Goal: Task Accomplishment & Management: Manage account settings

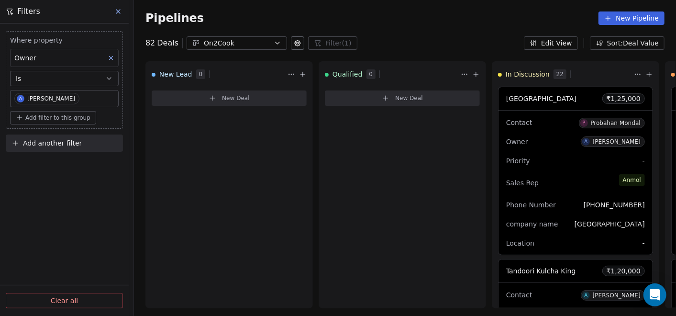
scroll to position [1175, 0]
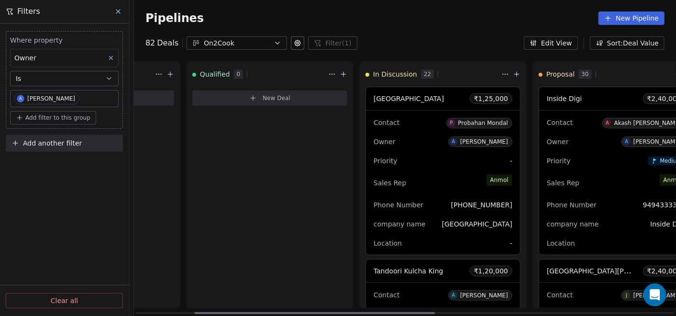
click at [342, 72] on icon at bounding box center [344, 74] width 8 height 8
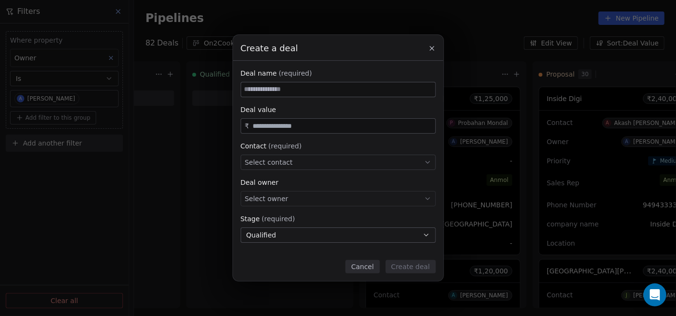
click at [330, 89] on input at bounding box center [338, 89] width 194 height 14
paste input "**********"
click at [265, 89] on input "**********" at bounding box center [338, 89] width 194 height 14
click at [247, 84] on input "**********" at bounding box center [338, 89] width 194 height 14
type input "**********"
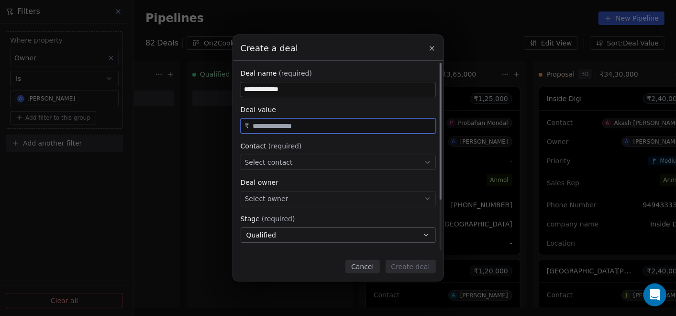
click at [295, 127] on input "text" at bounding box center [342, 126] width 182 height 7
paste input "********"
type input "********"
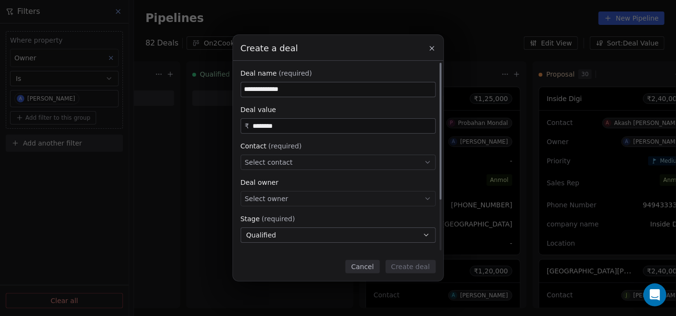
click at [317, 162] on div "Select contact" at bounding box center [338, 162] width 195 height 15
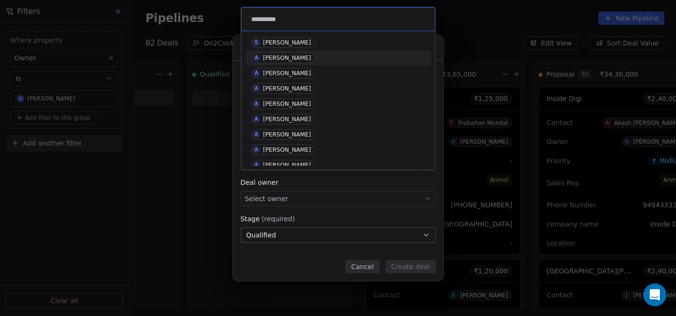
type input "**********"
click at [297, 61] on div "A [PERSON_NAME]" at bounding box center [338, 58] width 174 height 11
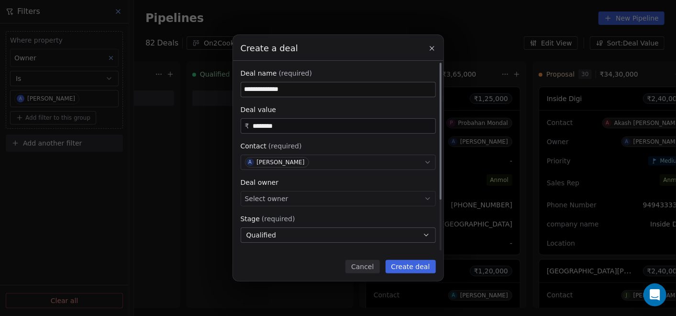
click at [284, 201] on div "Select owner" at bounding box center [338, 198] width 195 height 15
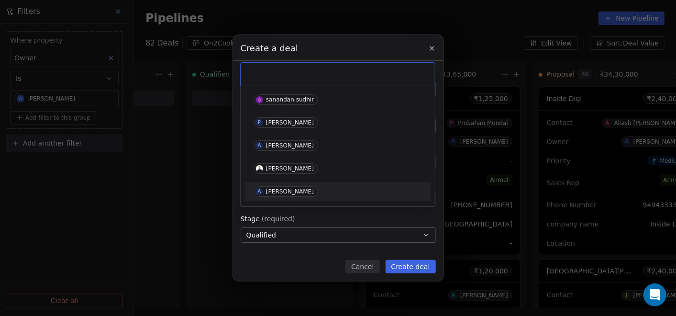
click at [286, 190] on div "[PERSON_NAME]" at bounding box center [290, 191] width 48 height 7
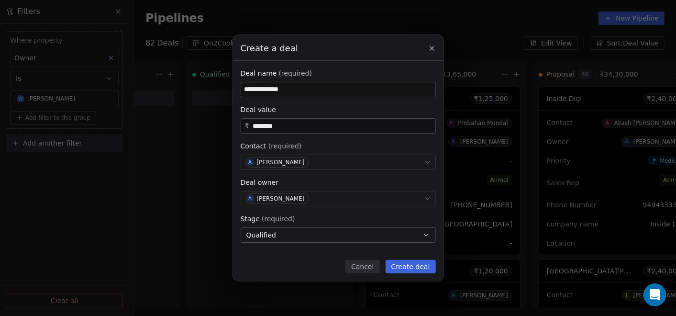
click at [291, 235] on button "Qualified" at bounding box center [338, 234] width 195 height 15
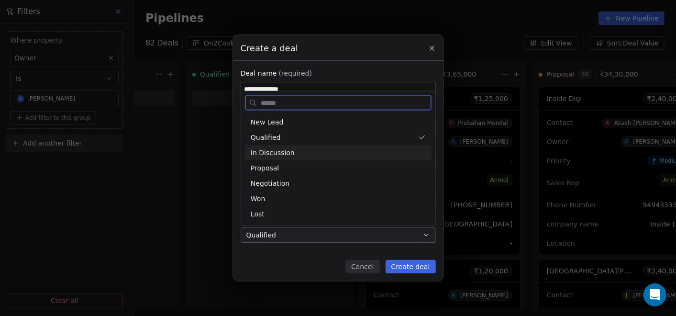
click at [291, 158] on div "In Discussion" at bounding box center [338, 152] width 187 height 15
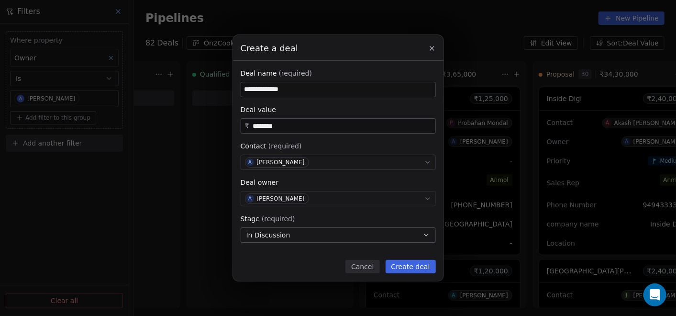
click at [413, 263] on button "Create deal" at bounding box center [411, 266] width 50 height 13
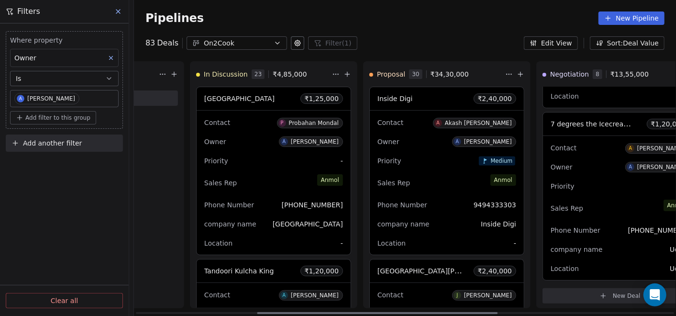
scroll to position [0, 265]
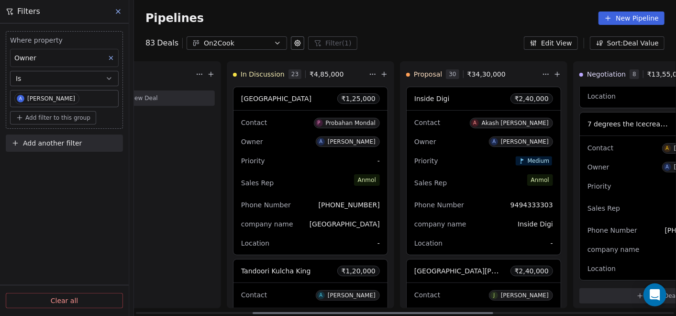
drag, startPoint x: 412, startPoint y: 312, endPoint x: 470, endPoint y: 310, distance: 58.4
click at [470, 312] on div at bounding box center [373, 313] width 241 height 2
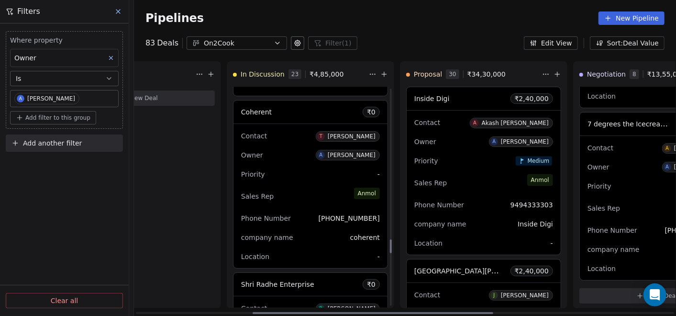
scroll to position [3226, 0]
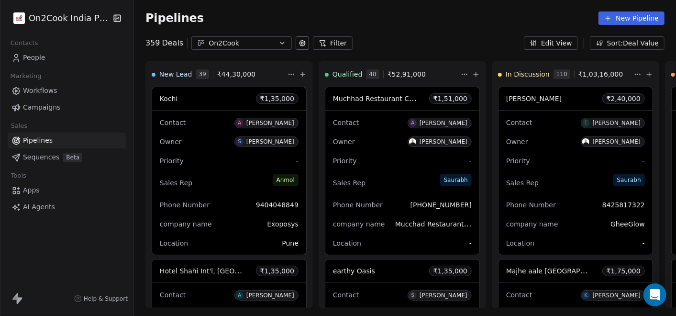
click at [331, 44] on button "Filter" at bounding box center [333, 42] width 40 height 13
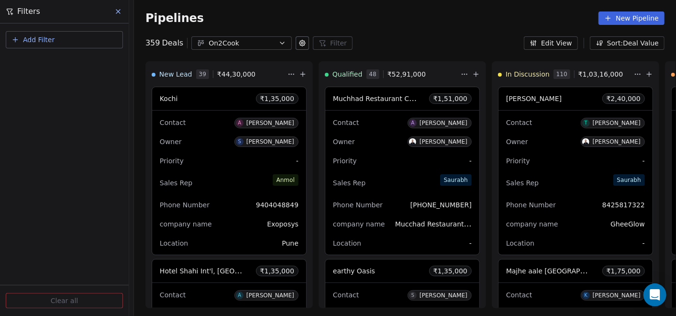
click at [100, 40] on button "Add Filter" at bounding box center [64, 39] width 117 height 17
click at [73, 66] on div "Deal properties" at bounding box center [64, 62] width 97 height 10
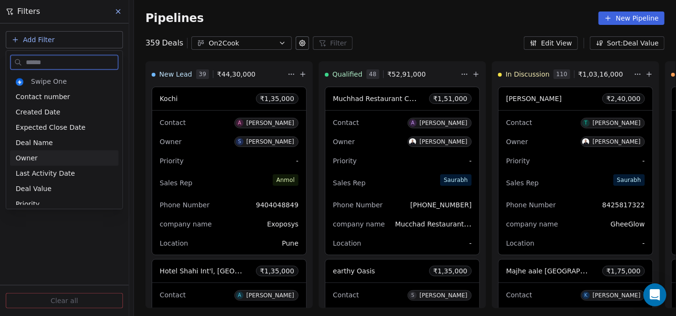
click at [39, 150] on div "Owner" at bounding box center [64, 157] width 109 height 15
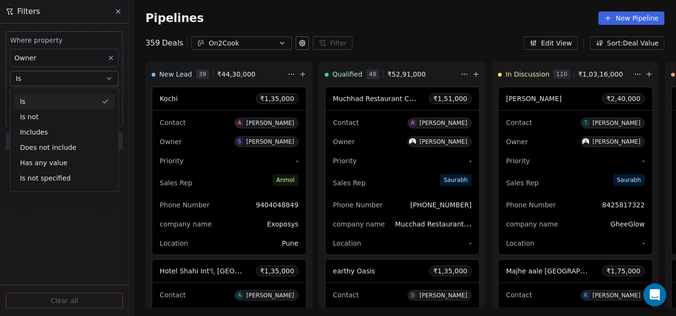
click at [56, 79] on button "Is" at bounding box center [64, 78] width 109 height 15
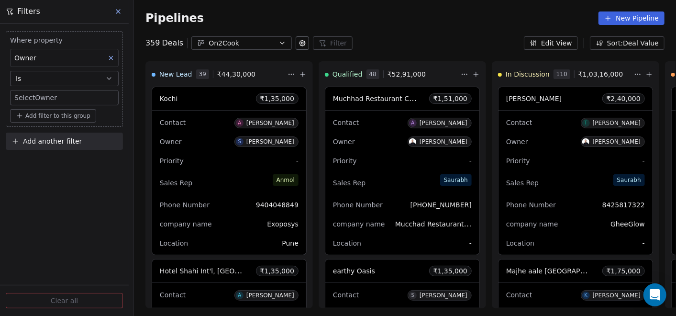
click at [56, 94] on body "On2Cook India Pvt. Ltd. Contacts People Marketing Workflows Campaigns Sales Pip…" at bounding box center [338, 158] width 676 height 316
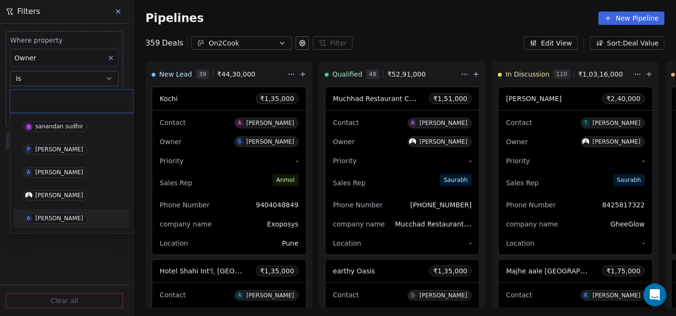
click at [54, 213] on span "A [PERSON_NAME]" at bounding box center [55, 218] width 64 height 11
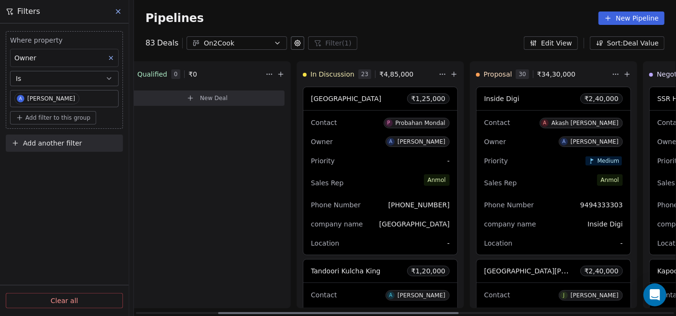
scroll to position [0, 227]
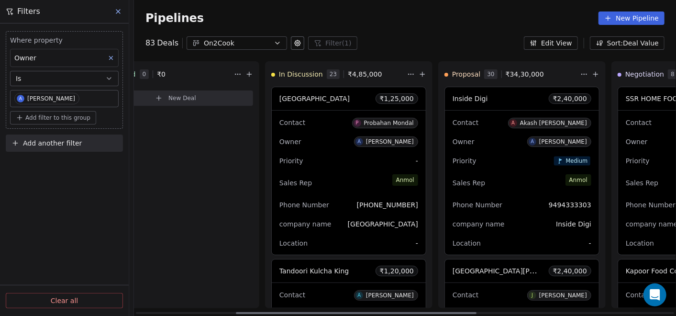
drag, startPoint x: 372, startPoint y: 313, endPoint x: 471, endPoint y: 311, distance: 99.6
click at [471, 312] on div at bounding box center [356, 313] width 241 height 2
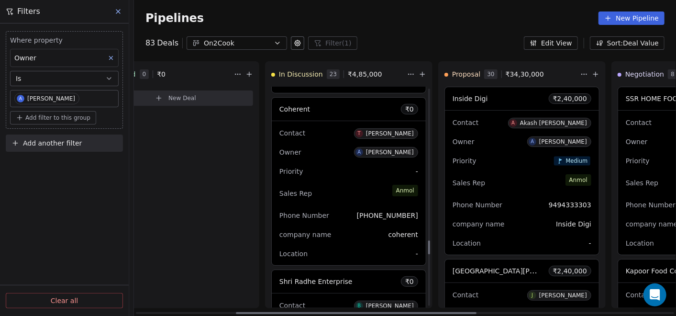
scroll to position [2130, 0]
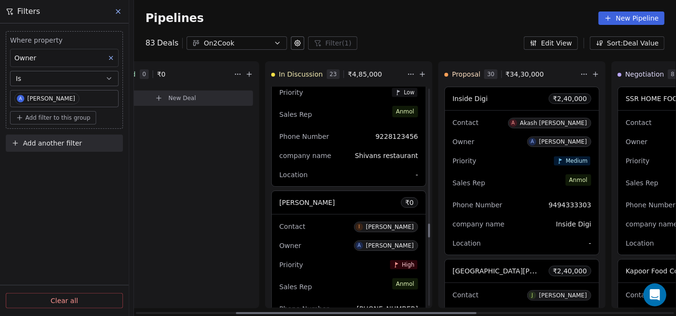
click at [348, 242] on div "Owner A [PERSON_NAME]" at bounding box center [349, 245] width 139 height 15
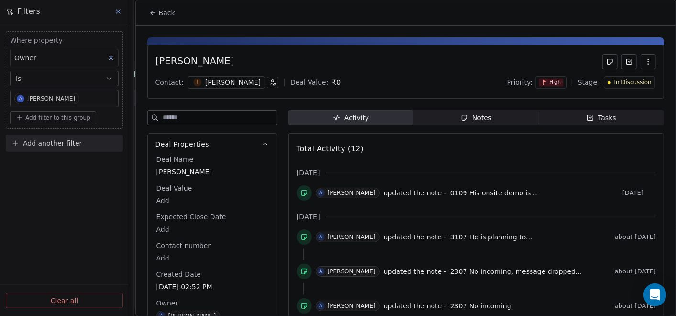
click at [608, 79] on div "In Discussion" at bounding box center [630, 82] width 44 height 8
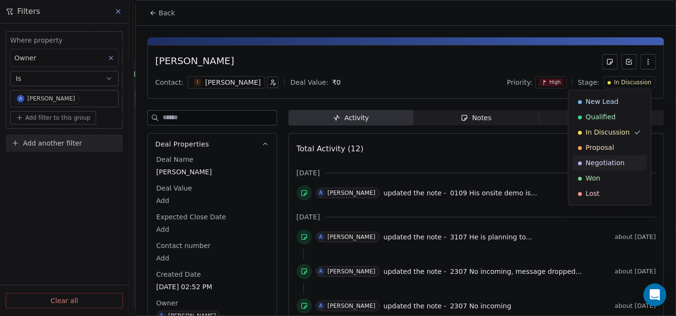
click at [604, 159] on span "Negotiation" at bounding box center [605, 163] width 39 height 10
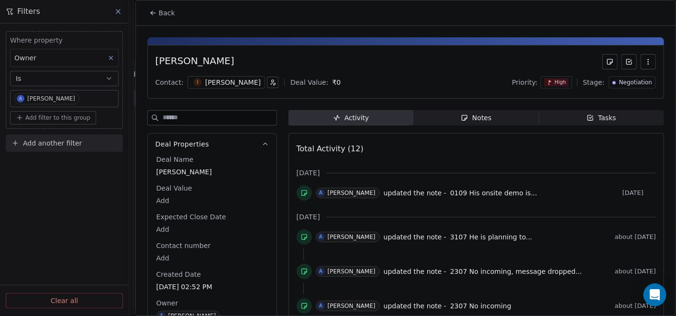
click at [150, 10] on icon at bounding box center [153, 13] width 8 height 8
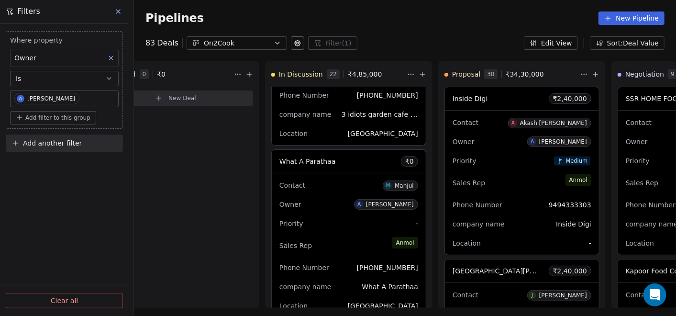
scroll to position [436, 0]
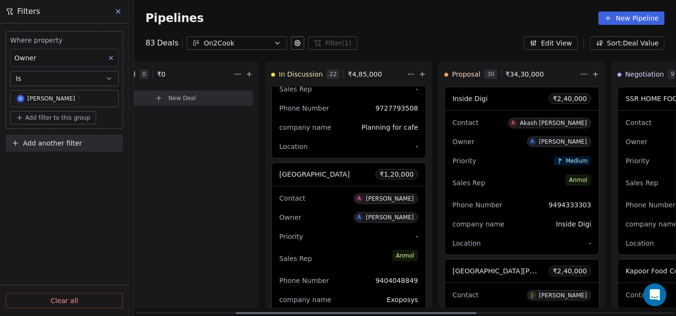
click at [338, 195] on div "Contact A [PERSON_NAME]" at bounding box center [349, 198] width 139 height 16
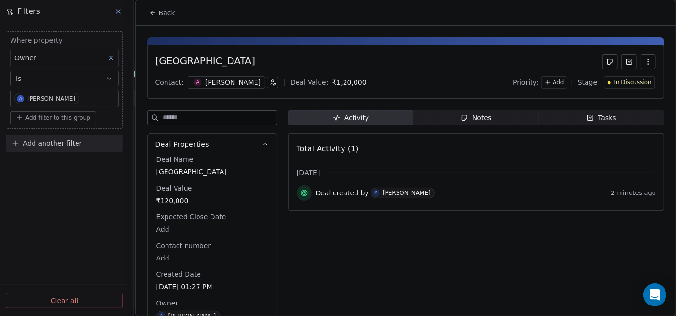
click at [225, 83] on div "[PERSON_NAME]" at bounding box center [233, 83] width 56 height 10
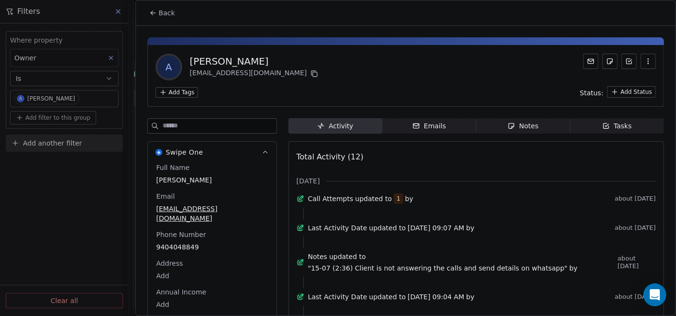
click at [158, 14] on button "Back" at bounding box center [162, 12] width 37 height 17
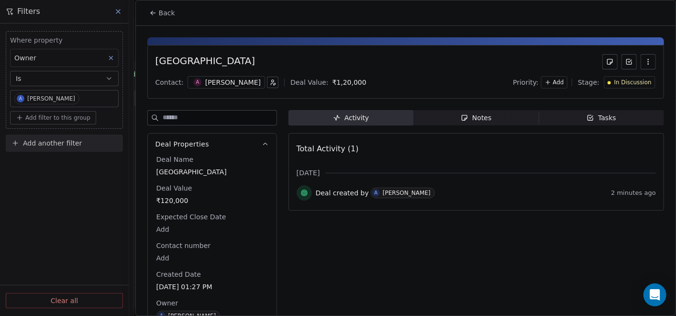
click at [269, 83] on icon "button" at bounding box center [272, 82] width 7 height 7
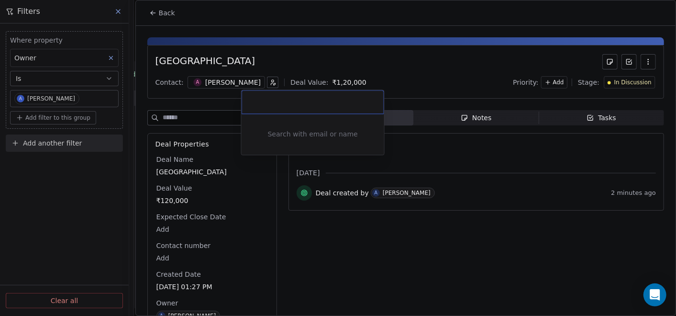
click at [229, 85] on html "On2Cook India Pvt. Ltd. Contacts People Marketing Workflows Campaigns Sales Pip…" at bounding box center [338, 158] width 676 height 316
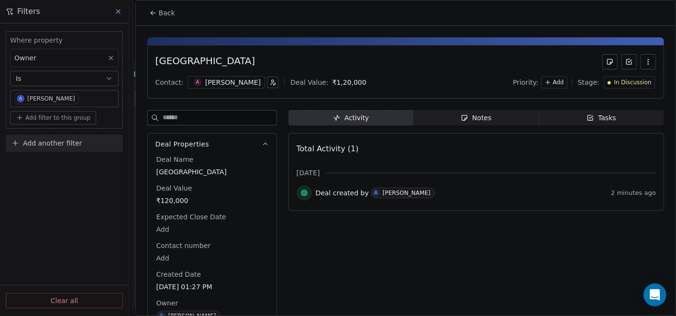
click at [269, 82] on icon "button" at bounding box center [272, 82] width 7 height 7
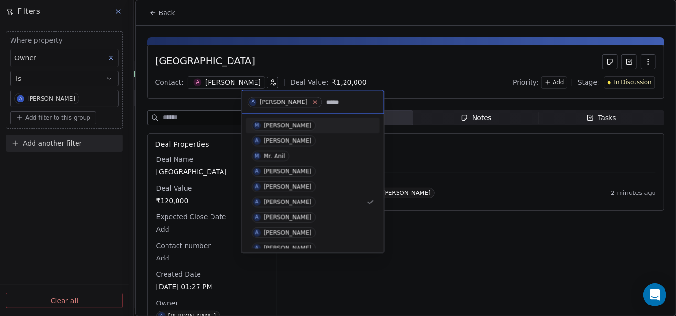
click at [312, 100] on icon at bounding box center [315, 102] width 6 height 6
click at [298, 100] on input "****" at bounding box center [314, 102] width 128 height 11
type input "**********"
click at [282, 151] on span "A [PERSON_NAME]" at bounding box center [284, 156] width 64 height 11
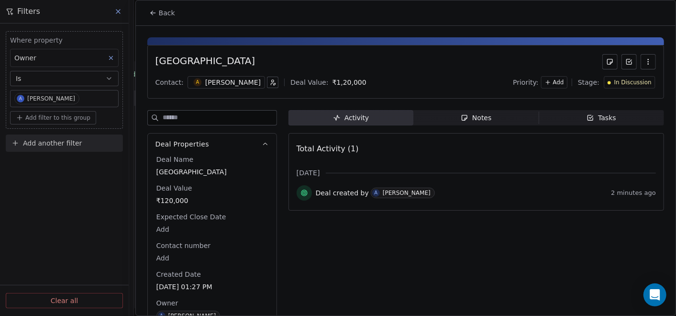
click at [224, 82] on div "[PERSON_NAME]" at bounding box center [233, 83] width 56 height 10
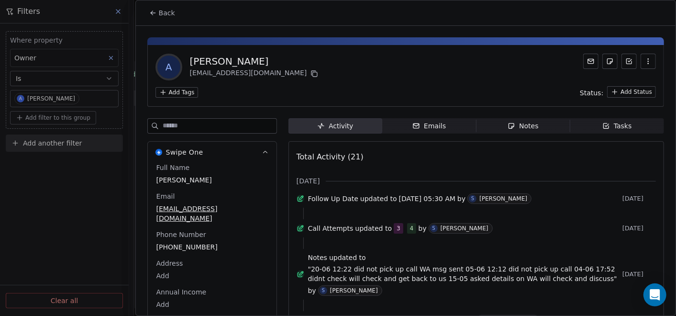
click at [154, 19] on button "Back" at bounding box center [162, 12] width 37 height 17
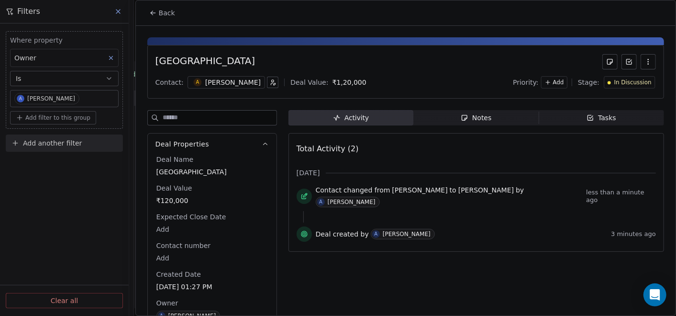
click at [269, 84] on icon "button" at bounding box center [272, 82] width 7 height 7
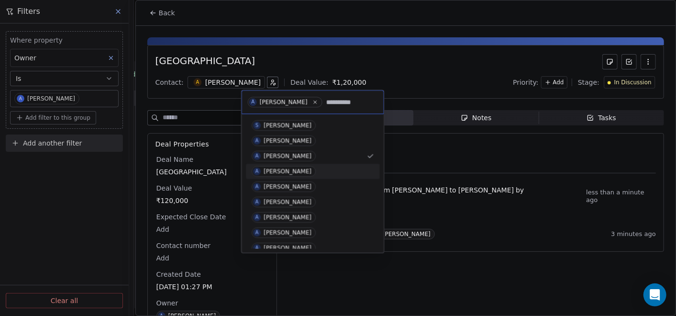
click at [275, 168] on div "[PERSON_NAME]" at bounding box center [288, 171] width 48 height 7
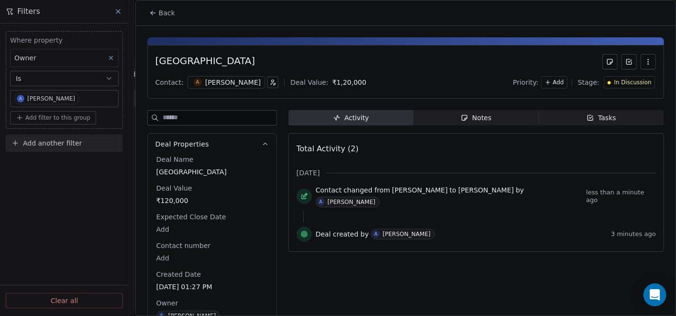
click at [197, 83] on span "A" at bounding box center [197, 82] width 8 height 8
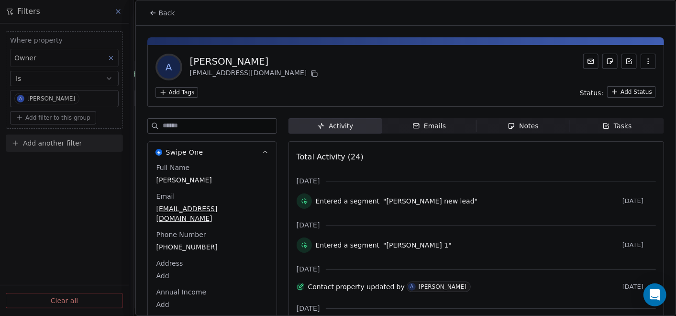
click at [154, 16] on icon at bounding box center [153, 13] width 8 height 8
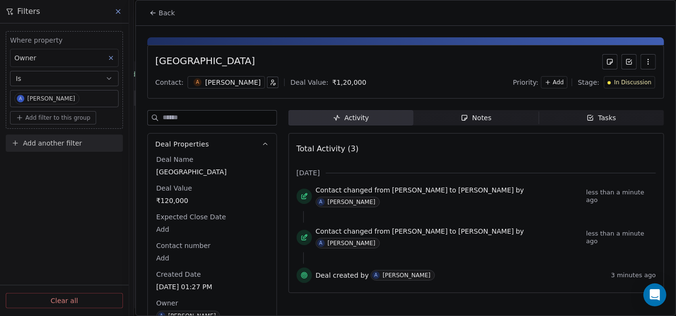
click at [269, 83] on icon "button" at bounding box center [272, 82] width 7 height 7
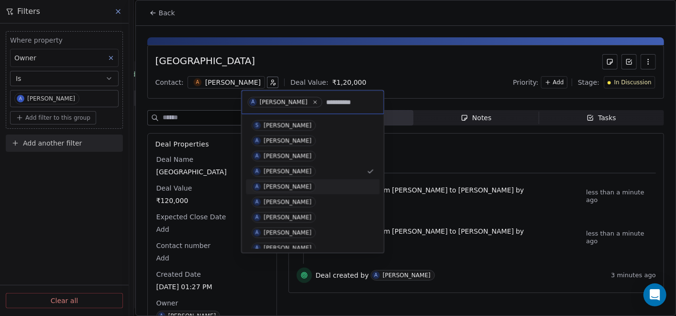
click at [282, 182] on span "A [PERSON_NAME]" at bounding box center [284, 186] width 64 height 11
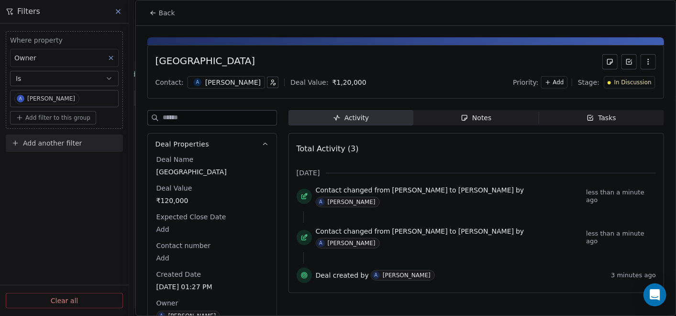
click at [194, 81] on span "A" at bounding box center [197, 82] width 8 height 8
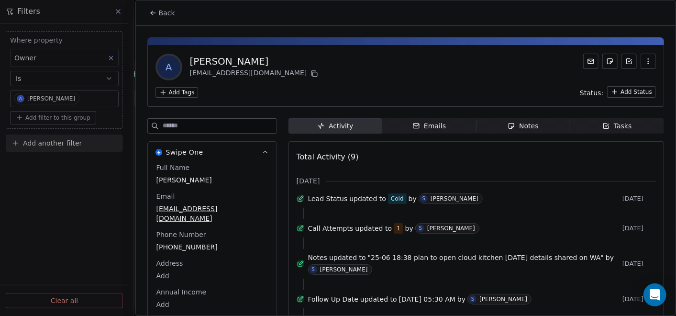
click at [154, 14] on icon at bounding box center [153, 13] width 8 height 8
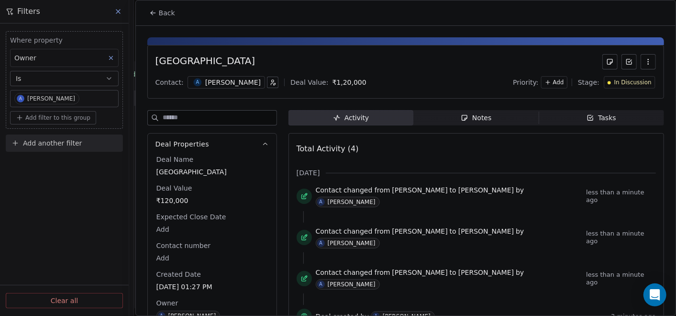
click at [269, 84] on icon "button" at bounding box center [272, 82] width 7 height 7
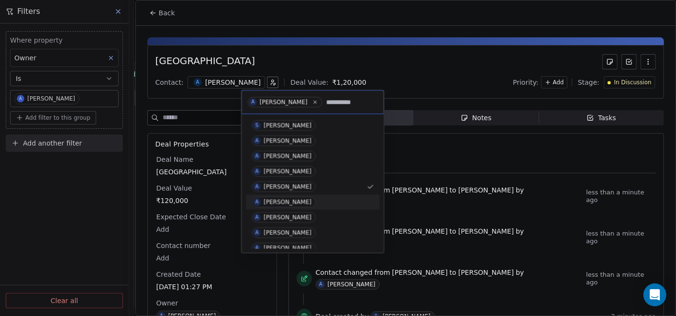
click at [287, 202] on div "[PERSON_NAME]" at bounding box center [288, 202] width 48 height 7
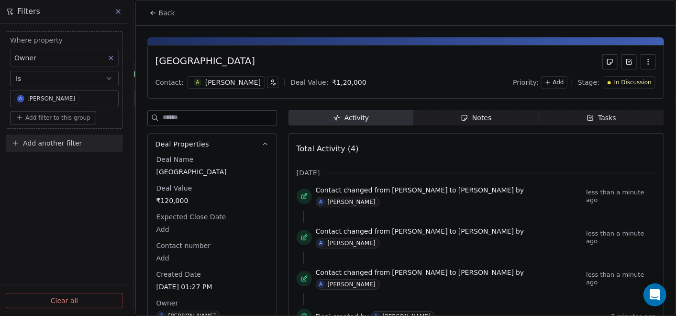
click at [198, 84] on div "A [PERSON_NAME]" at bounding box center [227, 82] width 78 height 12
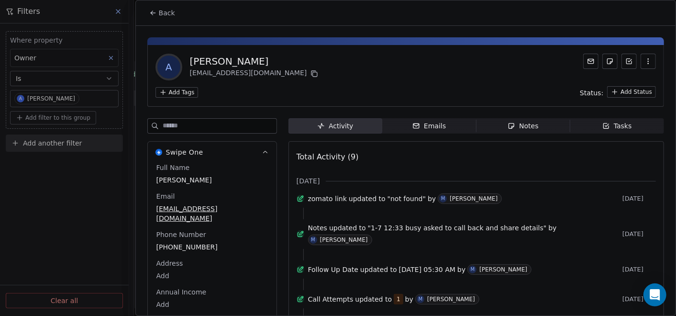
click at [151, 17] on button "Back" at bounding box center [162, 12] width 37 height 17
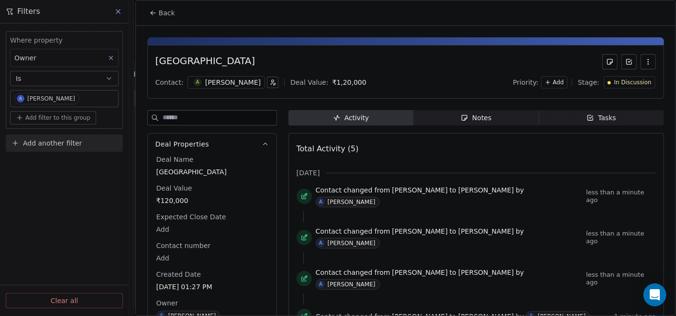
click at [269, 79] on icon "button" at bounding box center [272, 82] width 7 height 7
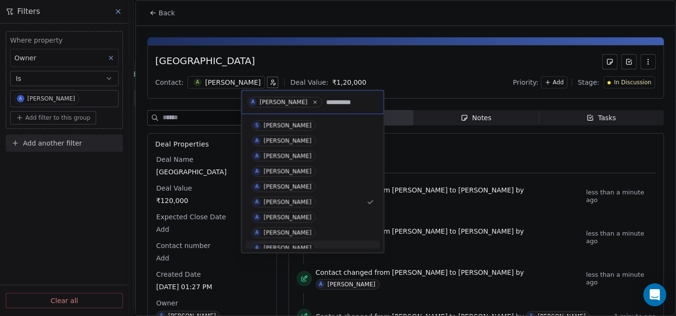
click at [272, 244] on span "A [PERSON_NAME]" at bounding box center [284, 248] width 64 height 11
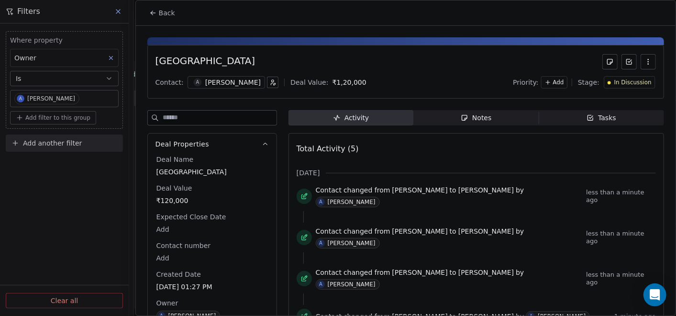
click at [193, 80] on span "A" at bounding box center [197, 82] width 8 height 8
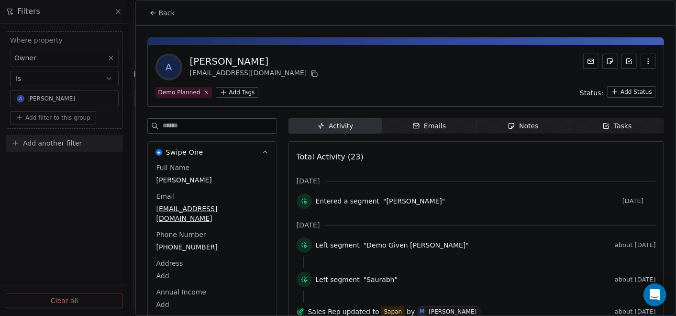
click at [492, 121] on span "Notes Notes" at bounding box center [523, 125] width 94 height 15
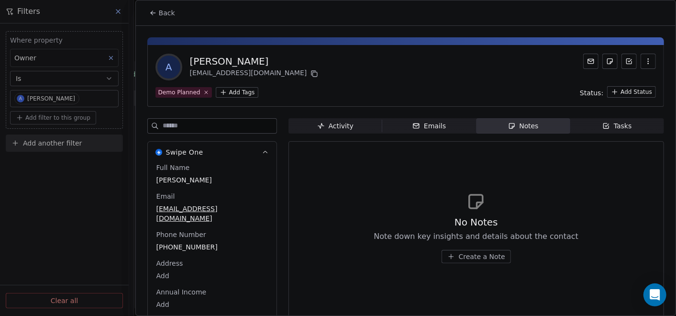
click at [153, 11] on icon at bounding box center [153, 13] width 8 height 8
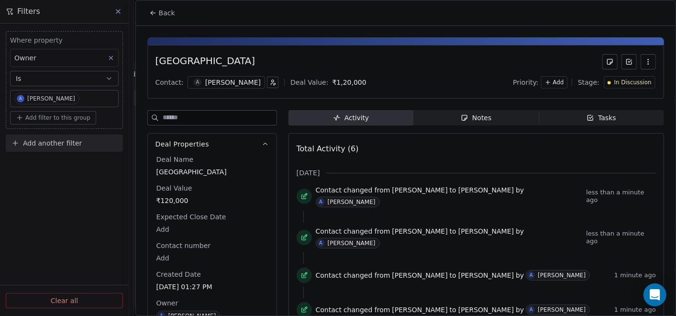
click at [269, 80] on icon "button" at bounding box center [272, 82] width 7 height 7
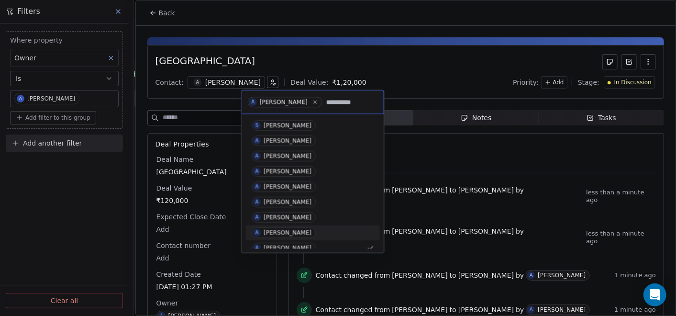
click at [283, 230] on div "[PERSON_NAME]" at bounding box center [288, 232] width 48 height 7
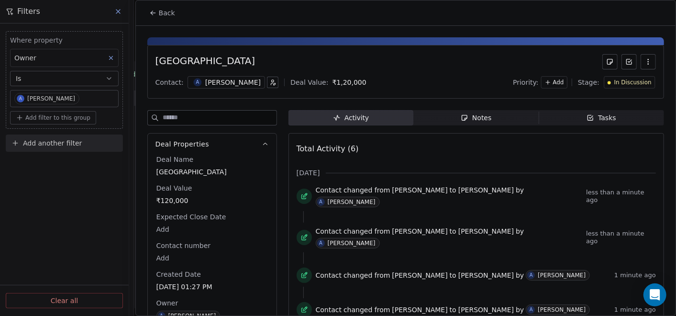
click at [195, 83] on span "A" at bounding box center [197, 82] width 8 height 8
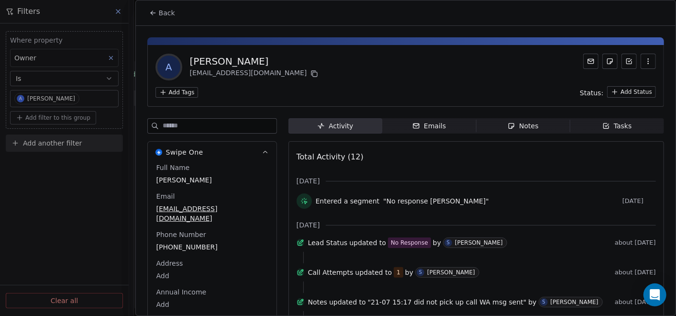
click at [155, 12] on icon at bounding box center [153, 13] width 8 height 8
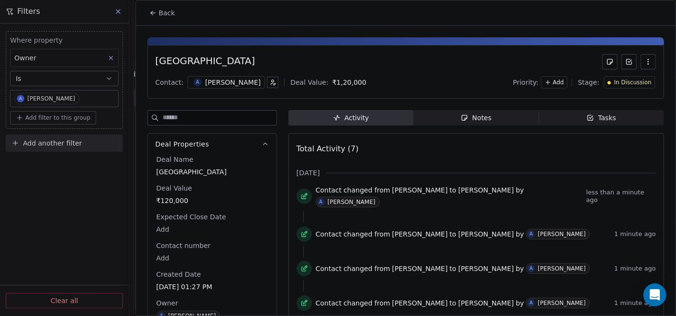
click at [269, 83] on icon "button" at bounding box center [272, 82] width 7 height 7
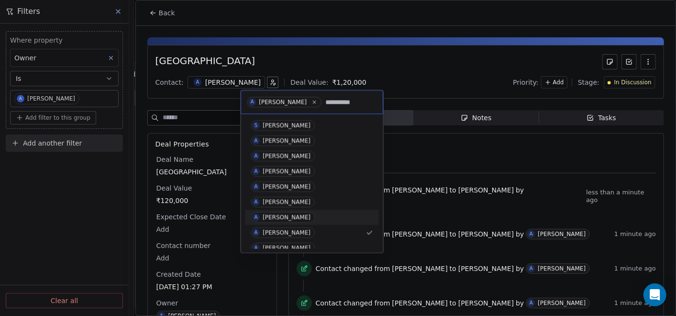
click at [320, 220] on div "A [PERSON_NAME]" at bounding box center [312, 217] width 123 height 11
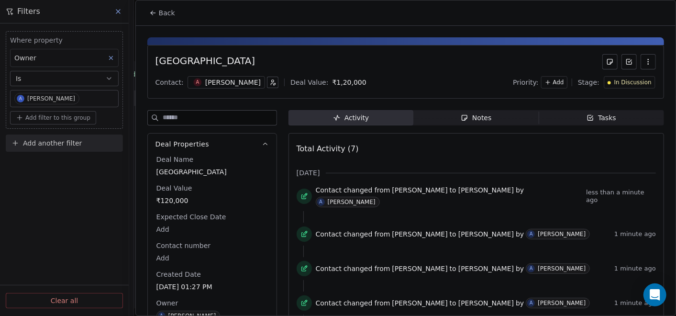
click at [194, 82] on span "A" at bounding box center [197, 82] width 8 height 8
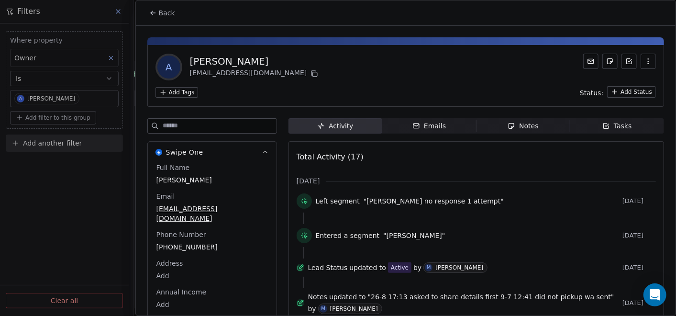
click at [154, 16] on button "Back" at bounding box center [162, 12] width 37 height 17
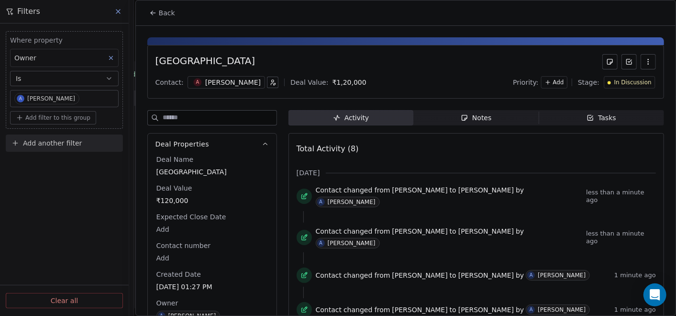
click at [267, 82] on button "button" at bounding box center [272, 82] width 11 height 11
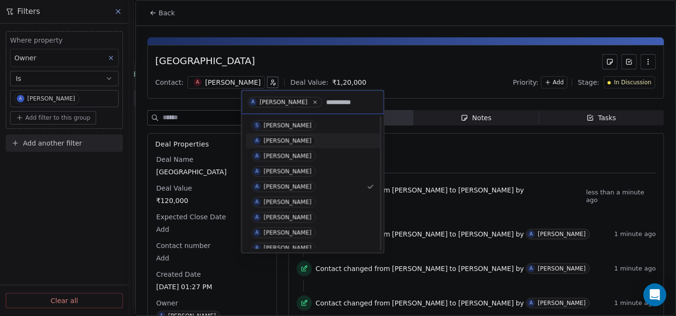
scroll to position [266, 0]
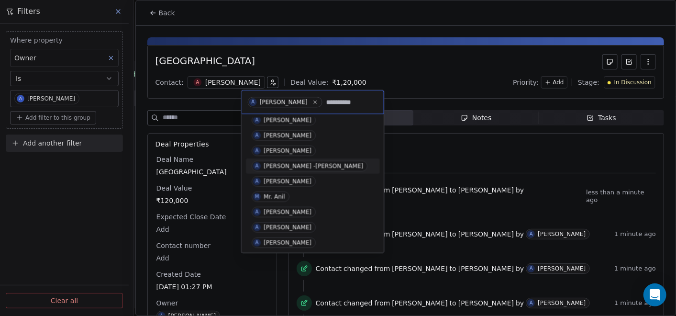
click at [280, 166] on div "[PERSON_NAME] -[PERSON_NAME]" at bounding box center [314, 166] width 100 height 7
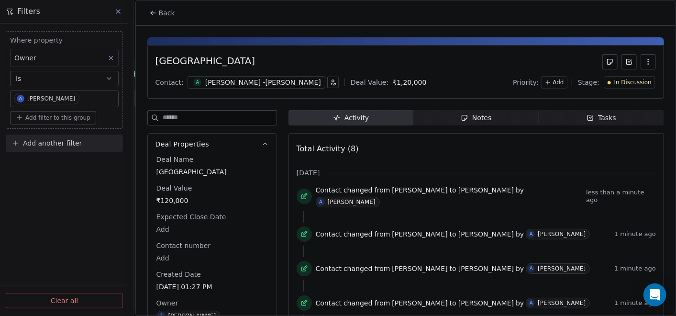
click at [193, 79] on span "A" at bounding box center [197, 82] width 8 height 8
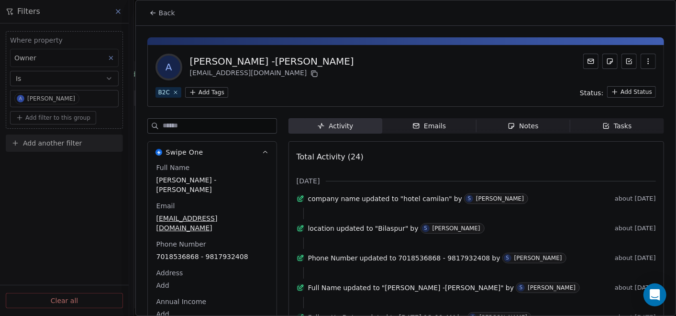
click at [159, 14] on span "Back" at bounding box center [167, 13] width 16 height 10
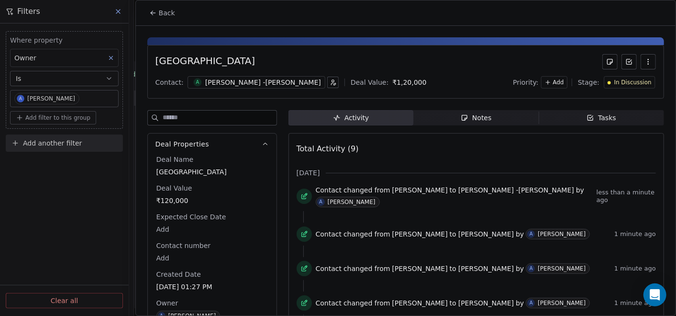
click at [230, 79] on div "[PERSON_NAME] -[PERSON_NAME]" at bounding box center [263, 83] width 116 height 10
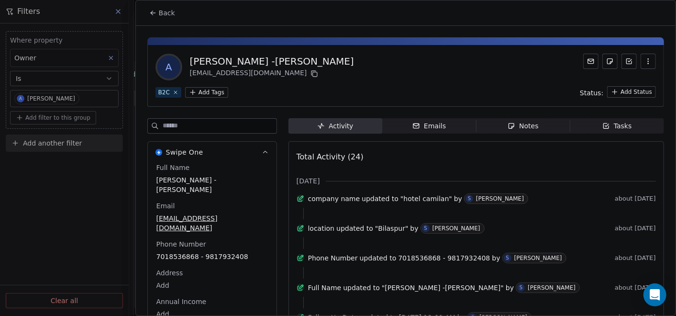
click at [523, 125] on div "Notes" at bounding box center [523, 126] width 31 height 10
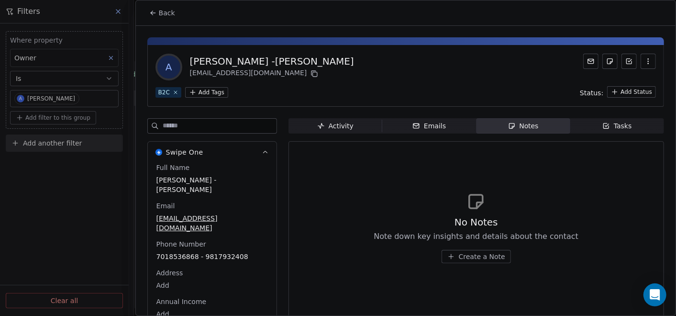
click at [358, 133] on span "Activity Activity" at bounding box center [336, 125] width 94 height 15
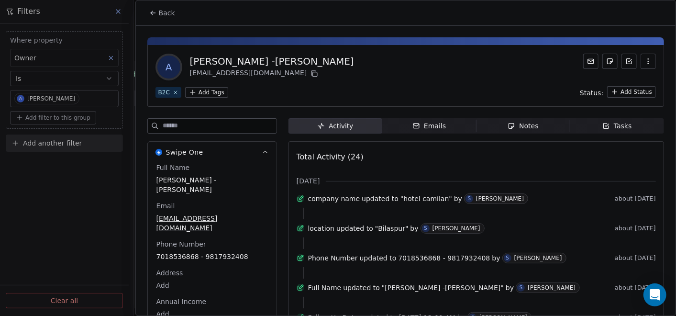
click at [153, 16] on button "Back" at bounding box center [162, 12] width 37 height 17
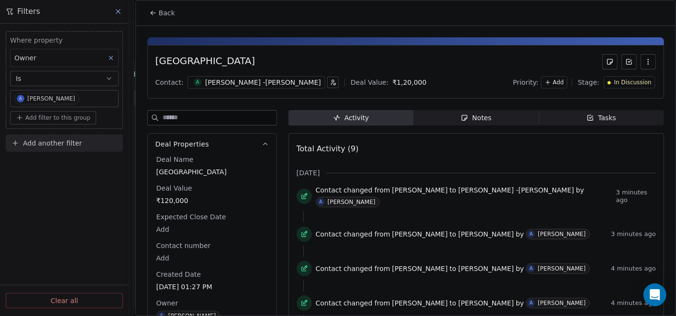
click at [248, 117] on input at bounding box center [220, 118] width 114 height 14
click at [627, 82] on span "In Discussion" at bounding box center [633, 82] width 37 height 8
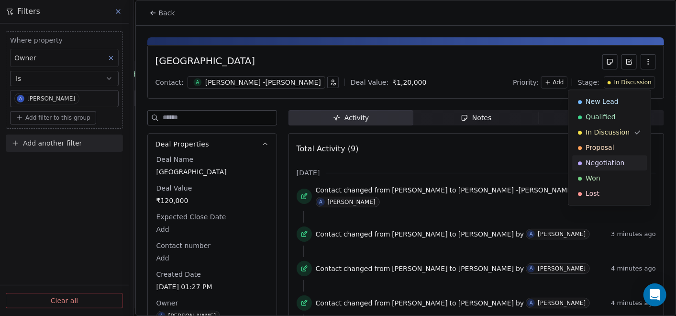
click at [491, 61] on html "On2Cook India Pvt. Ltd. Contacts People Marketing Workflows Campaigns Sales Pip…" at bounding box center [338, 158] width 676 height 316
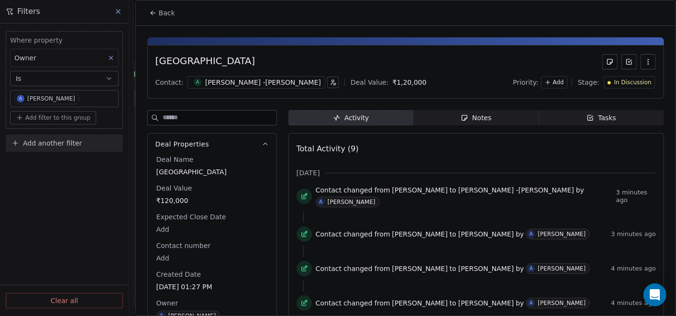
click at [264, 86] on div "[PERSON_NAME] -[PERSON_NAME]" at bounding box center [263, 83] width 116 height 10
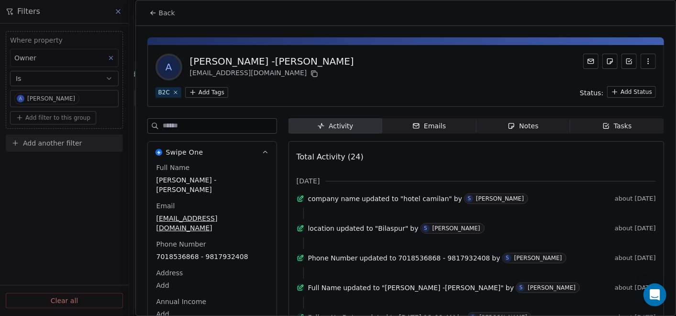
click at [173, 89] on span "B2C" at bounding box center [169, 92] width 26 height 11
click at [175, 93] on icon at bounding box center [175, 92] width 3 height 3
click at [179, 95] on html "On2Cook India Pvt. Ltd. Contacts People Marketing Workflows Campaigns Sales Pip…" at bounding box center [338, 158] width 676 height 316
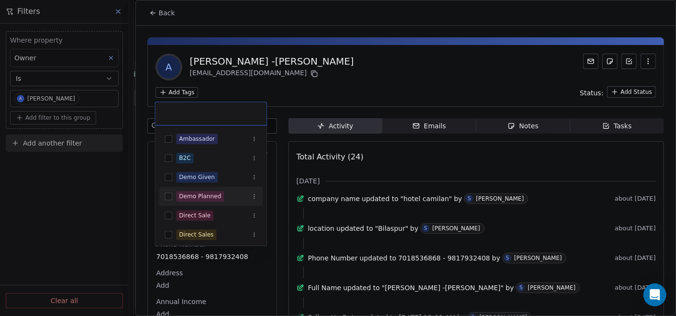
click at [195, 200] on div "Demo Planned" at bounding box center [200, 196] width 42 height 9
click at [211, 179] on div "Demo Given" at bounding box center [197, 177] width 36 height 9
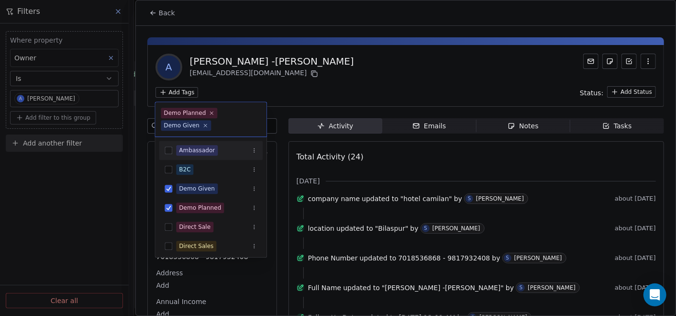
click at [280, 96] on html "On2Cook India Pvt. Ltd. Contacts People Marketing Workflows Campaigns Sales Pip…" at bounding box center [338, 158] width 676 height 316
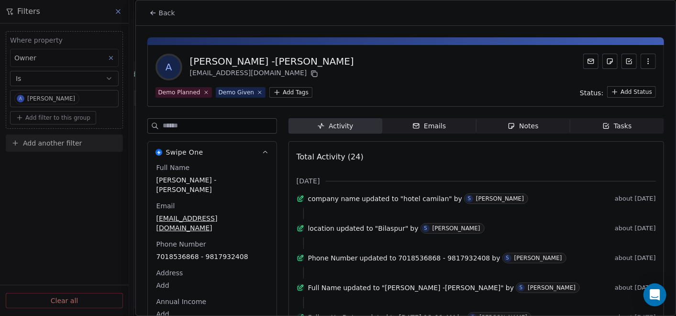
click at [164, 13] on span "Back" at bounding box center [167, 13] width 16 height 10
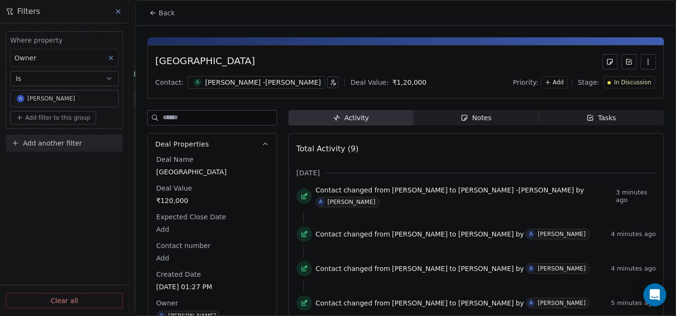
click at [461, 121] on icon "button" at bounding box center [465, 118] width 8 height 8
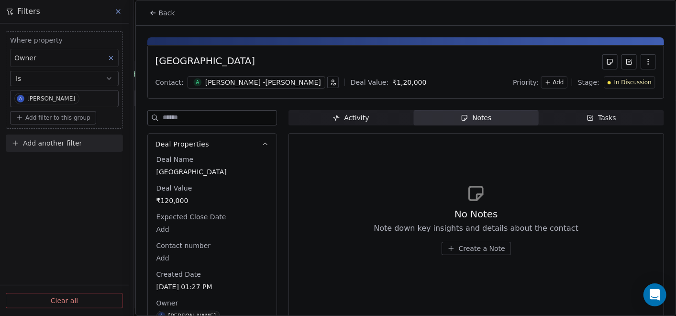
click at [478, 247] on span "Create a Note" at bounding box center [482, 249] width 46 height 10
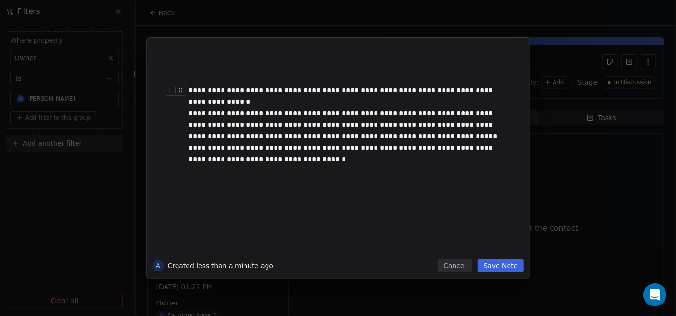
click at [232, 104] on div "**********" at bounding box center [348, 96] width 319 height 23
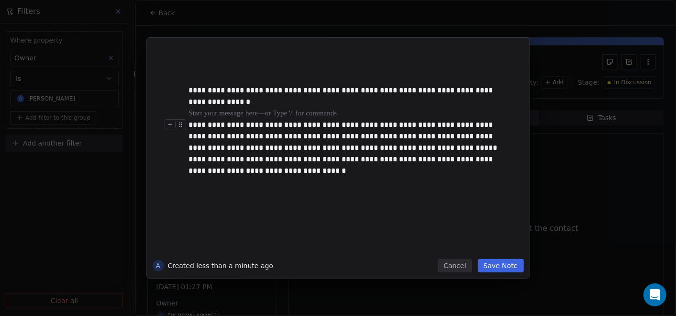
click at [359, 145] on div "**********" at bounding box center [348, 136] width 319 height 34
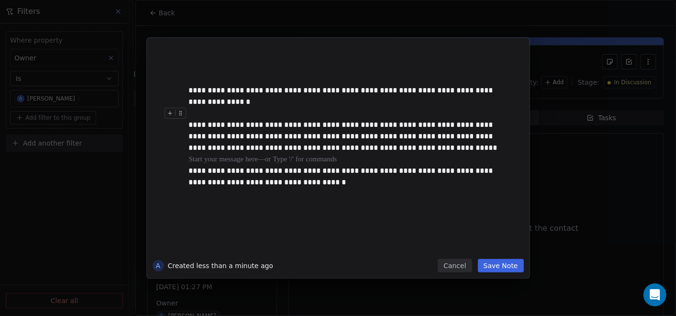
click at [512, 266] on button "Save Note" at bounding box center [501, 265] width 46 height 13
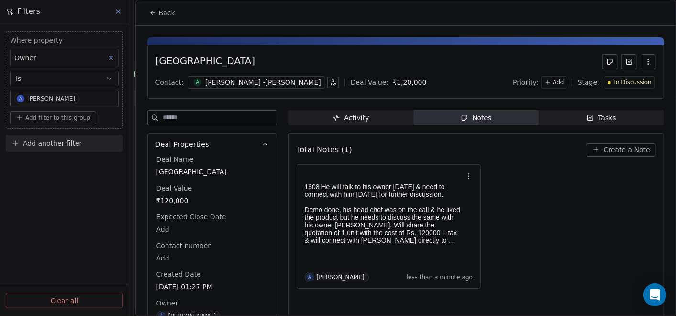
click at [152, 18] on button "Back" at bounding box center [162, 12] width 37 height 17
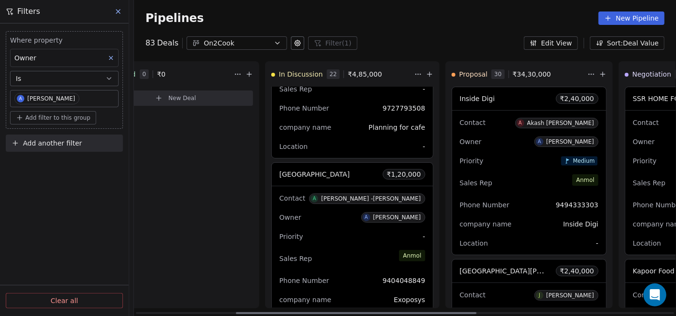
click at [326, 248] on div "Sales Rep [PERSON_NAME]" at bounding box center [353, 258] width 146 height 21
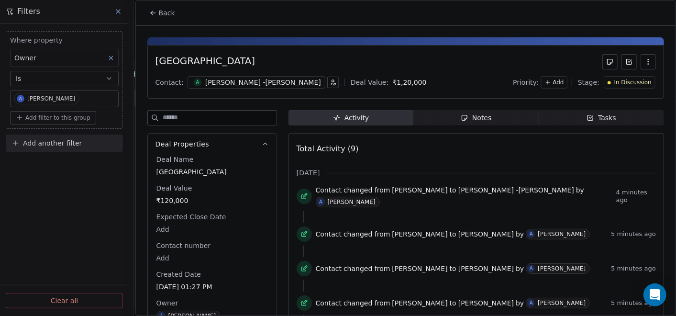
click at [489, 123] on span "Notes Notes" at bounding box center [476, 117] width 125 height 15
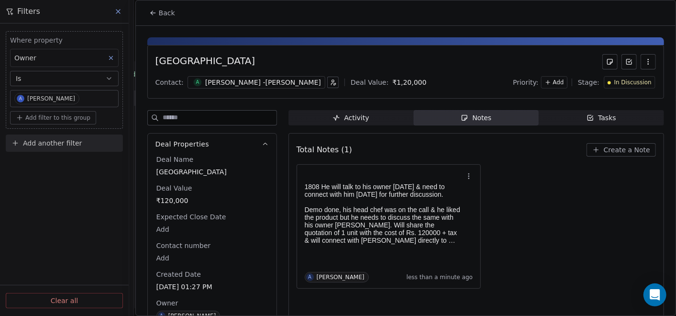
click at [154, 13] on icon at bounding box center [153, 13] width 8 height 8
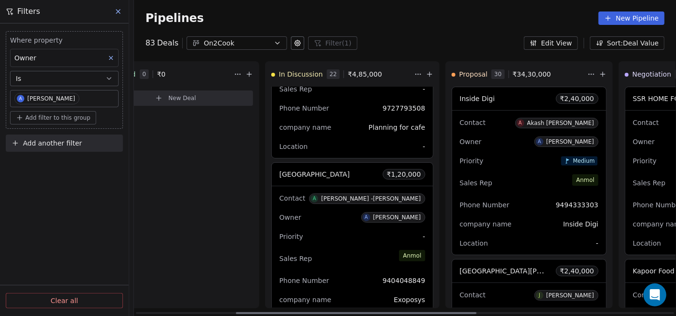
click at [424, 72] on button at bounding box center [429, 73] width 11 height 11
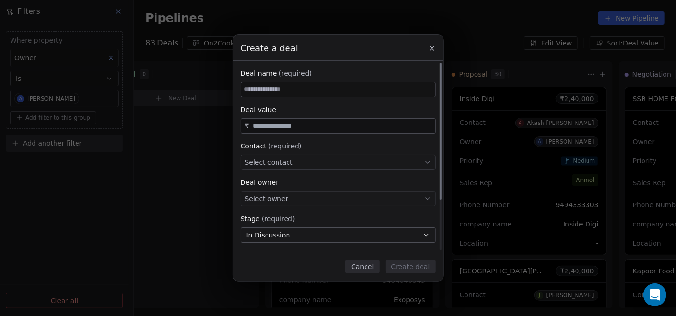
paste input "**********"
type input "**********"
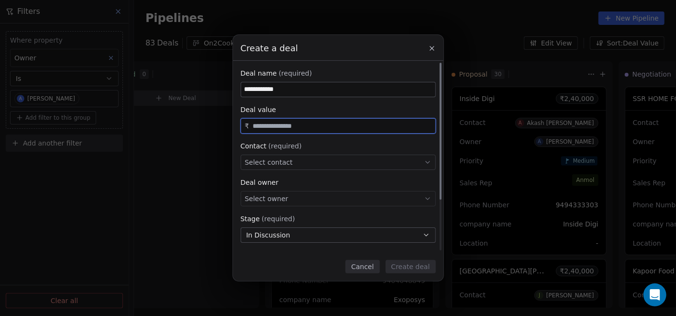
click at [305, 125] on input "text" at bounding box center [342, 126] width 182 height 7
click at [305, 157] on div "Select contact" at bounding box center [338, 162] width 195 height 15
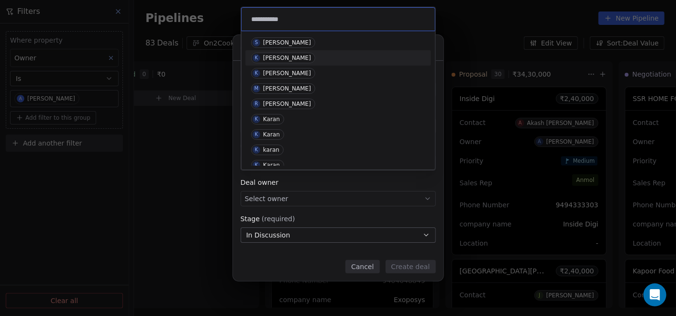
type input "**********"
click at [299, 56] on span "K [PERSON_NAME]" at bounding box center [283, 58] width 64 height 11
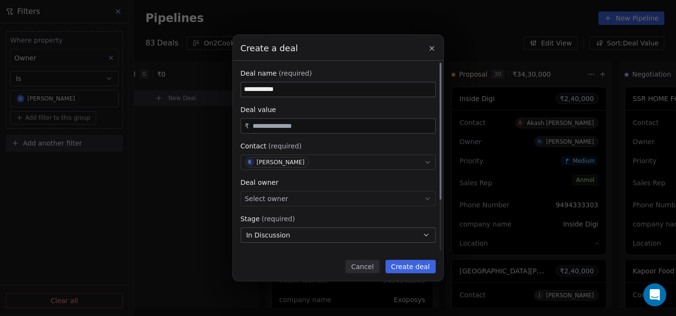
click at [320, 191] on div "Select owner" at bounding box center [338, 198] width 195 height 15
click at [280, 238] on span "In Discussion" at bounding box center [268, 235] width 44 height 10
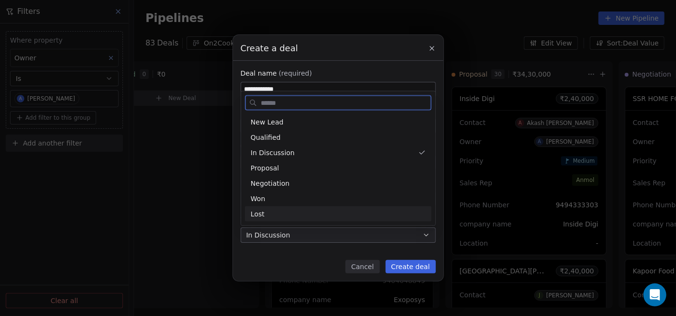
click at [280, 216] on div "Lost" at bounding box center [338, 214] width 175 height 10
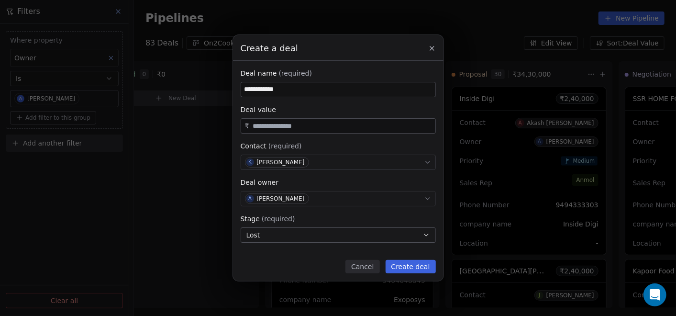
click at [408, 266] on button "Create deal" at bounding box center [411, 266] width 50 height 13
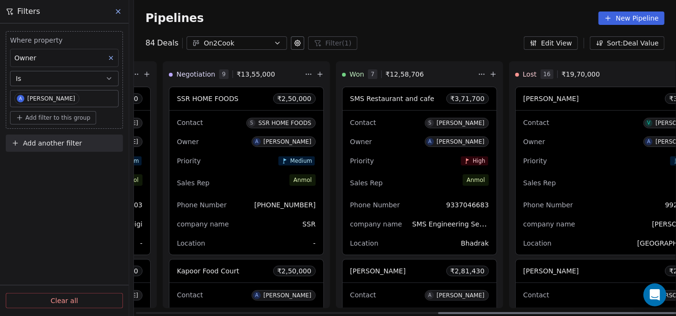
scroll to position [0, 687]
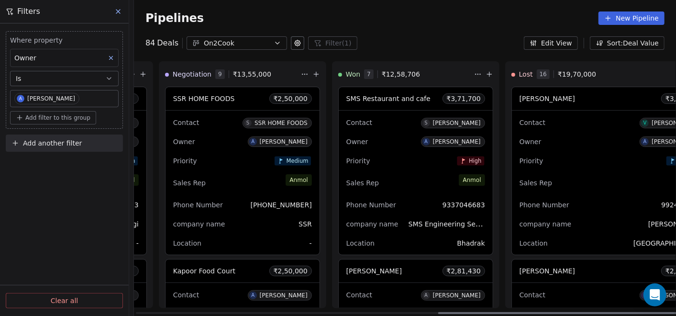
drag, startPoint x: 467, startPoint y: 313, endPoint x: 677, endPoint y: 304, distance: 209.8
click at [676, 312] on div at bounding box center [558, 313] width 241 height 2
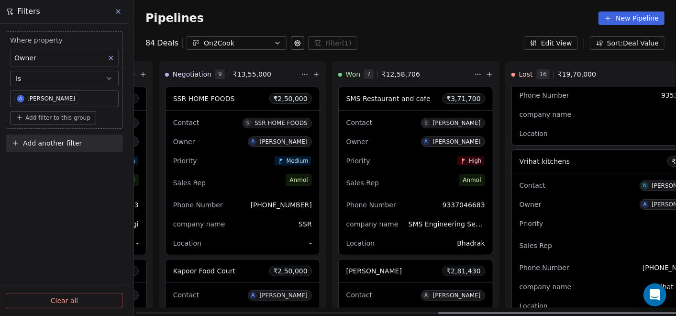
scroll to position [2550, 0]
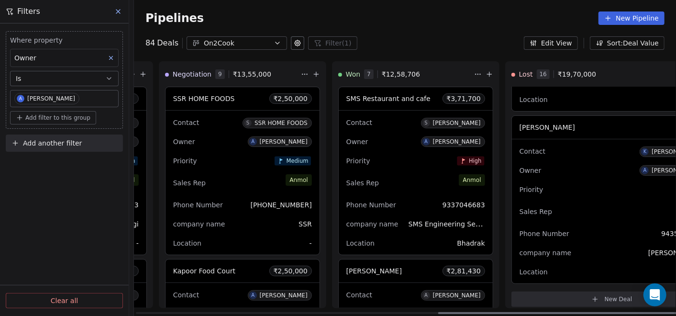
click at [562, 116] on div "Litti chokha ₹ 0" at bounding box center [612, 127] width 200 height 23
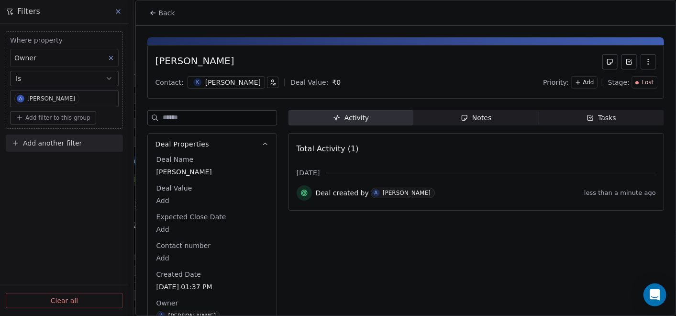
click at [227, 78] on div "[PERSON_NAME]" at bounding box center [233, 83] width 56 height 10
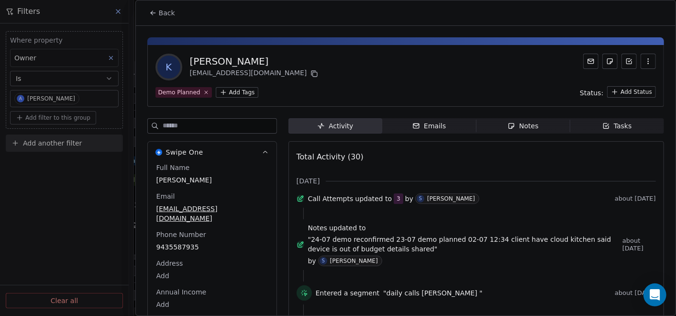
click at [514, 123] on div "Notes" at bounding box center [523, 126] width 31 height 10
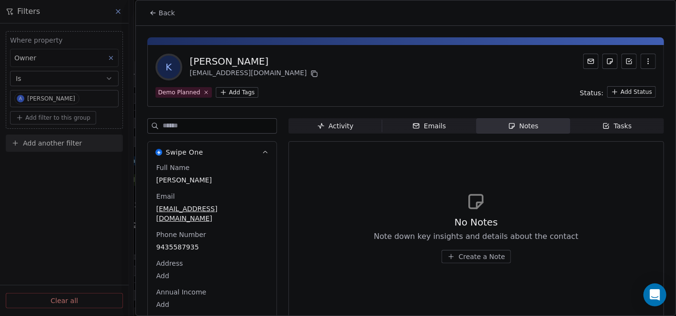
click at [156, 11] on icon at bounding box center [153, 13] width 8 height 8
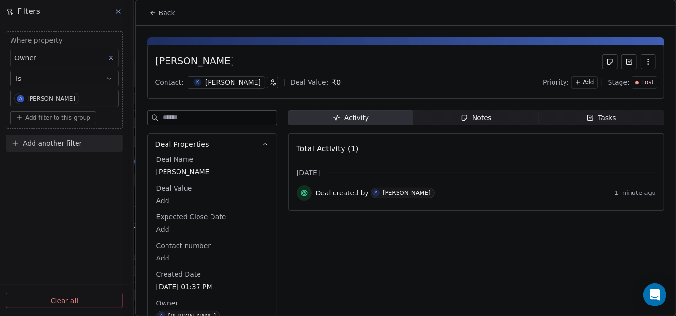
click at [473, 119] on div "Notes" at bounding box center [476, 118] width 31 height 10
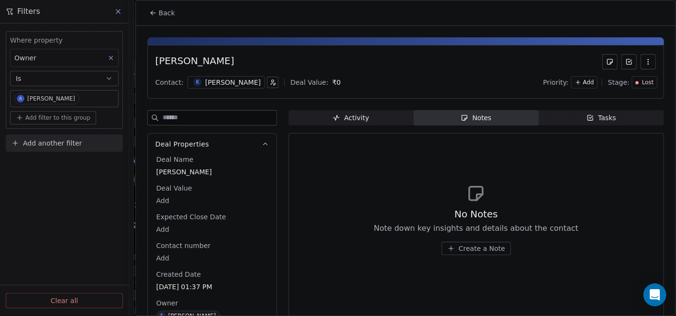
click at [457, 238] on div "No Notes Note down key insights and details about the contact Create a Note" at bounding box center [476, 231] width 205 height 48
click at [459, 245] on span "Create a Note" at bounding box center [482, 249] width 46 height 10
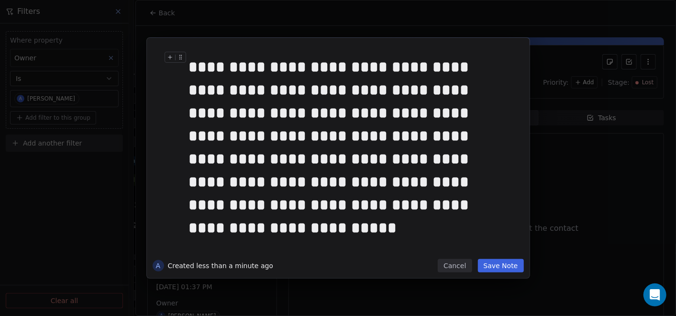
click at [191, 65] on div "**********" at bounding box center [348, 136] width 319 height 161
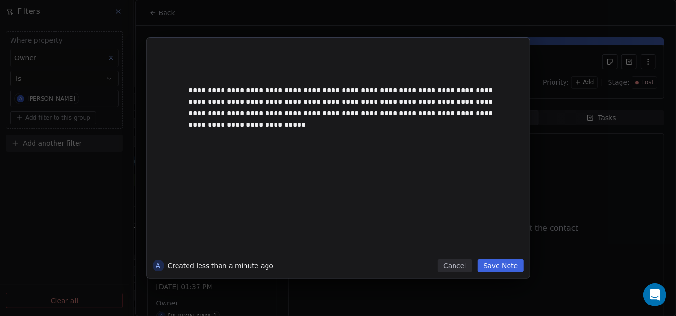
click at [492, 270] on button "Save Note" at bounding box center [501, 265] width 46 height 13
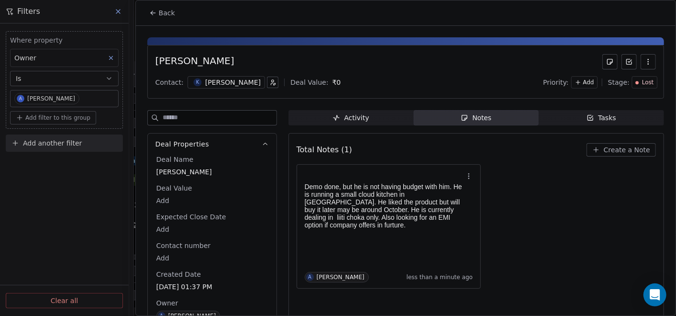
click at [156, 9] on icon at bounding box center [153, 13] width 8 height 8
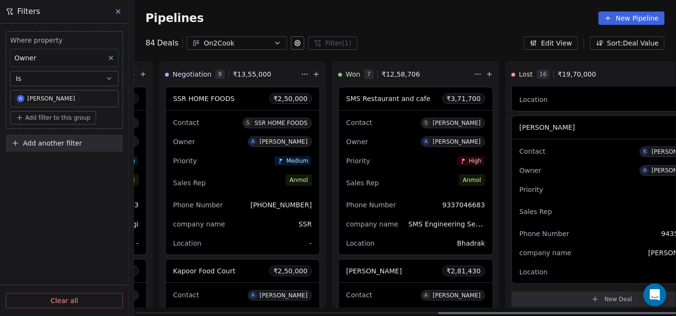
click at [313, 77] on icon at bounding box center [317, 74] width 8 height 8
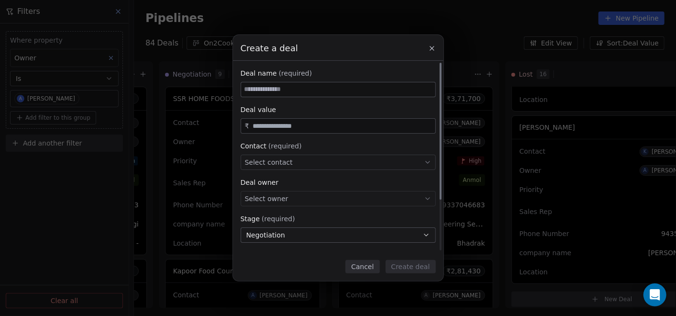
click at [303, 89] on input at bounding box center [338, 89] width 194 height 14
paste input "**********"
type input "**********"
click at [297, 123] on input "text" at bounding box center [342, 126] width 182 height 7
click at [273, 132] on div "₹" at bounding box center [338, 125] width 195 height 15
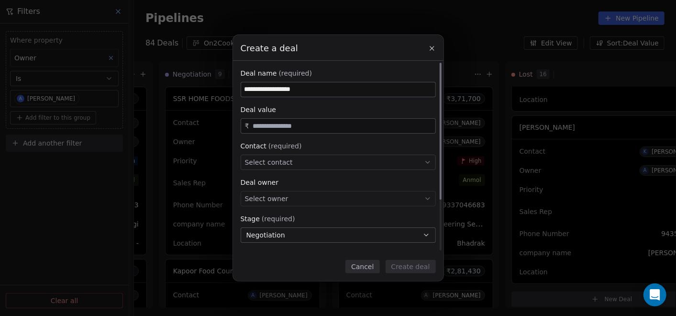
click at [273, 125] on input "text" at bounding box center [342, 126] width 182 height 7
paste input "********"
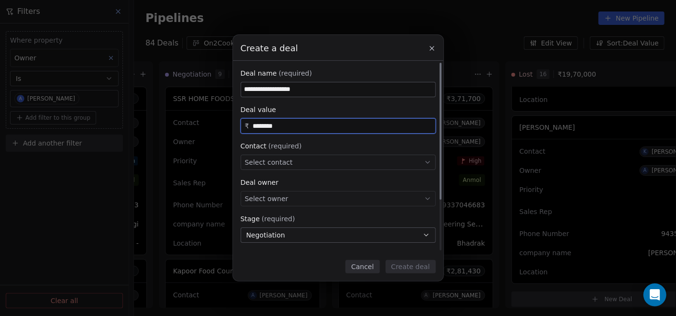
type input "********"
click at [275, 162] on span "Select contact" at bounding box center [269, 162] width 48 height 10
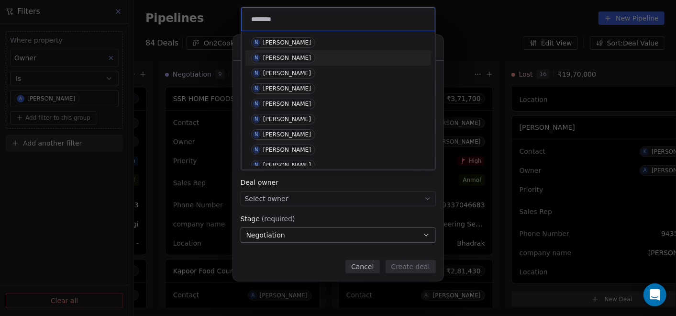
type input "*******"
click at [283, 42] on div "[PERSON_NAME]" at bounding box center [287, 42] width 48 height 7
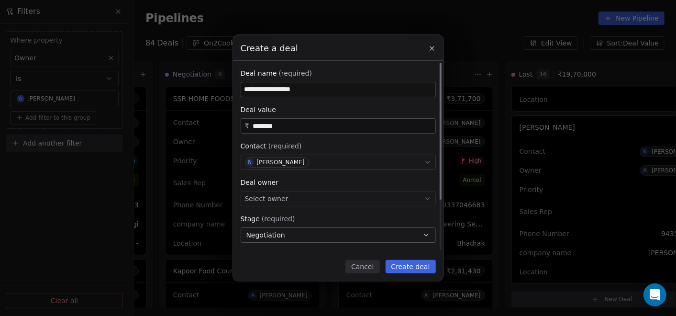
click at [294, 197] on div "Select owner" at bounding box center [338, 198] width 195 height 15
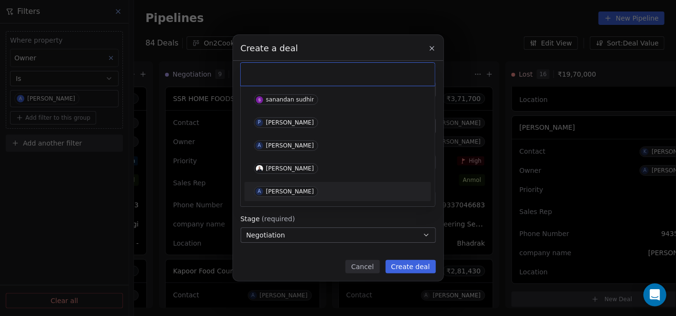
click at [293, 191] on div "[PERSON_NAME]" at bounding box center [290, 191] width 48 height 7
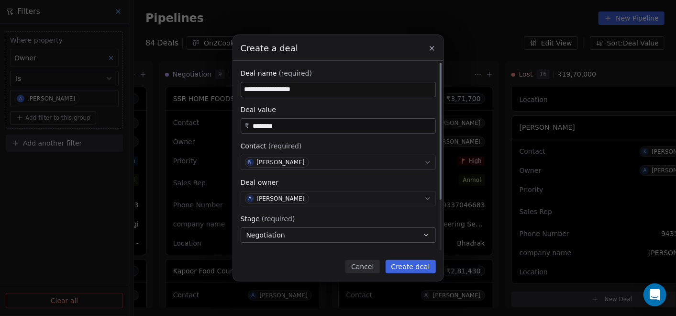
click at [360, 236] on button "Negotiation" at bounding box center [338, 234] width 195 height 15
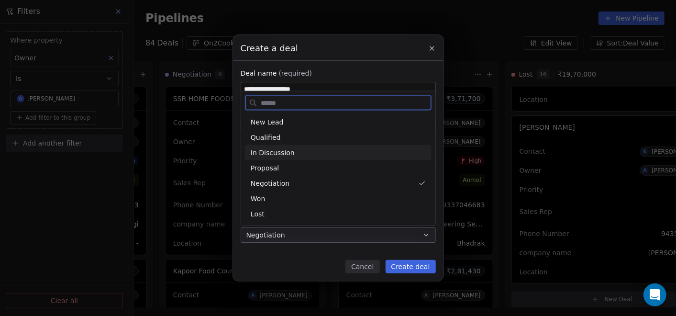
click at [304, 150] on div "In Discussion" at bounding box center [338, 152] width 175 height 10
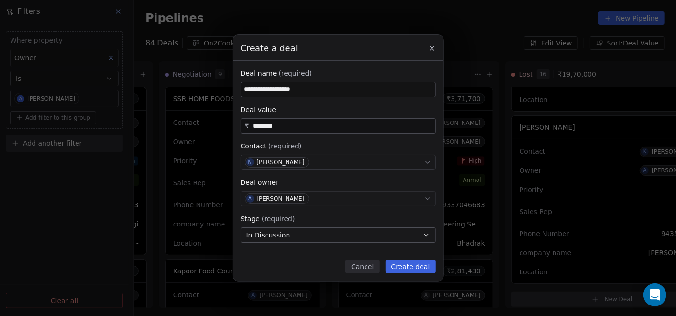
click at [410, 265] on button "Create deal" at bounding box center [411, 266] width 50 height 13
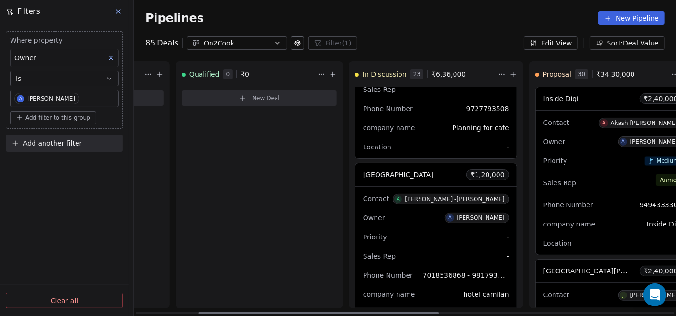
scroll to position [0, 138]
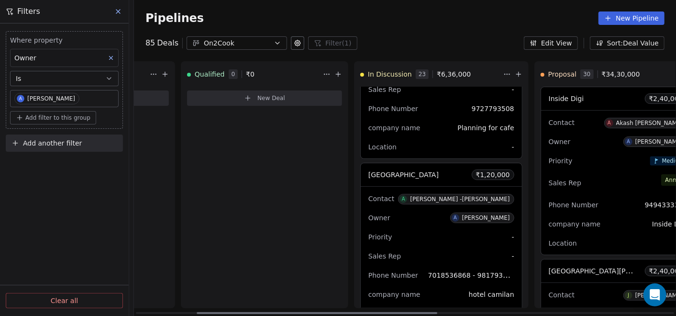
drag, startPoint x: 475, startPoint y: 313, endPoint x: 234, endPoint y: 300, distance: 241.6
click at [234, 312] on div at bounding box center [317, 313] width 241 height 2
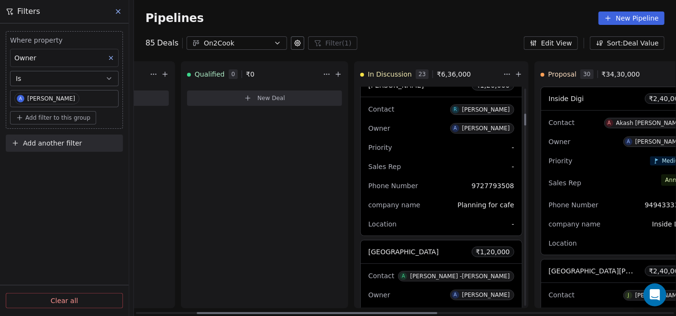
scroll to position [0, 0]
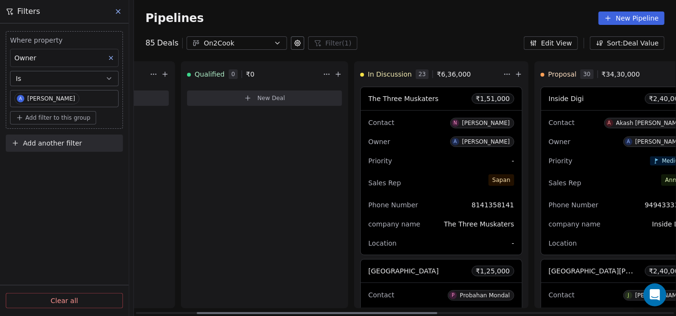
click at [431, 122] on div "Contact N [PERSON_NAME]" at bounding box center [442, 122] width 146 height 16
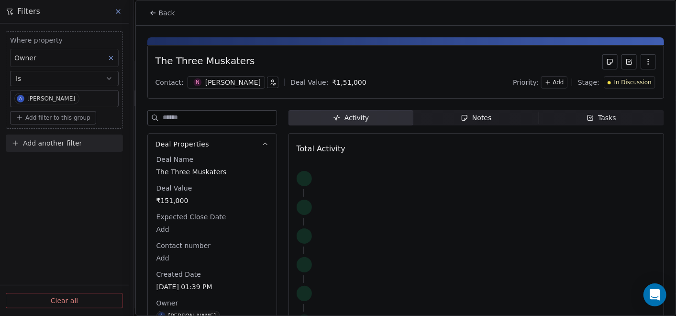
click at [465, 116] on icon "button" at bounding box center [465, 118] width 8 height 8
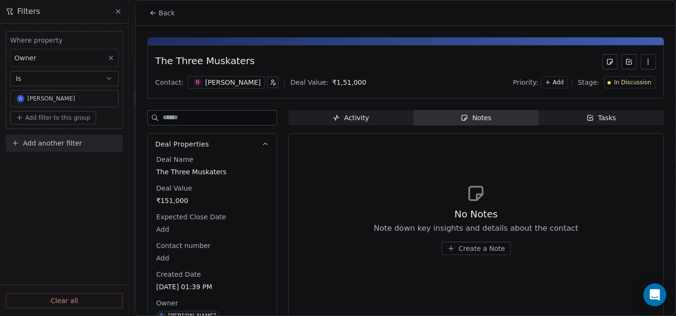
click at [463, 242] on button "Create a Note" at bounding box center [476, 248] width 69 height 13
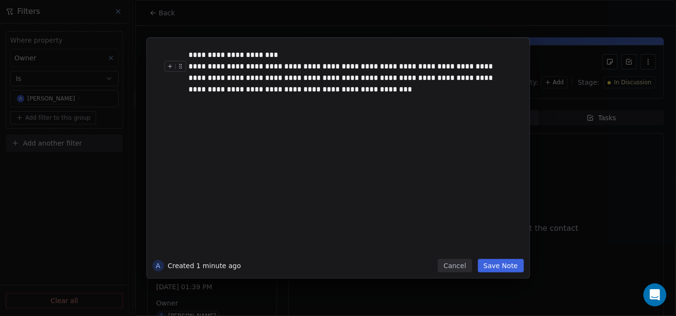
drag, startPoint x: 278, startPoint y: 52, endPoint x: 286, endPoint y: 56, distance: 8.8
click at [279, 52] on div "**********" at bounding box center [348, 54] width 319 height 11
click at [287, 56] on div "**********" at bounding box center [348, 54] width 319 height 11
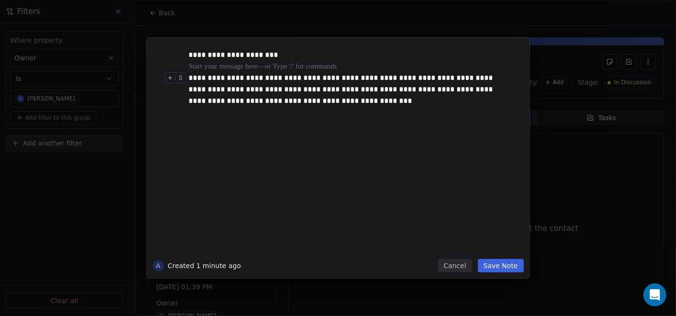
drag, startPoint x: 491, startPoint y: 271, endPoint x: 502, endPoint y: 256, distance: 18.6
click at [491, 271] on button "Save Note" at bounding box center [501, 265] width 46 height 13
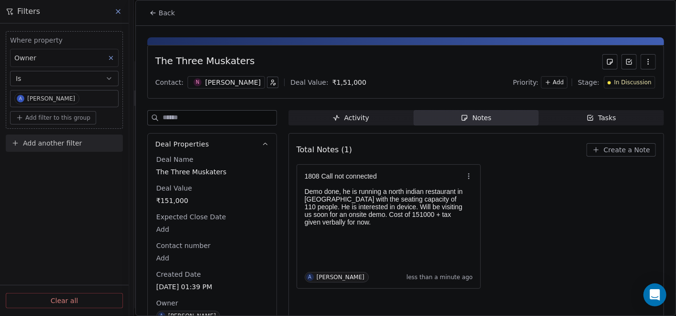
click at [150, 13] on icon at bounding box center [153, 13] width 8 height 8
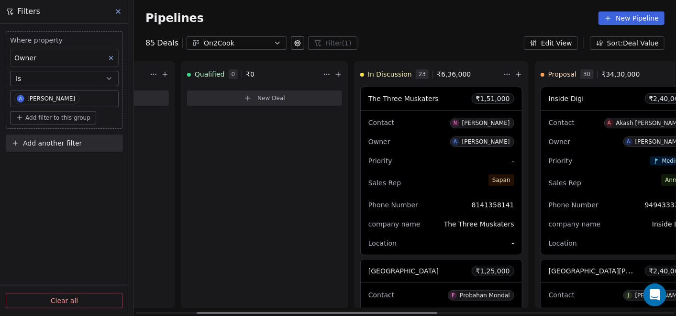
click at [293, 99] on button "New Deal" at bounding box center [264, 97] width 155 height 15
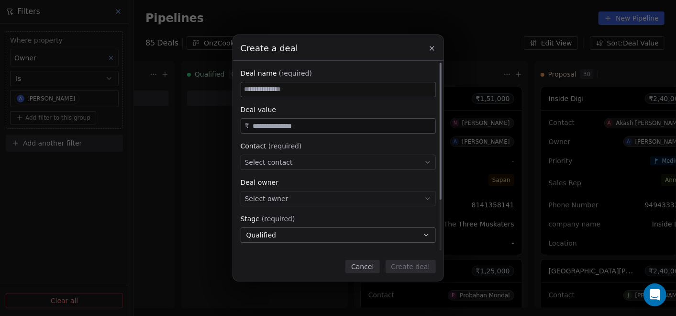
paste input "*********"
type input "*********"
click at [282, 125] on input "text" at bounding box center [342, 126] width 182 height 7
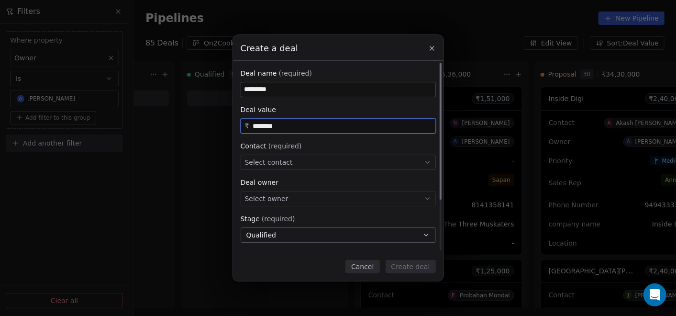
type input "********"
click at [328, 157] on div "Select contact" at bounding box center [338, 162] width 195 height 15
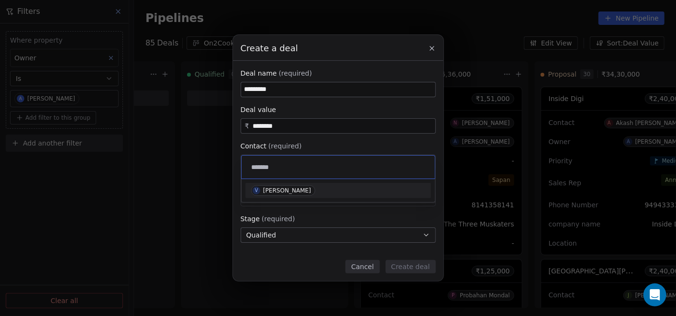
type input "******"
click at [276, 189] on div "[PERSON_NAME]" at bounding box center [287, 190] width 48 height 7
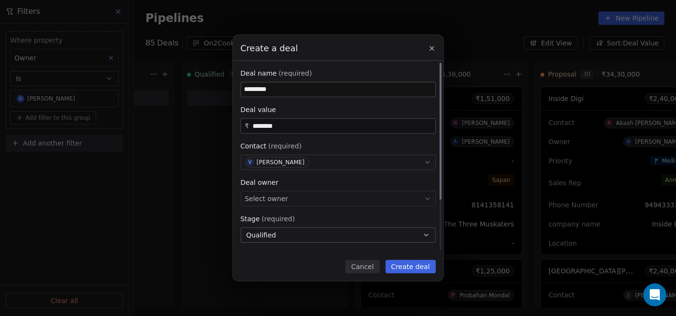
click at [275, 203] on div "Select owner" at bounding box center [338, 198] width 195 height 15
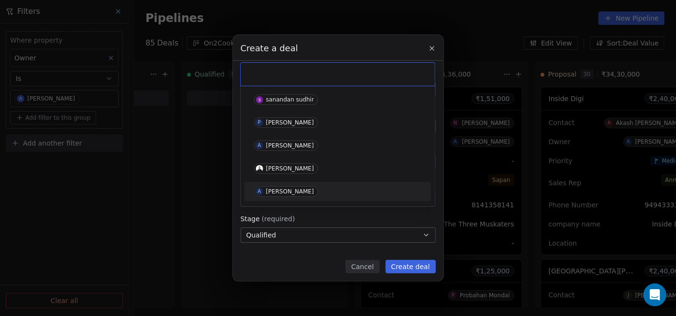
click at [275, 197] on div "A [PERSON_NAME]" at bounding box center [337, 191] width 179 height 15
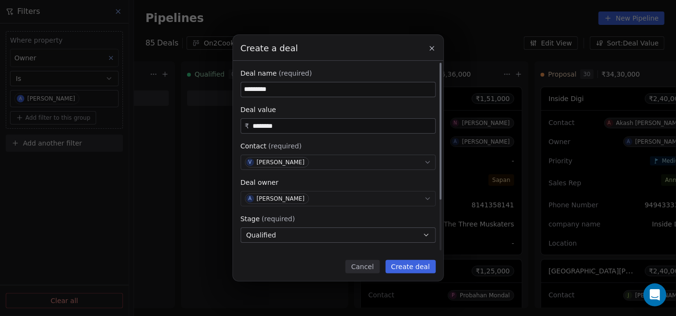
click at [283, 232] on button "Qualified" at bounding box center [338, 234] width 195 height 15
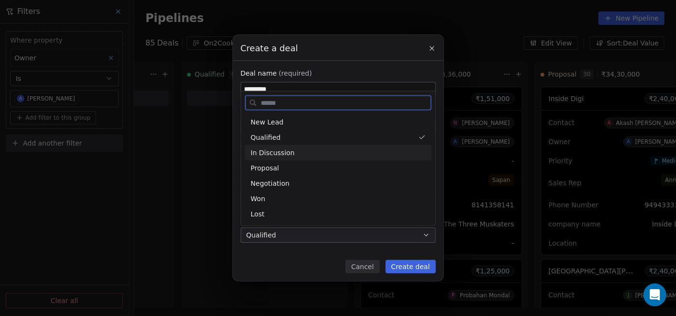
click at [283, 153] on span "In Discussion" at bounding box center [273, 152] width 44 height 10
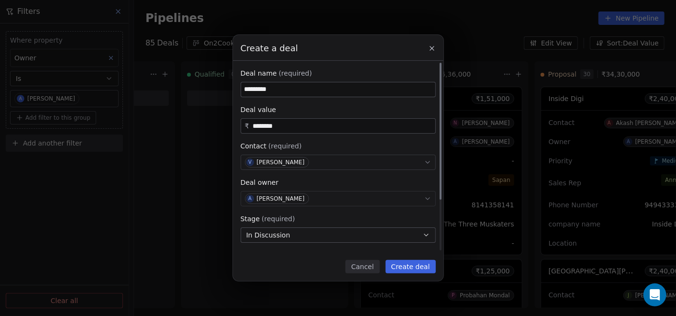
click at [278, 236] on span "In Discussion" at bounding box center [268, 235] width 44 height 10
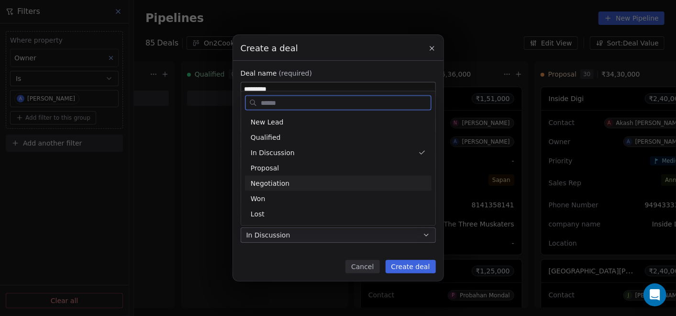
click at [293, 184] on div "Negotiation" at bounding box center [338, 183] width 175 height 10
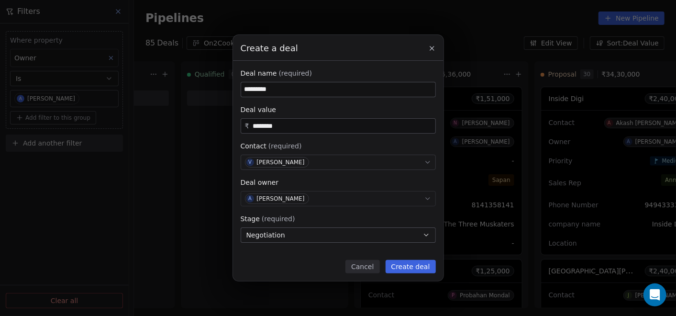
click at [415, 268] on button "Create deal" at bounding box center [411, 266] width 50 height 13
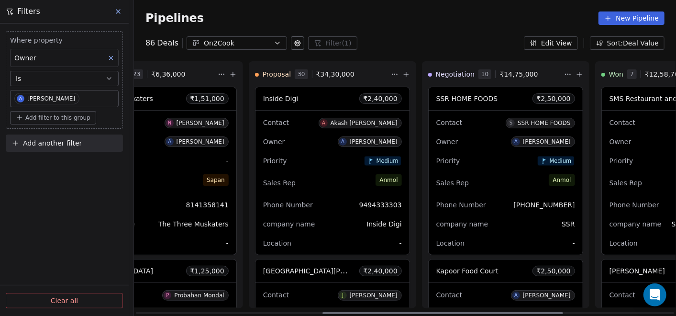
drag, startPoint x: 414, startPoint y: 312, endPoint x: 494, endPoint y: 171, distance: 161.6
click at [540, 312] on div at bounding box center [443, 313] width 241 height 2
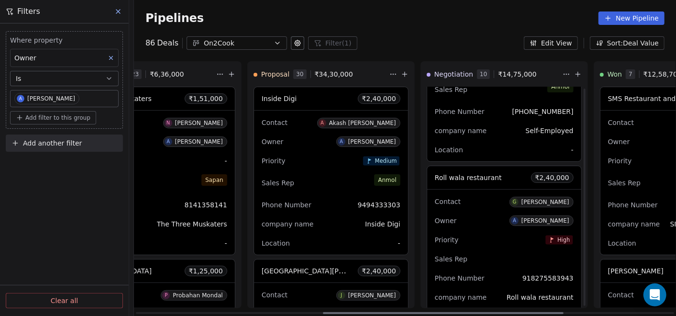
scroll to position [1295, 0]
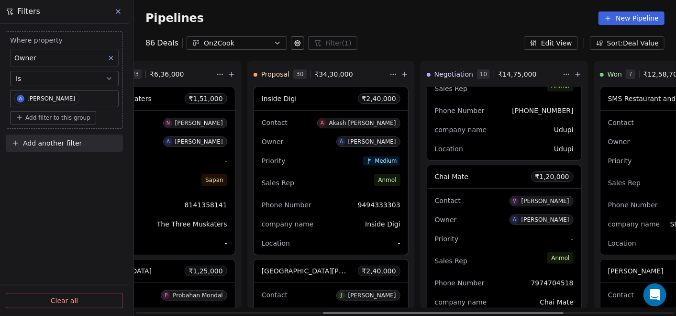
click at [474, 218] on div "Owner A [PERSON_NAME]" at bounding box center [504, 219] width 139 height 15
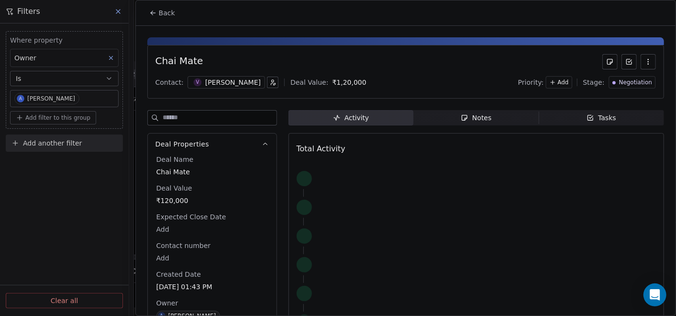
click at [466, 117] on div "Notes" at bounding box center [476, 118] width 31 height 10
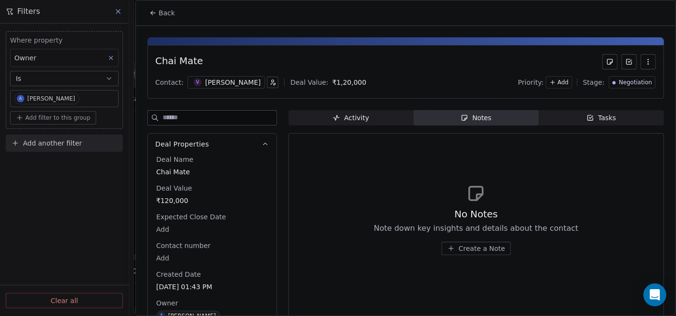
click at [463, 248] on span "Create a Note" at bounding box center [482, 249] width 46 height 10
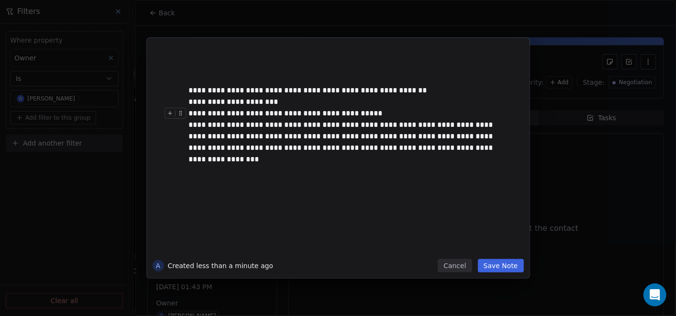
click at [301, 102] on div "**********" at bounding box center [348, 101] width 319 height 11
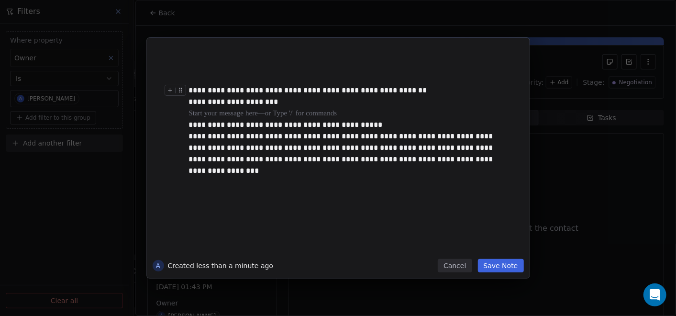
click at [437, 90] on div "**********" at bounding box center [348, 90] width 319 height 11
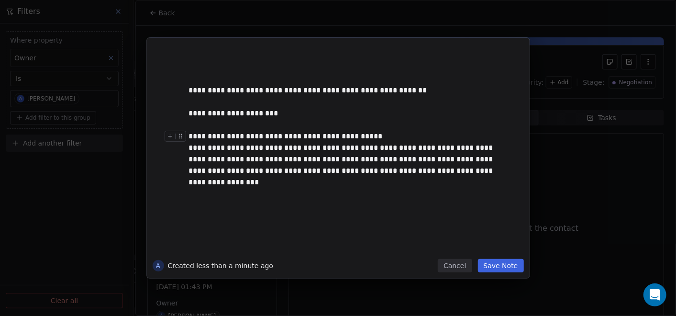
click at [425, 132] on div "**********" at bounding box center [348, 136] width 319 height 11
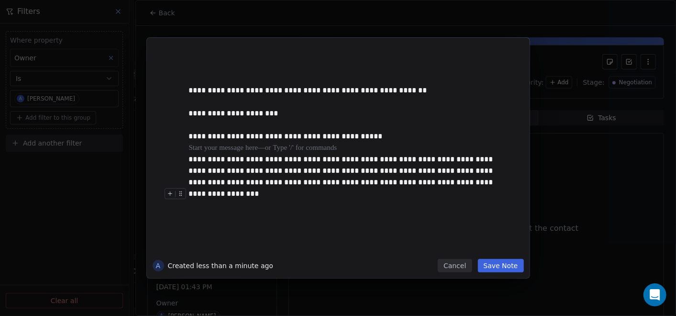
click at [506, 267] on button "Save Note" at bounding box center [501, 265] width 46 height 13
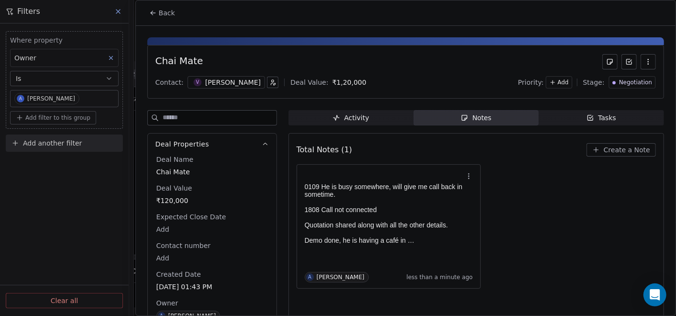
click at [155, 11] on icon at bounding box center [153, 13] width 8 height 8
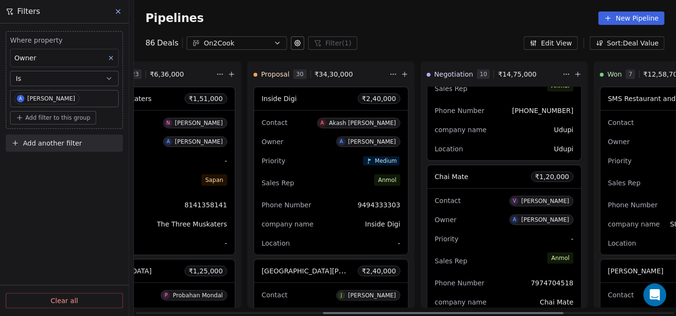
click at [228, 71] on icon at bounding box center [232, 74] width 8 height 8
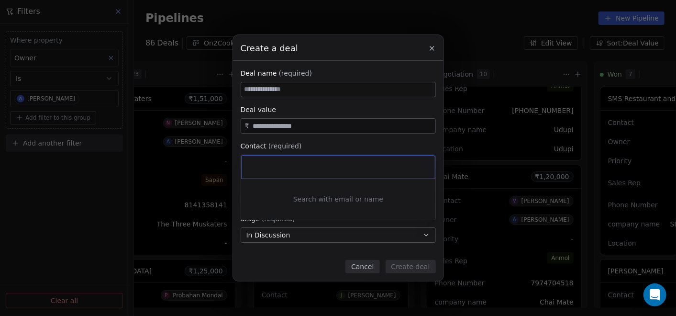
click at [288, 93] on div "Create a deal Deal name (required) Deal value ₹ Contact (required) Select conta…" at bounding box center [338, 158] width 676 height 246
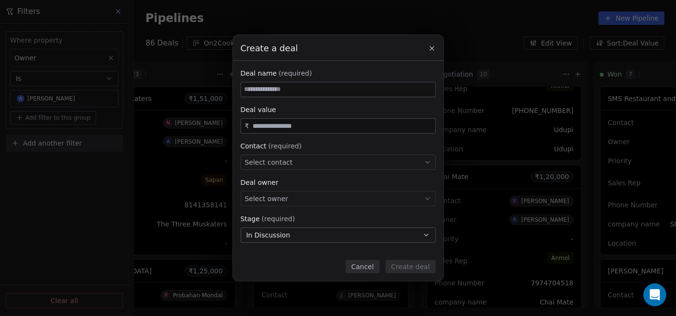
click at [288, 89] on input at bounding box center [338, 89] width 194 height 14
paste input "**********"
type input "**********"
click at [283, 127] on input "text" at bounding box center [342, 126] width 182 height 7
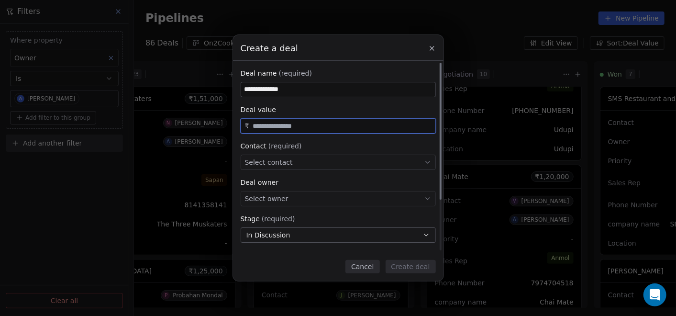
click at [297, 161] on div "Select contact" at bounding box center [338, 162] width 195 height 15
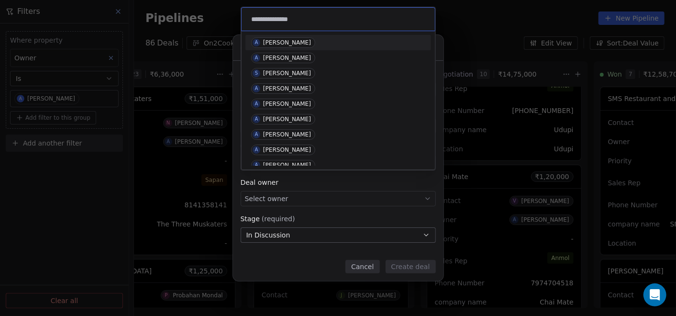
type input "**********"
click at [302, 45] on div "[PERSON_NAME]" at bounding box center [287, 42] width 48 height 7
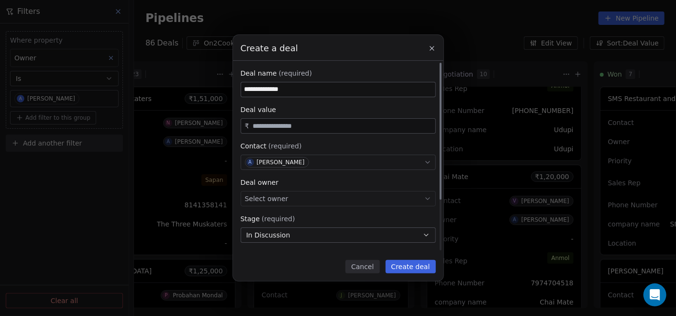
click at [344, 196] on div "Select owner" at bounding box center [338, 198] width 195 height 15
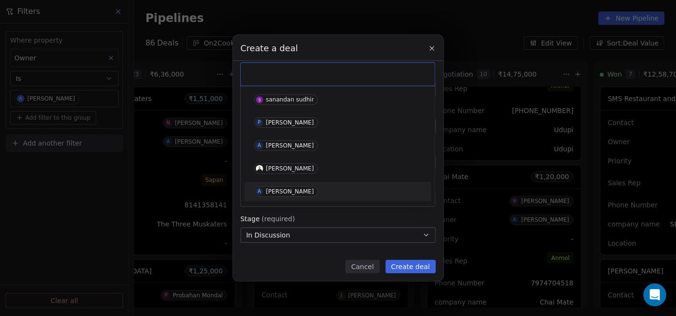
click at [322, 195] on div "A [PERSON_NAME]" at bounding box center [338, 191] width 168 height 11
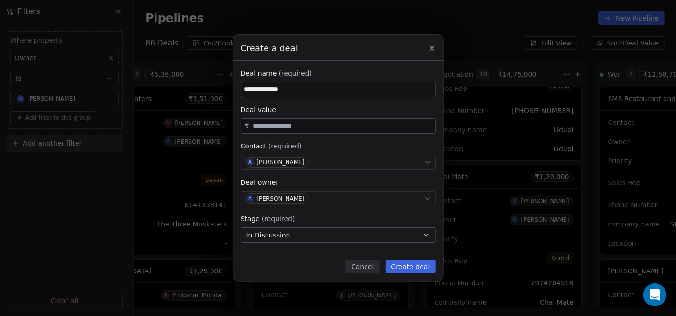
click at [321, 233] on button "In Discussion" at bounding box center [338, 234] width 195 height 15
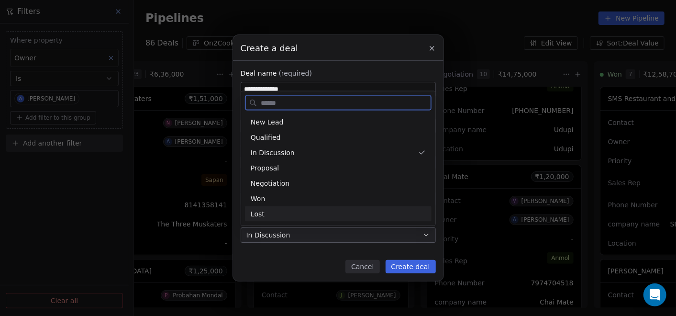
click at [288, 214] on div "Lost" at bounding box center [338, 214] width 175 height 10
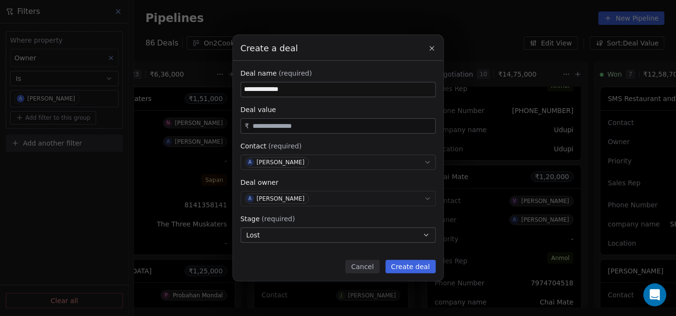
click at [404, 267] on button "Create deal" at bounding box center [411, 266] width 50 height 13
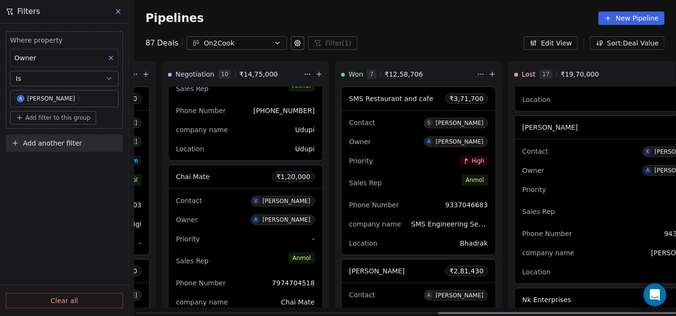
scroll to position [0, 687]
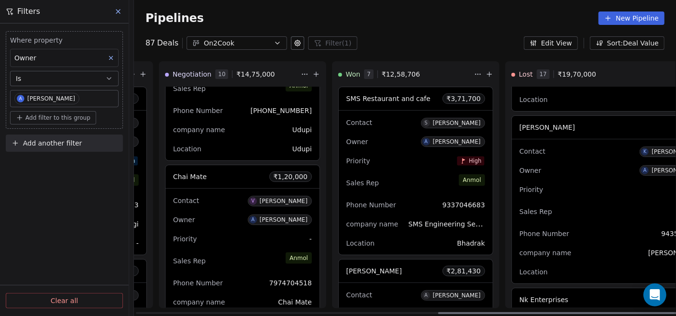
drag, startPoint x: 426, startPoint y: 312, endPoint x: 571, endPoint y: 267, distance: 151.8
click at [596, 313] on div at bounding box center [558, 313] width 241 height 2
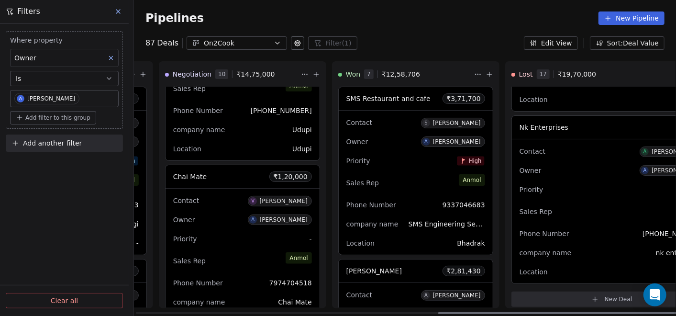
click at [564, 164] on div "Owner A [PERSON_NAME]" at bounding box center [612, 170] width 185 height 15
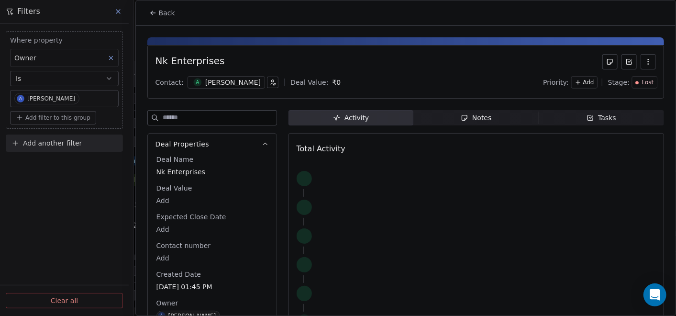
click at [506, 121] on span "Notes Notes" at bounding box center [476, 117] width 125 height 15
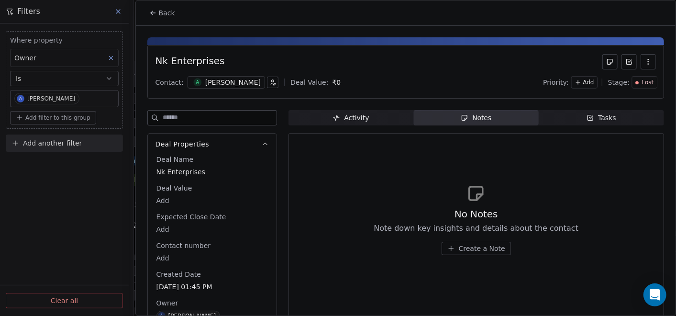
click at [459, 252] on span "Create a Note" at bounding box center [482, 249] width 46 height 10
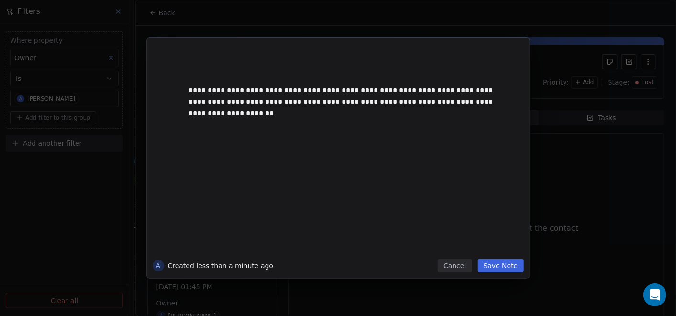
click at [502, 271] on button "Save Note" at bounding box center [501, 265] width 46 height 13
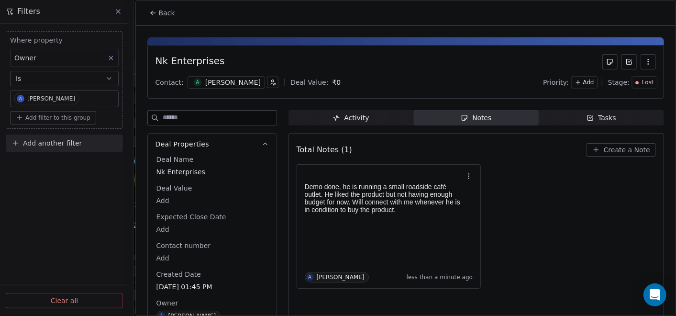
click at [150, 8] on button "Back" at bounding box center [162, 12] width 37 height 17
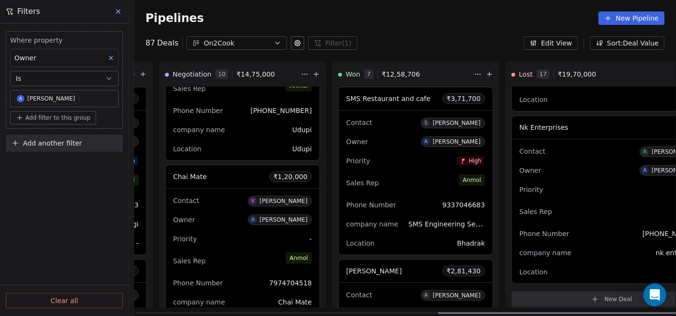
click at [602, 182] on div "Priority -" at bounding box center [612, 189] width 185 height 15
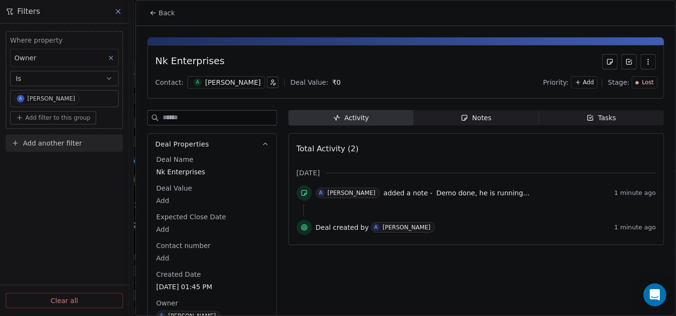
click at [517, 112] on span "Notes Notes" at bounding box center [476, 117] width 125 height 15
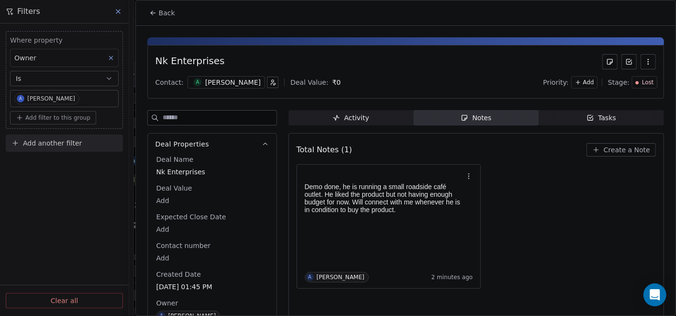
click at [146, 11] on button "Back" at bounding box center [162, 12] width 37 height 17
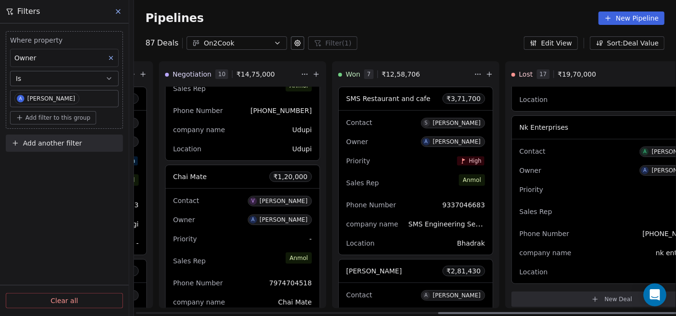
click at [316, 72] on icon at bounding box center [316, 74] width 0 height 4
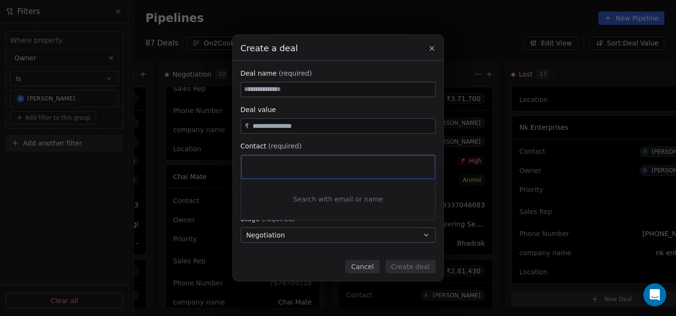
click at [286, 89] on div "Create a deal Deal name (required) Deal value ₹ Contact (required) Select conta…" at bounding box center [338, 158] width 676 height 246
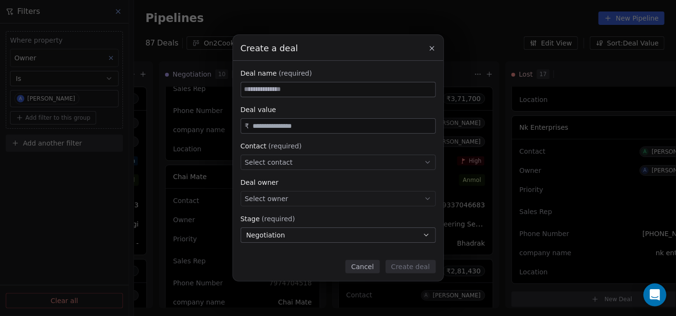
click at [286, 89] on input at bounding box center [338, 89] width 194 height 14
paste input "**********"
type input "**********"
click at [279, 162] on span "Select contact" at bounding box center [269, 162] width 48 height 10
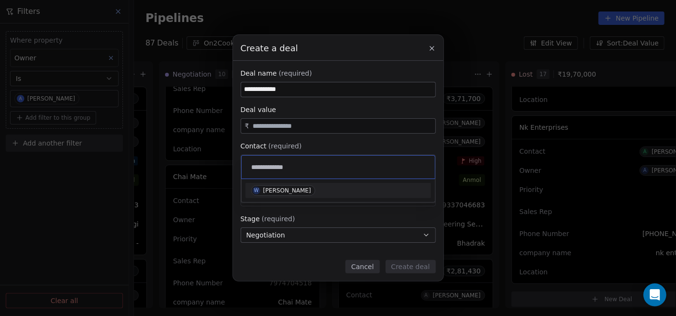
type input "**********"
click at [275, 192] on div "[PERSON_NAME]" at bounding box center [287, 190] width 48 height 7
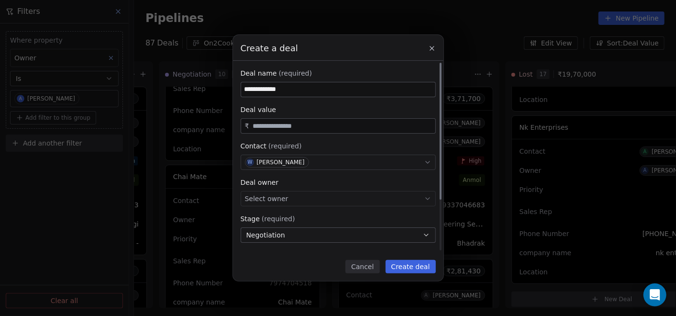
click at [281, 124] on input "text" at bounding box center [342, 126] width 182 height 7
click at [279, 202] on span "Select owner" at bounding box center [267, 199] width 44 height 10
type input "********"
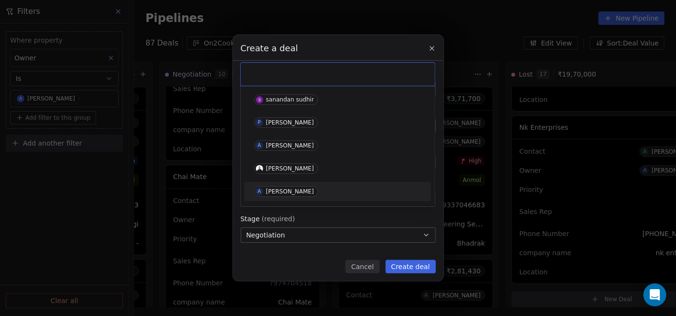
click at [277, 190] on div "[PERSON_NAME]" at bounding box center [290, 191] width 48 height 7
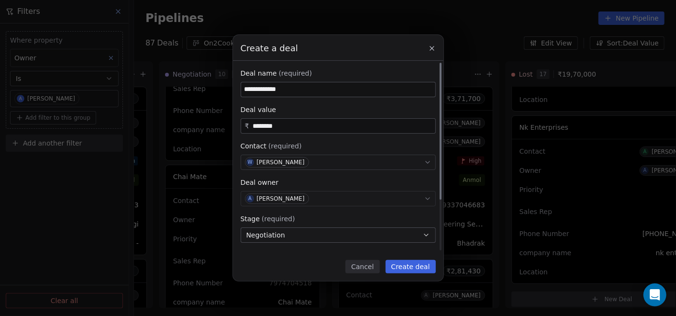
click at [287, 232] on button "Negotiation" at bounding box center [338, 234] width 195 height 15
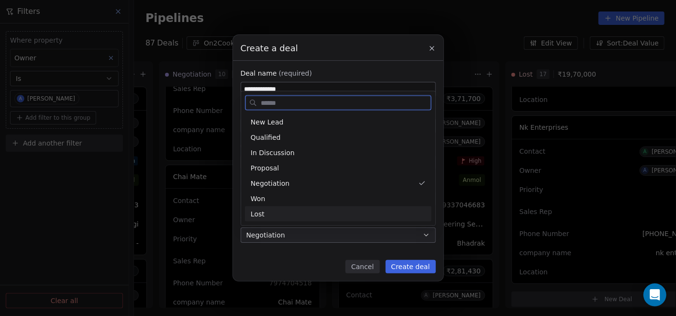
click at [265, 218] on div "Lost" at bounding box center [338, 214] width 175 height 10
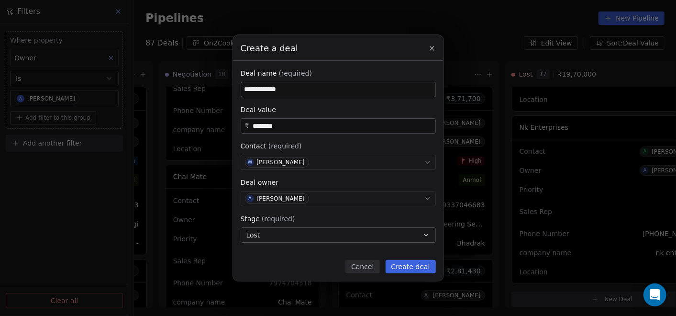
click at [404, 269] on button "Create deal" at bounding box center [411, 266] width 50 height 13
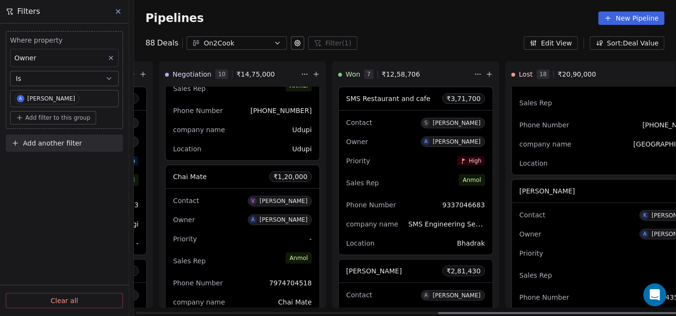
scroll to position [2393, 0]
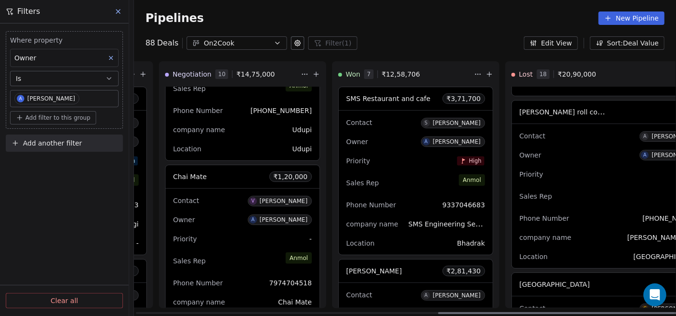
click at [661, 243] on div "[PERSON_NAME] ₹ 3,75,000 Contact V [PERSON_NAME] Owner A [PERSON_NAME] Priority…" at bounding box center [612, 197] width 213 height 221
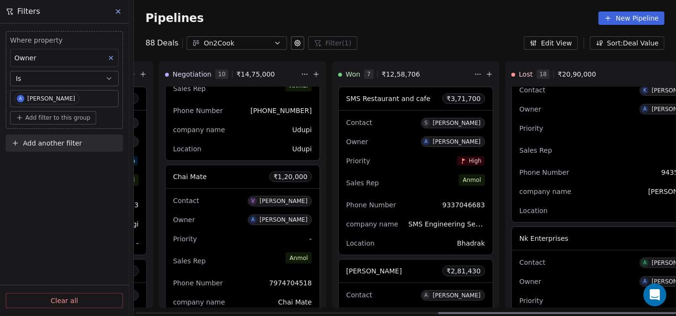
scroll to position [2789, 0]
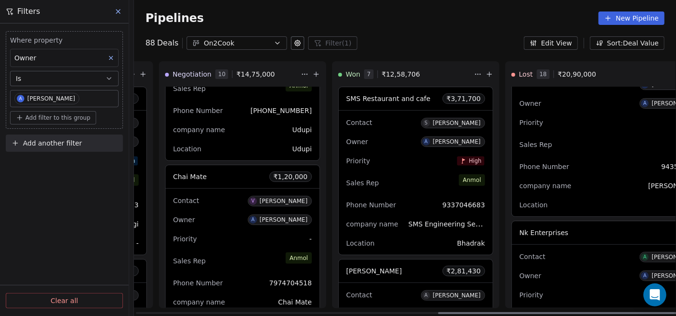
drag, startPoint x: 660, startPoint y: 232, endPoint x: 648, endPoint y: 273, distance: 43.5
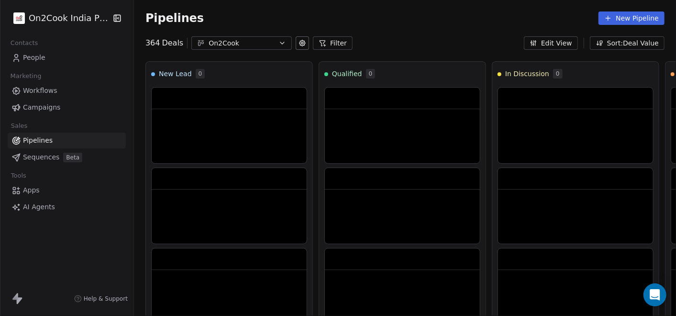
click at [319, 45] on icon at bounding box center [323, 43] width 8 height 8
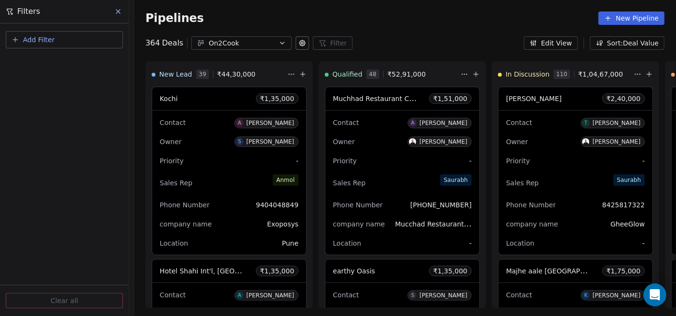
click at [37, 39] on span "Add Filter" at bounding box center [39, 40] width 32 height 10
click at [53, 60] on span "Deal properties" at bounding box center [42, 62] width 52 height 10
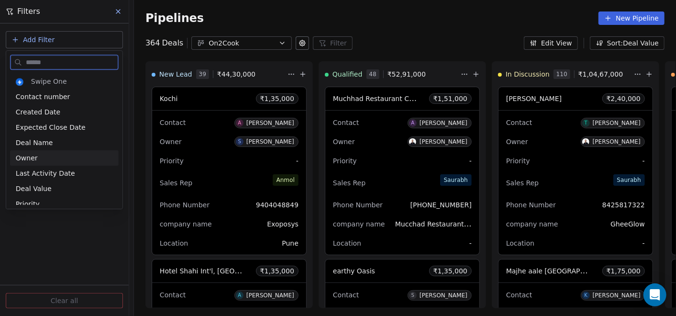
click at [31, 156] on span "Owner" at bounding box center [27, 158] width 22 height 10
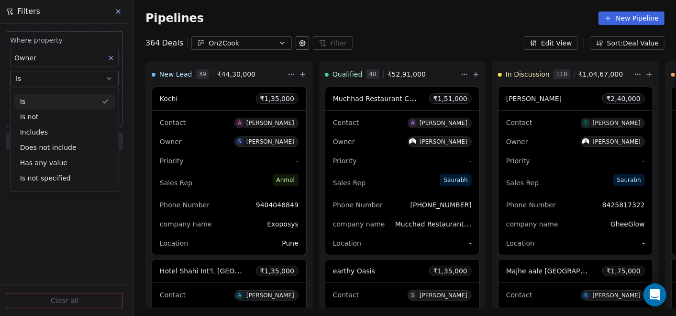
click at [65, 101] on div "Is" at bounding box center [64, 101] width 101 height 15
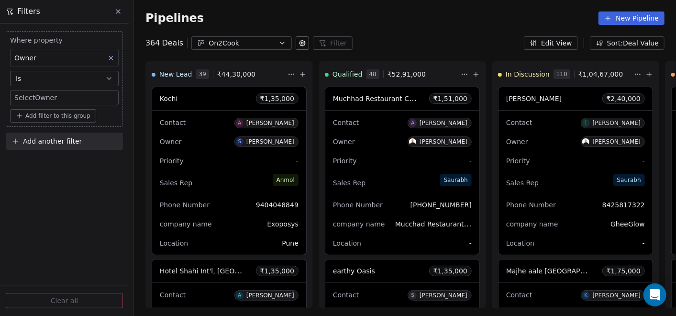
click at [64, 102] on body "On2Cook India Pvt. Ltd. Contacts People Marketing Workflows Campaigns Sales Pip…" at bounding box center [338, 158] width 676 height 316
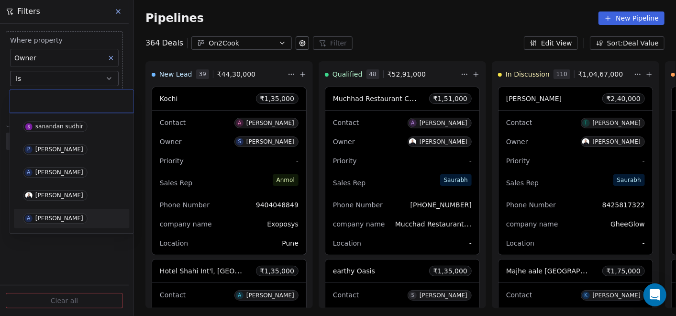
click at [48, 222] on span "A [PERSON_NAME]" at bounding box center [55, 218] width 64 height 11
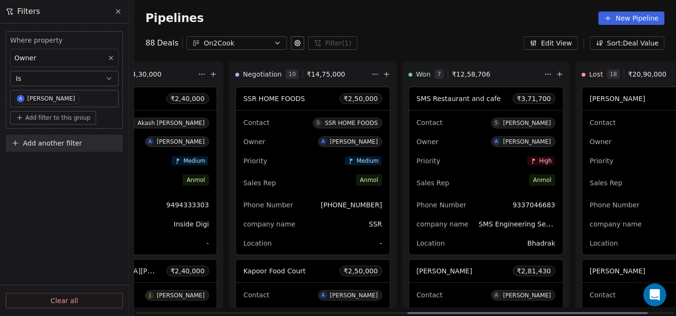
scroll to position [0, 659]
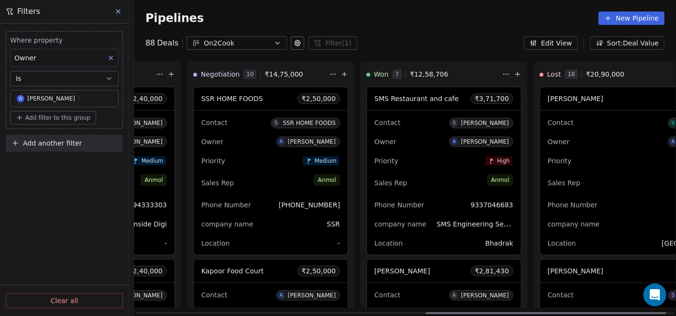
drag, startPoint x: 362, startPoint y: 313, endPoint x: 652, endPoint y: 331, distance: 290.6
click at [652, 314] on div at bounding box center [546, 313] width 241 height 2
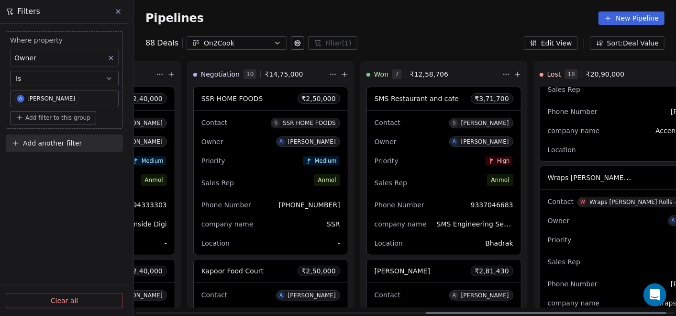
scroll to position [0, 687]
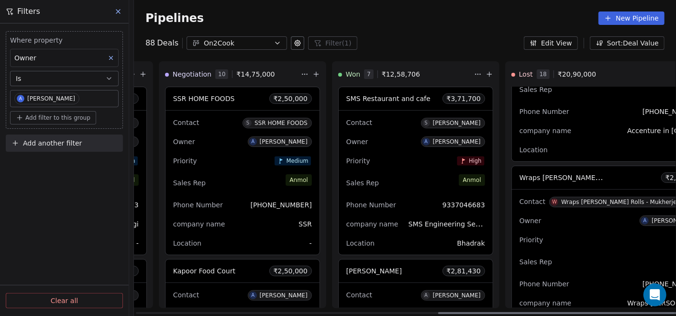
drag, startPoint x: 568, startPoint y: 313, endPoint x: 615, endPoint y: 297, distance: 50.1
click at [612, 312] on div at bounding box center [558, 313] width 241 height 2
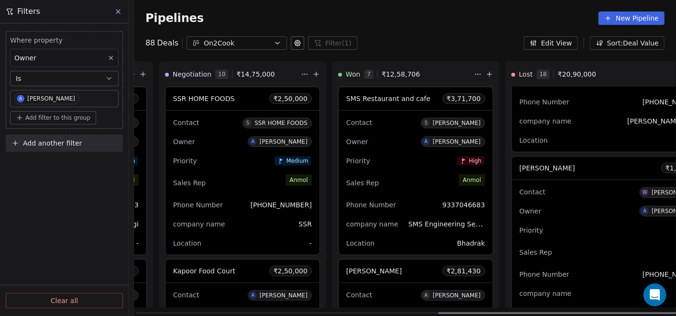
scroll to position [1460, 0]
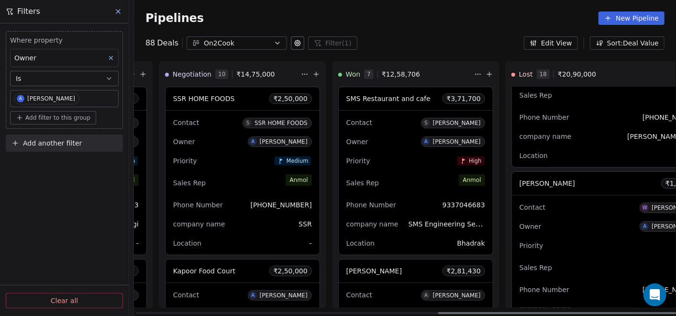
drag, startPoint x: 660, startPoint y: 172, endPoint x: 648, endPoint y: 206, distance: 36.6
click at [602, 246] on div "Priority -" at bounding box center [612, 245] width 185 height 15
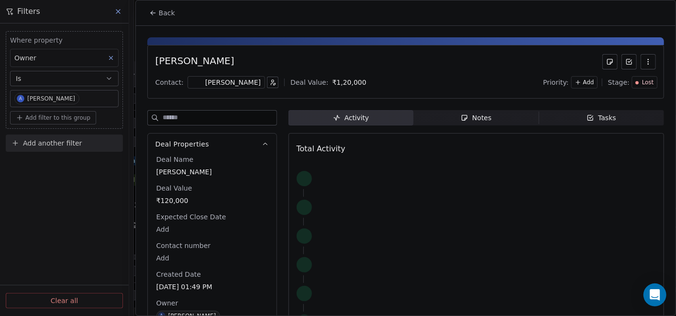
click at [482, 117] on div "Notes" at bounding box center [476, 118] width 31 height 10
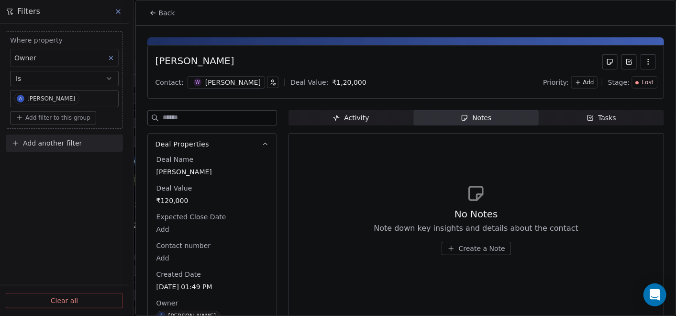
click at [477, 251] on span "Create a Note" at bounding box center [482, 249] width 46 height 10
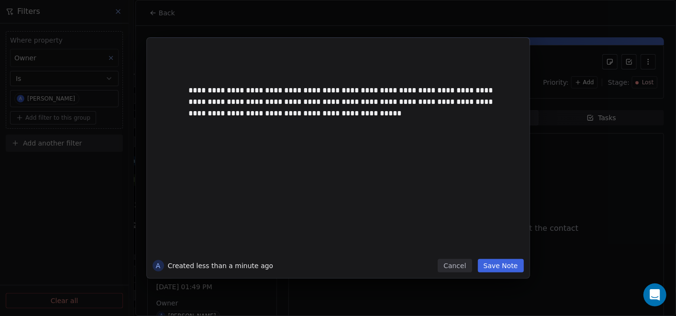
click at [501, 264] on button "Save Note" at bounding box center [501, 265] width 46 height 13
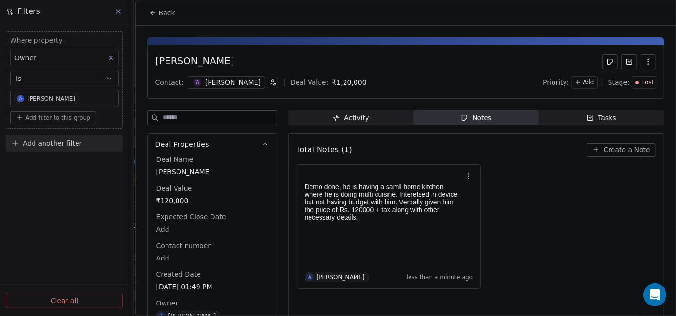
click at [160, 17] on span "Back" at bounding box center [167, 13] width 16 height 10
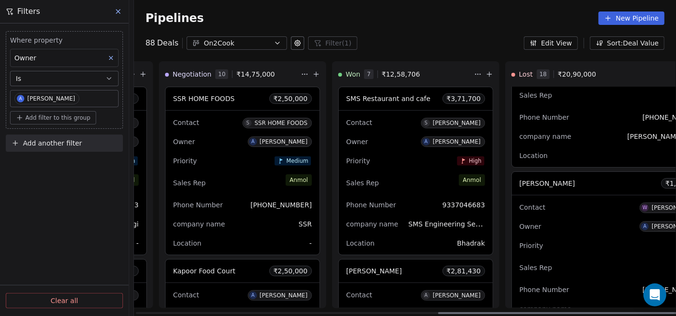
click at [313, 72] on icon at bounding box center [317, 74] width 8 height 8
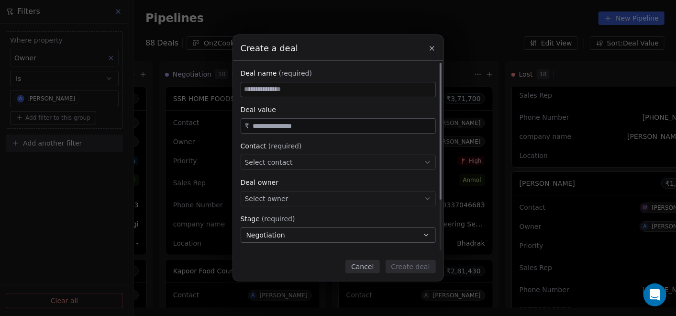
paste input "**********"
type input "**********"
click at [276, 125] on input "text" at bounding box center [342, 126] width 182 height 7
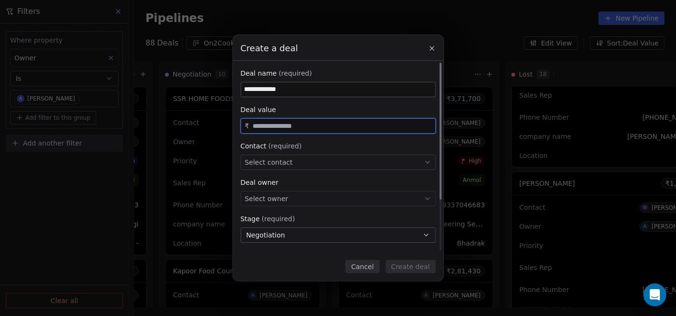
paste input "********"
type input "********"
click at [286, 162] on span "Select contact" at bounding box center [269, 162] width 48 height 10
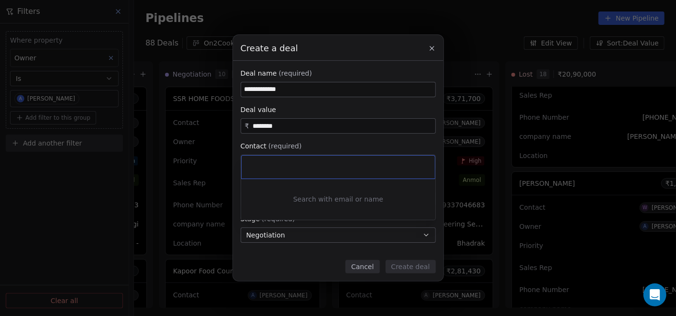
click at [278, 90] on div "**********" at bounding box center [338, 158] width 676 height 246
click at [278, 90] on input "**********" at bounding box center [338, 89] width 194 height 14
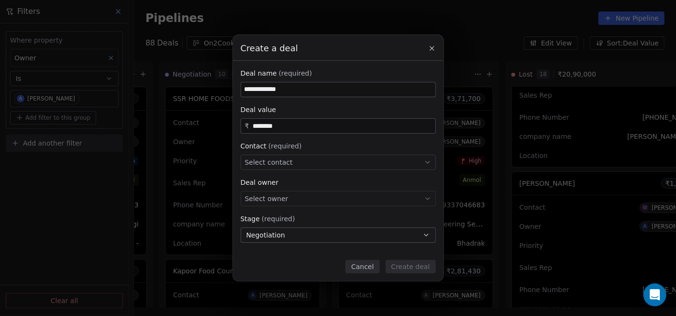
click at [278, 90] on input "**********" at bounding box center [338, 89] width 194 height 14
click at [286, 164] on span "Select contact" at bounding box center [269, 162] width 48 height 10
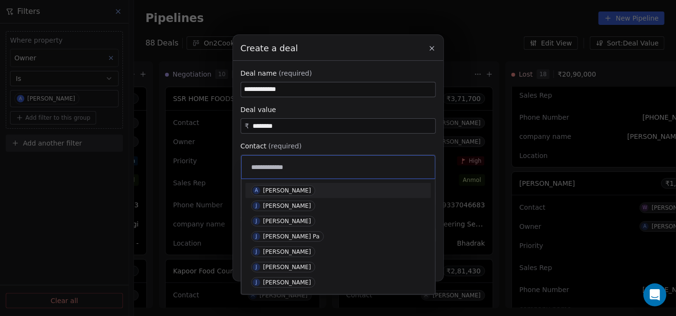
type input "**********"
click at [277, 186] on span "A Anton Johnson" at bounding box center [283, 190] width 64 height 11
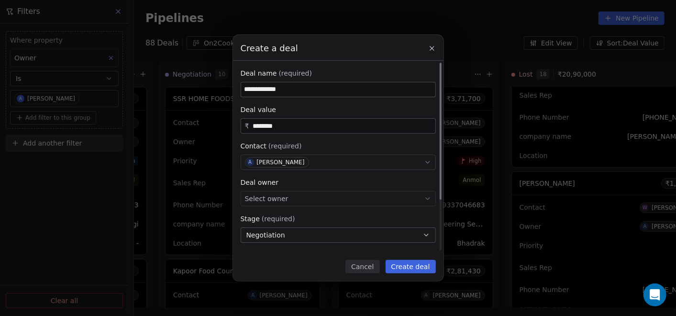
click at [285, 202] on div "Select owner" at bounding box center [338, 198] width 195 height 15
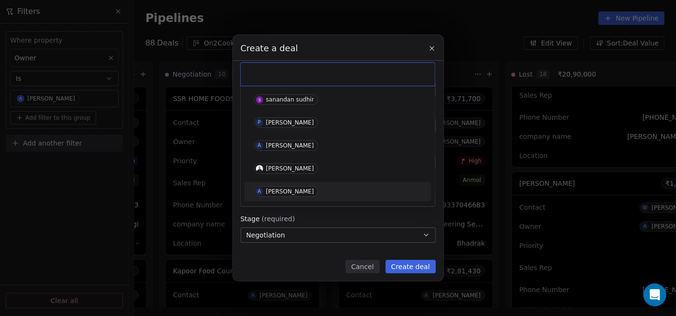
click at [280, 186] on span "A [PERSON_NAME]" at bounding box center [286, 191] width 64 height 11
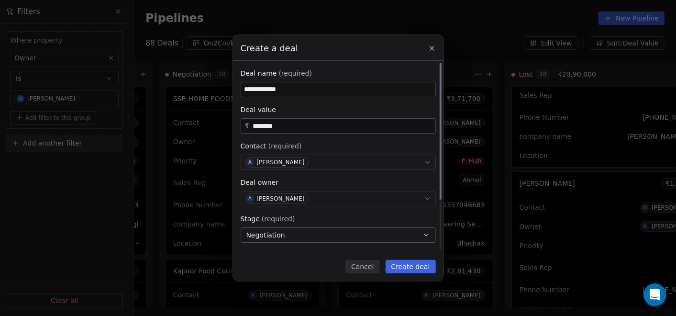
click at [300, 238] on button "Negotiation" at bounding box center [338, 234] width 195 height 15
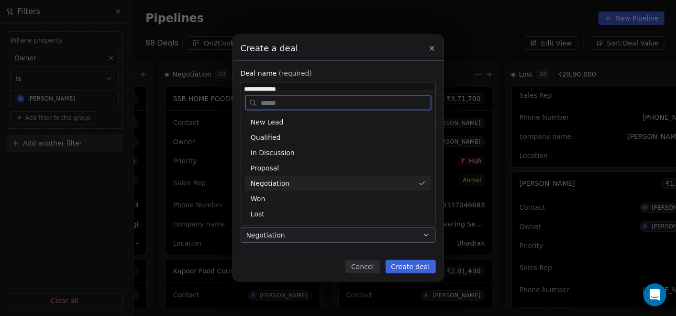
click at [288, 184] on div "Negotiation" at bounding box center [333, 183] width 164 height 10
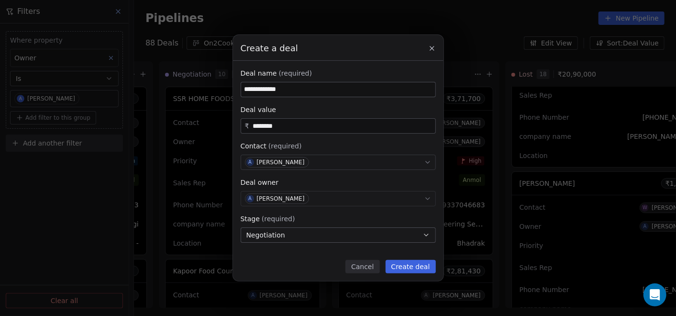
click at [396, 261] on button "Create deal" at bounding box center [411, 266] width 50 height 13
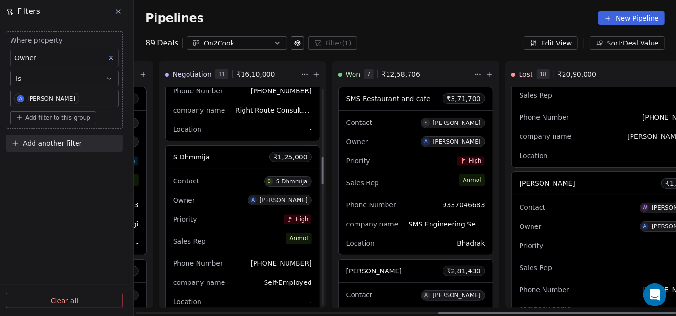
scroll to position [532, 0]
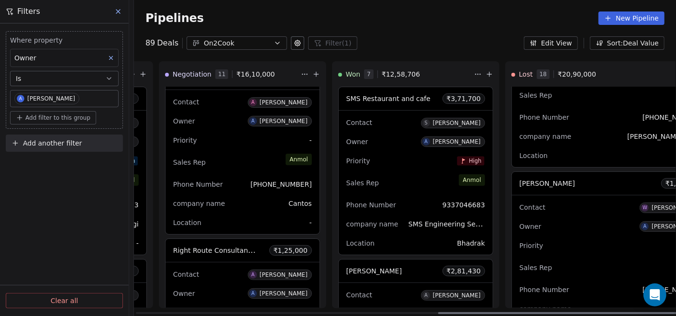
click at [212, 141] on div "Priority -" at bounding box center [242, 140] width 139 height 15
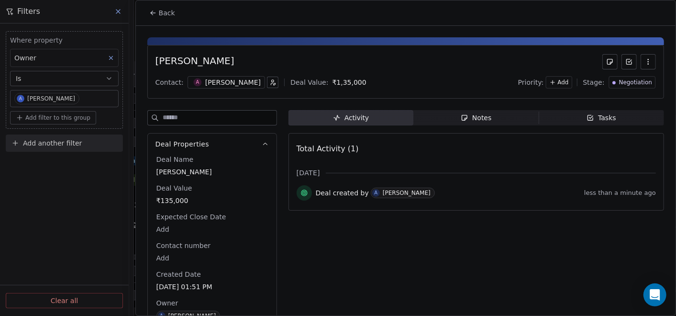
click at [457, 115] on span "Notes Notes" at bounding box center [476, 117] width 125 height 15
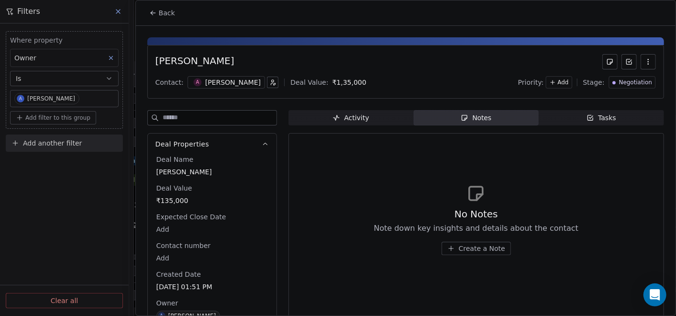
click at [458, 253] on button "Create a Note" at bounding box center [476, 248] width 69 height 13
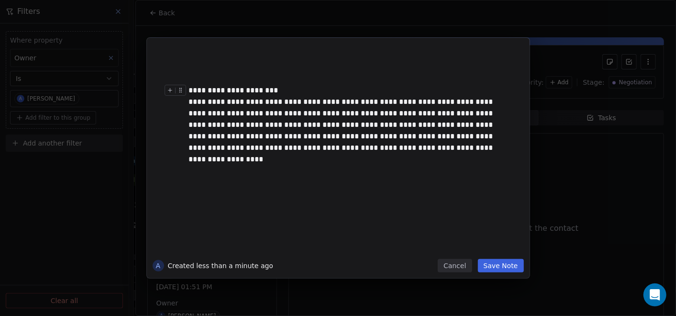
click at [283, 91] on div "**********" at bounding box center [348, 90] width 319 height 11
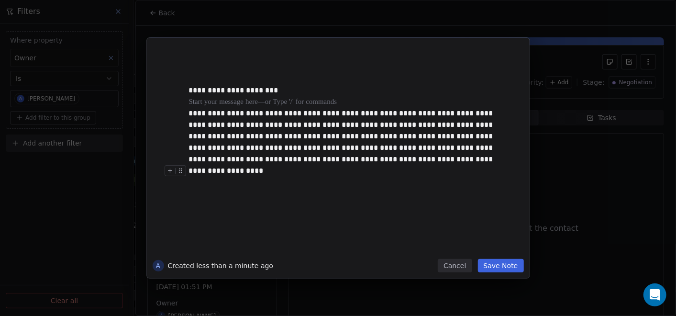
click at [515, 271] on button "Save Note" at bounding box center [501, 265] width 46 height 13
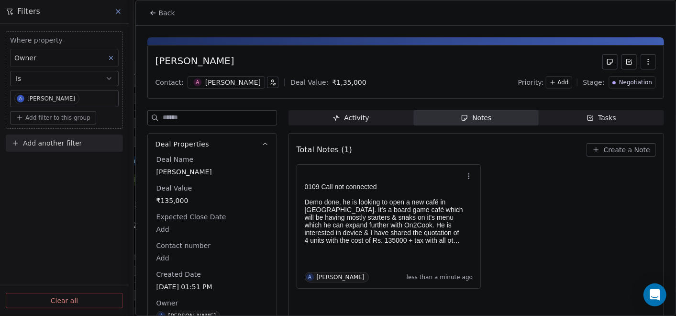
click at [153, 13] on icon at bounding box center [153, 13] width 8 height 8
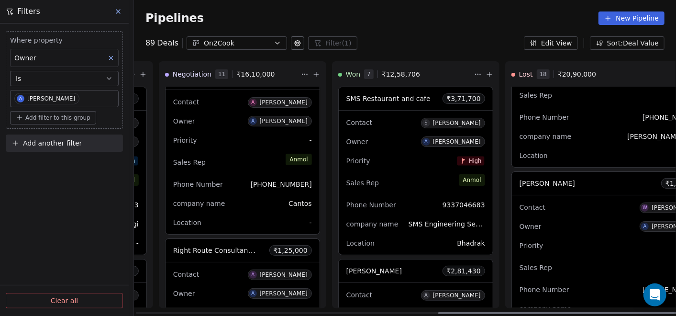
click at [246, 168] on div "Sales Rep [PERSON_NAME]" at bounding box center [242, 162] width 139 height 21
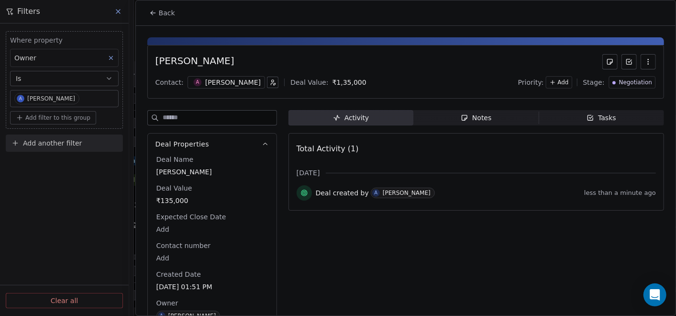
click at [432, 120] on span "Notes Notes" at bounding box center [476, 117] width 125 height 15
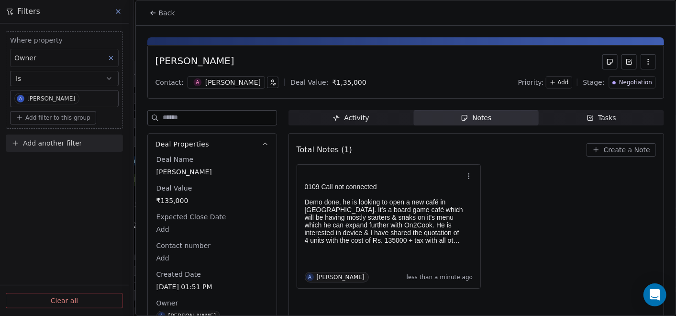
click at [550, 79] on icon at bounding box center [553, 82] width 7 height 7
drag, startPoint x: 557, startPoint y: 110, endPoint x: 541, endPoint y: 111, distance: 15.3
click at [556, 111] on div "Medium" at bounding box center [541, 116] width 50 height 15
click at [158, 13] on button "Back" at bounding box center [162, 12] width 37 height 17
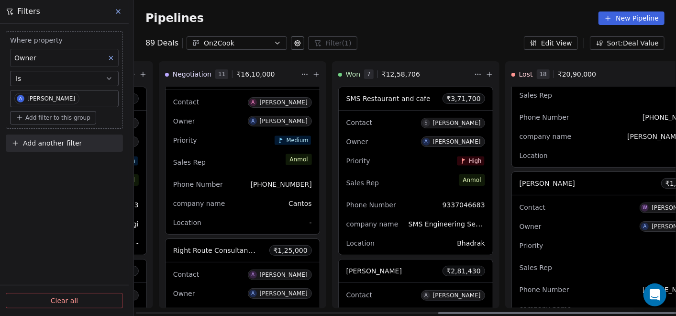
click at [313, 71] on icon at bounding box center [317, 74] width 8 height 8
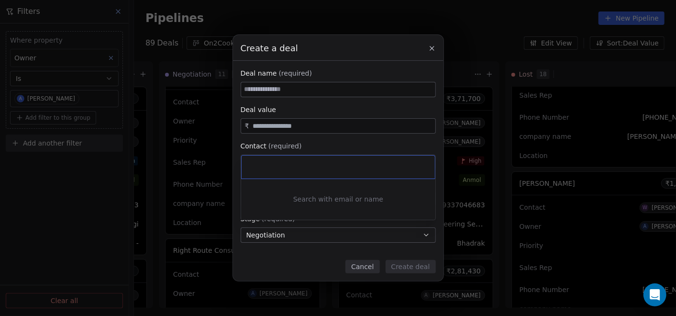
click at [262, 83] on div "Create a deal Deal name (required) Deal value ₹ Contact (required) Select conta…" at bounding box center [338, 158] width 676 height 246
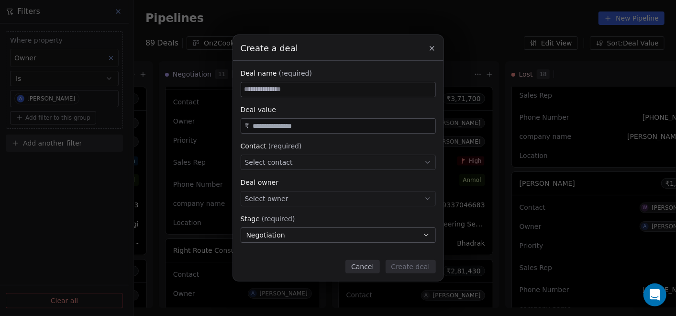
click at [263, 93] on input at bounding box center [338, 89] width 194 height 14
paste input "**********"
type input "**********"
click at [267, 156] on div "Select contact" at bounding box center [338, 162] width 195 height 15
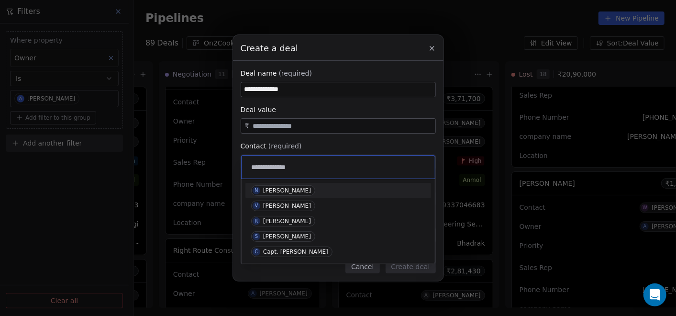
type input "**********"
click at [274, 187] on div "Navtej Sawhney" at bounding box center [287, 190] width 48 height 7
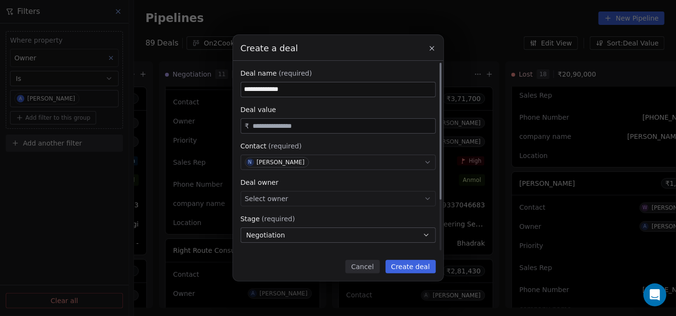
click at [278, 125] on input "text" at bounding box center [342, 126] width 182 height 7
click at [309, 192] on div "Select owner" at bounding box center [338, 198] width 195 height 15
type input "********"
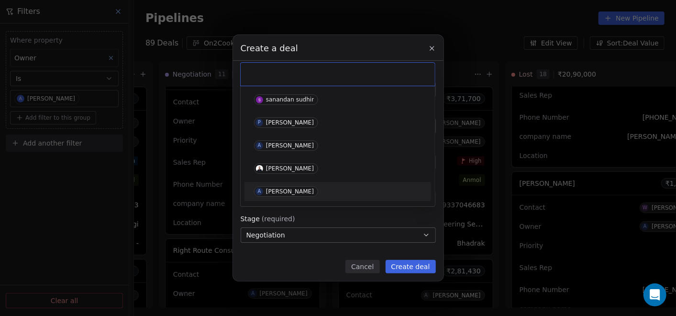
click at [292, 190] on div "[PERSON_NAME]" at bounding box center [290, 191] width 48 height 7
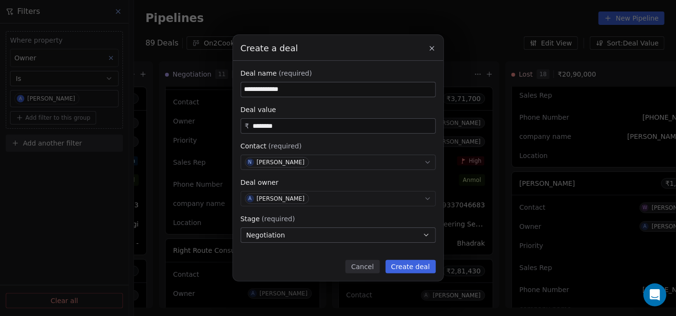
click at [418, 267] on button "Create deal" at bounding box center [411, 266] width 50 height 13
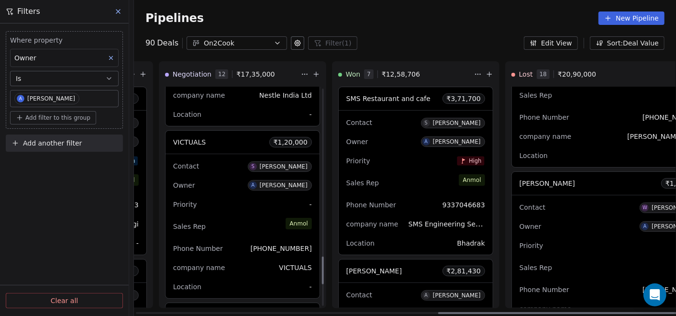
scroll to position [1063, 0]
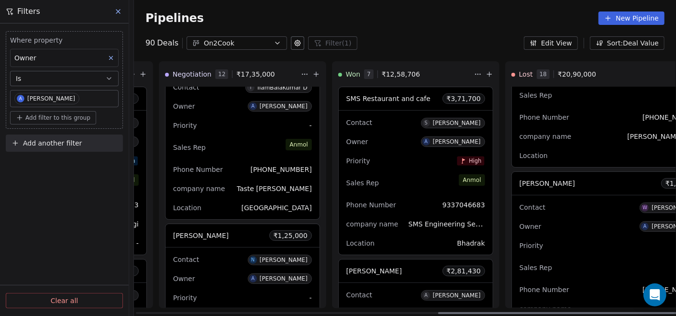
click at [228, 267] on div "Contact N Navtej Sawhney Owner A Anmol Soni Priority - Sales Rep Anmol Phone Nu…" at bounding box center [243, 319] width 154 height 144
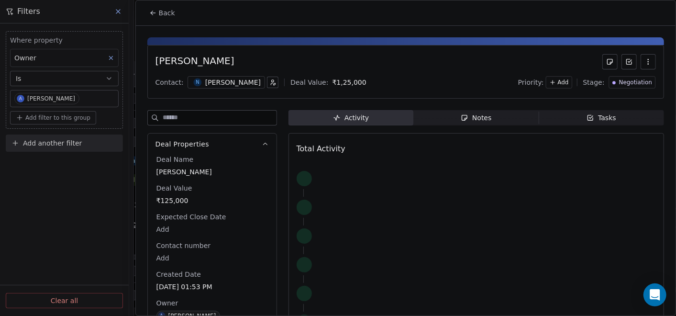
click at [446, 123] on span "Notes Notes" at bounding box center [476, 117] width 125 height 15
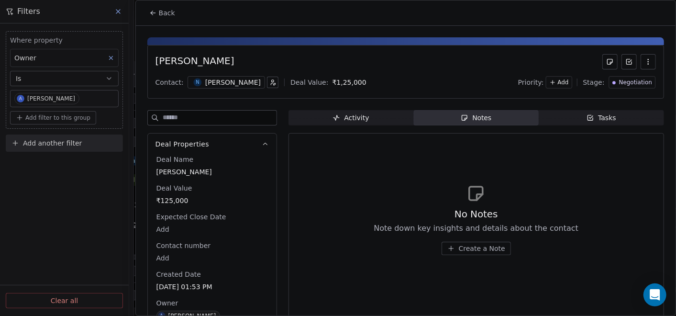
click at [481, 250] on span "Create a Note" at bounding box center [482, 249] width 46 height 10
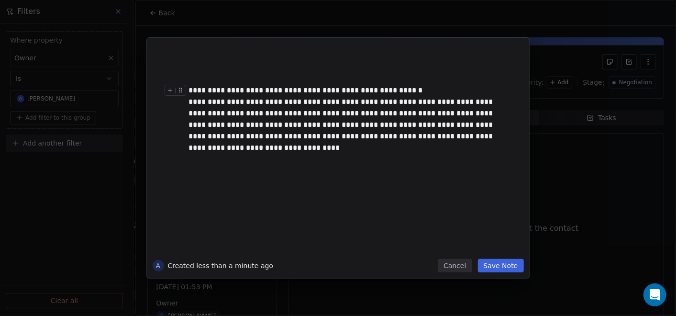
click at [420, 88] on div "**********" at bounding box center [348, 90] width 319 height 11
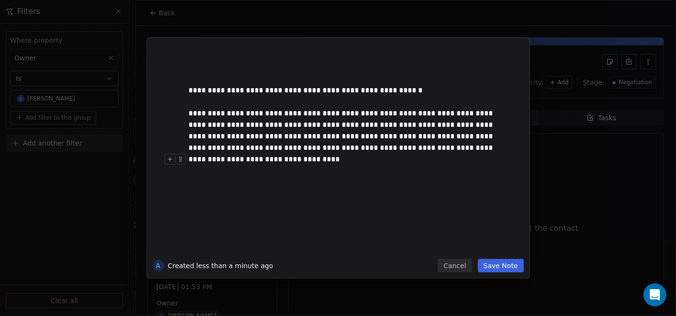
click at [506, 262] on button "Save Note" at bounding box center [501, 265] width 46 height 13
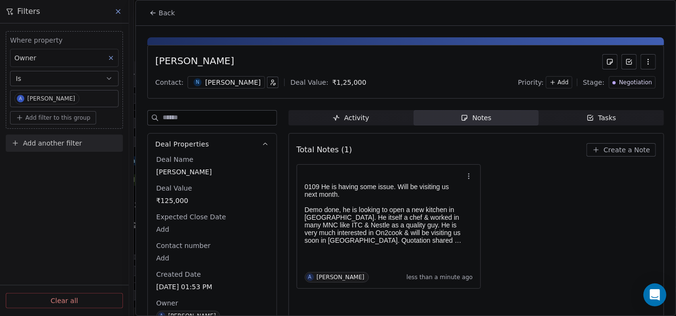
click at [161, 10] on span "Back" at bounding box center [167, 13] width 16 height 10
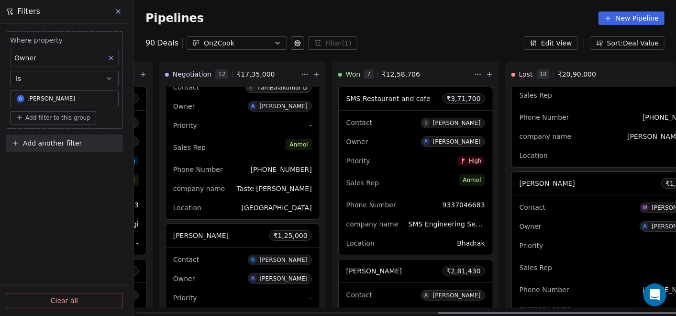
click at [313, 77] on icon at bounding box center [317, 74] width 8 height 8
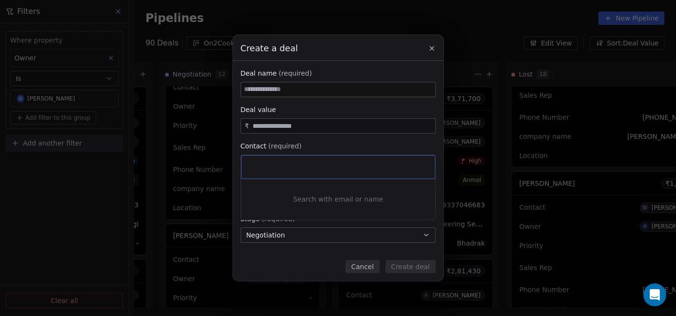
click at [287, 93] on div "Create a deal Deal name (required) Deal value ₹ Contact (required) Select conta…" at bounding box center [338, 158] width 676 height 246
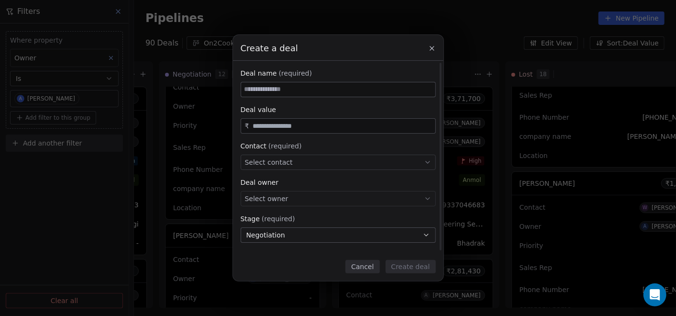
click at [287, 92] on input at bounding box center [338, 89] width 194 height 14
paste input "**********"
type input "**********"
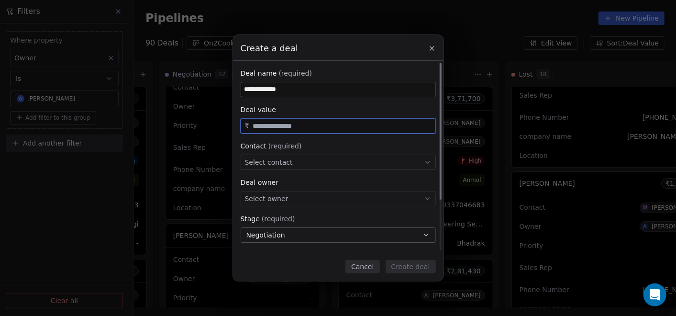
click at [286, 126] on input "text" at bounding box center [342, 126] width 182 height 7
type input "********"
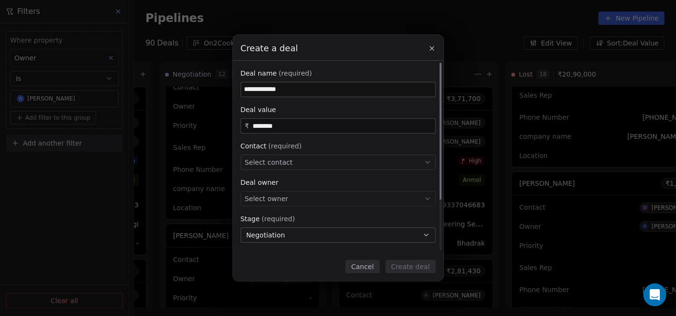
click at [294, 166] on div "Select contact" at bounding box center [338, 162] width 195 height 15
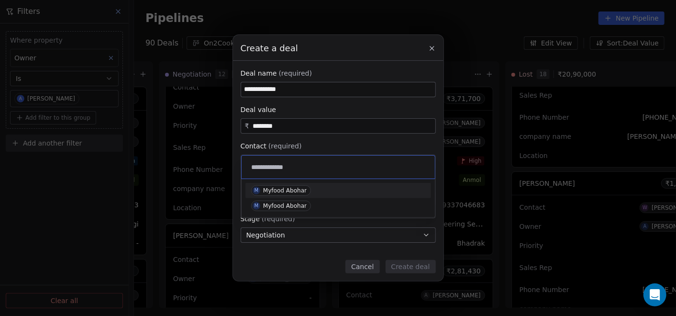
type input "**********"
click at [283, 191] on div "Myfood Abohar" at bounding box center [285, 190] width 44 height 7
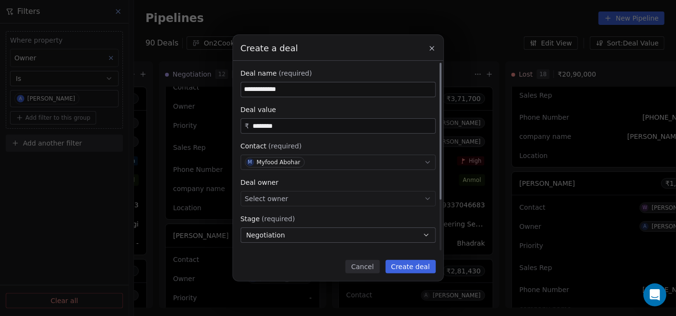
click at [283, 198] on span "Select owner" at bounding box center [267, 199] width 44 height 10
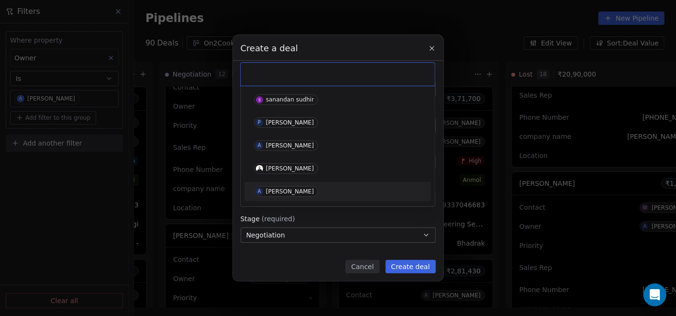
click at [282, 188] on div "[PERSON_NAME]" at bounding box center [290, 191] width 48 height 7
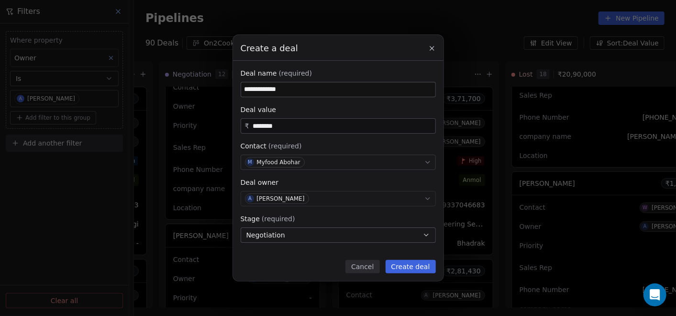
click at [280, 238] on span "Negotiation" at bounding box center [265, 235] width 39 height 10
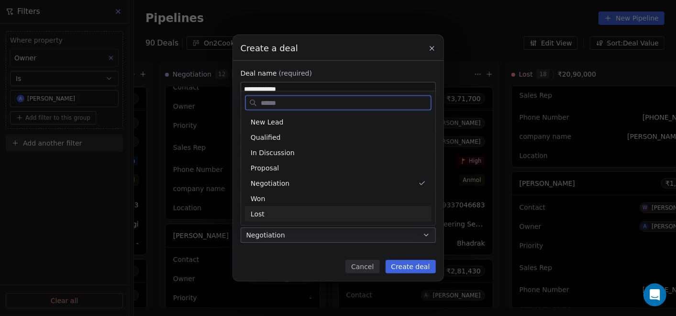
click at [266, 216] on div "Lost" at bounding box center [338, 214] width 175 height 10
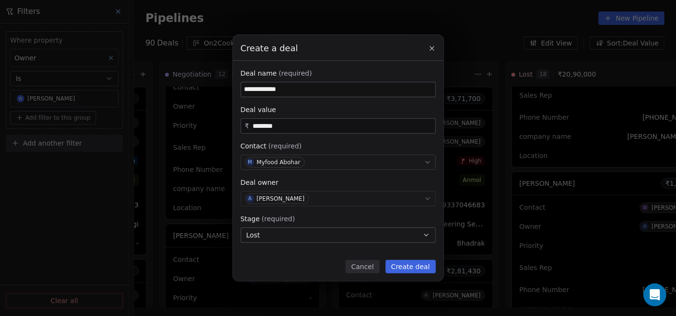
click at [410, 267] on button "Create deal" at bounding box center [411, 266] width 50 height 13
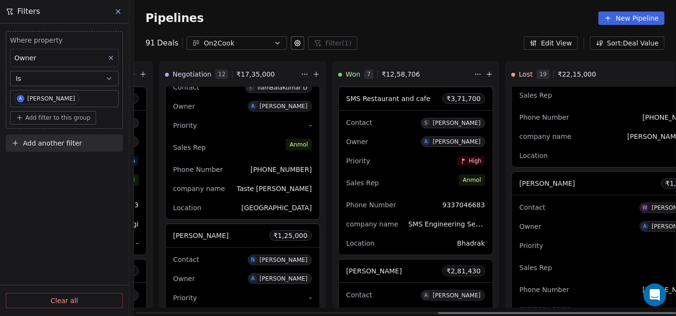
scroll to position [0, 687]
drag, startPoint x: 476, startPoint y: 312, endPoint x: 520, endPoint y: 313, distance: 43.6
click at [520, 313] on div at bounding box center [558, 313] width 241 height 2
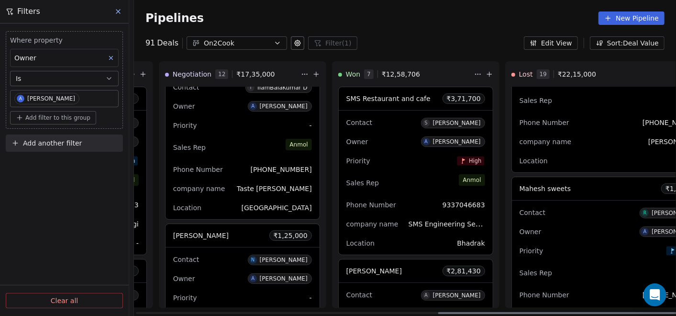
scroll to position [1017, 0]
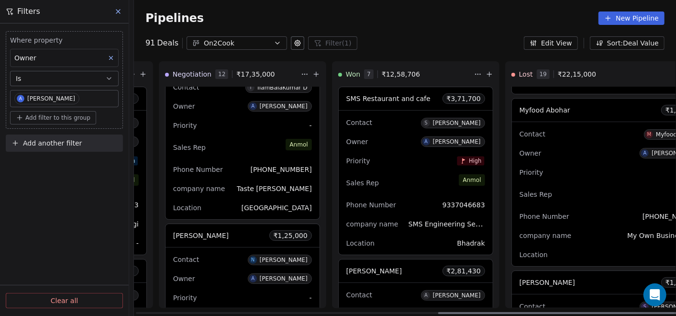
click at [551, 195] on div "Sales Rep [PERSON_NAME]" at bounding box center [612, 194] width 185 height 21
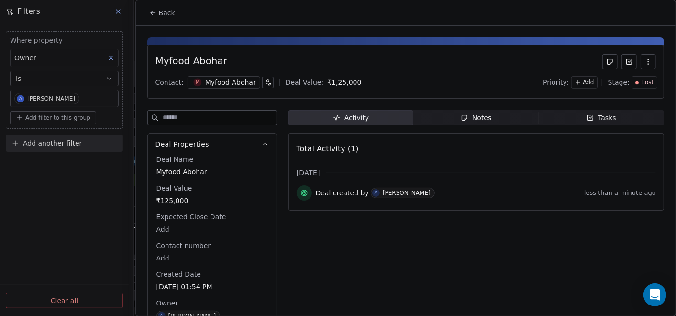
click at [491, 119] on span "Notes Notes" at bounding box center [476, 117] width 125 height 15
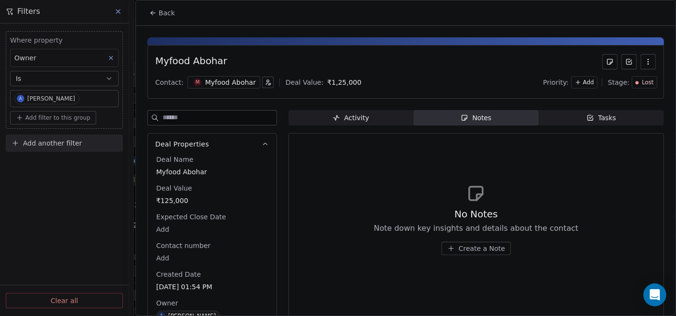
click at [467, 249] on span "Create a Note" at bounding box center [482, 249] width 46 height 10
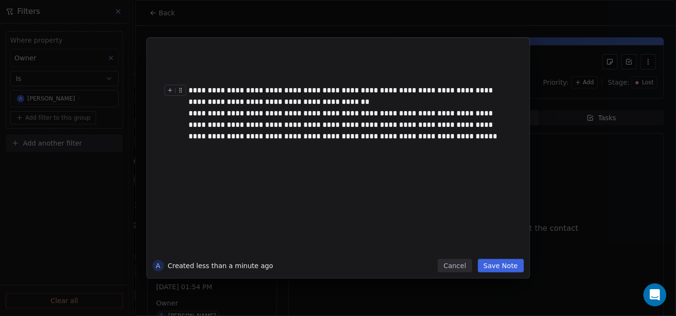
click at [323, 86] on div "**********" at bounding box center [348, 96] width 319 height 23
click at [322, 104] on div "**********" at bounding box center [348, 96] width 319 height 23
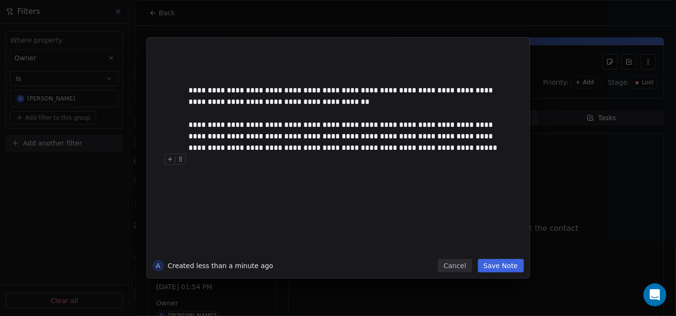
click at [497, 269] on button "Save Note" at bounding box center [501, 265] width 46 height 13
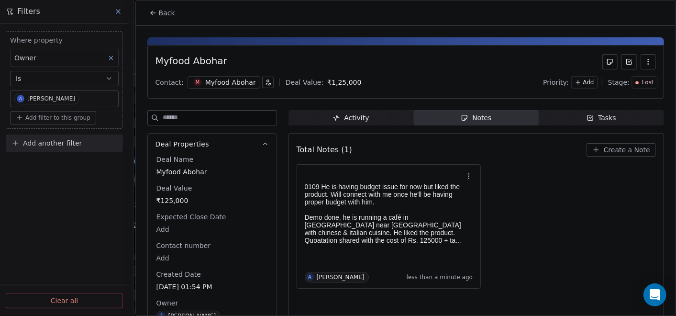
click at [145, 16] on button "Back" at bounding box center [162, 12] width 37 height 17
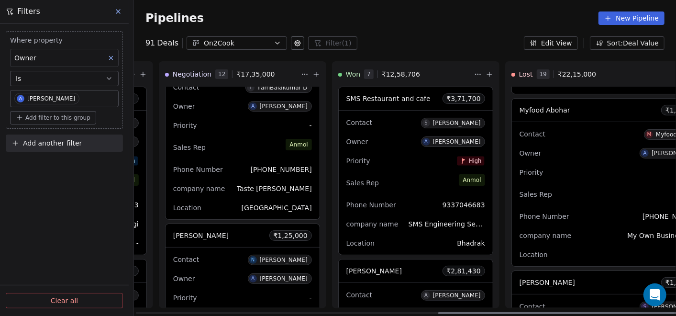
click at [313, 76] on icon at bounding box center [317, 74] width 8 height 8
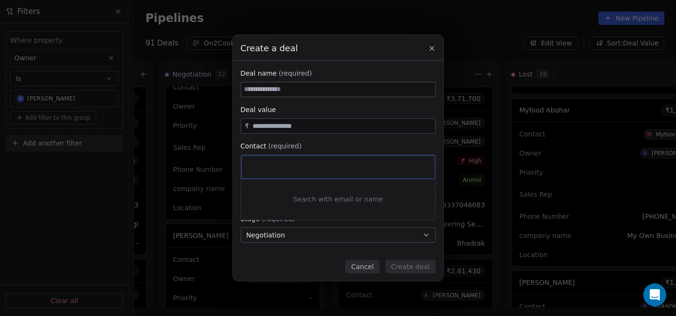
click at [320, 94] on div "Create a deal Deal name (required) Deal value ₹ Contact (required) Select conta…" at bounding box center [338, 158] width 676 height 246
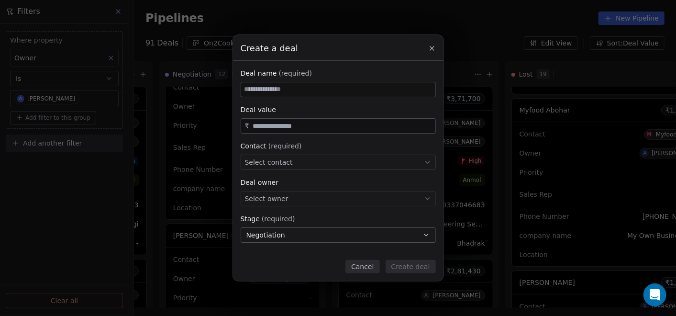
click at [320, 92] on input at bounding box center [338, 89] width 194 height 14
paste input "**********"
type input "**********"
click at [308, 160] on div "Select contact" at bounding box center [338, 162] width 195 height 15
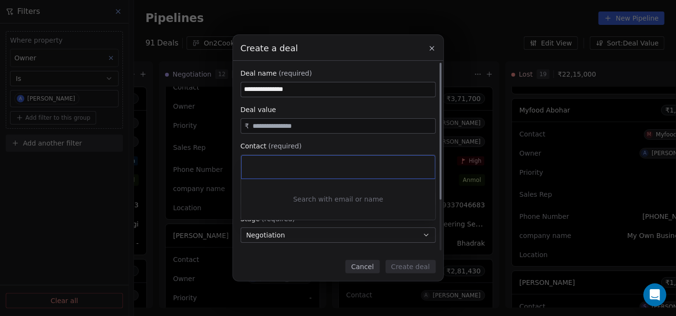
click at [308, 160] on div at bounding box center [338, 167] width 193 height 23
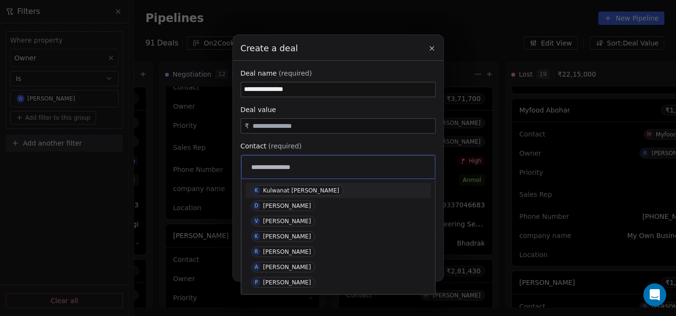
type input "**********"
click at [298, 187] on div "Kulwanat Parihar" at bounding box center [301, 190] width 76 height 7
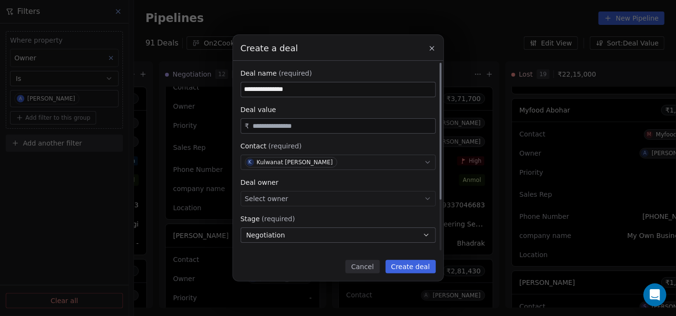
drag, startPoint x: 302, startPoint y: 124, endPoint x: 311, endPoint y: 131, distance: 10.9
click at [302, 124] on input "text" at bounding box center [342, 126] width 182 height 7
click at [311, 205] on div "Select owner" at bounding box center [338, 198] width 195 height 15
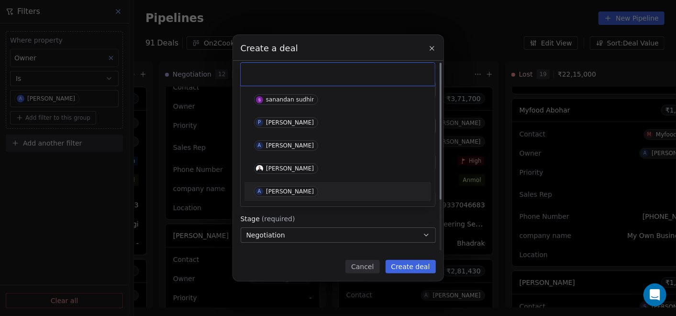
click at [294, 192] on div "[PERSON_NAME]" at bounding box center [290, 191] width 48 height 7
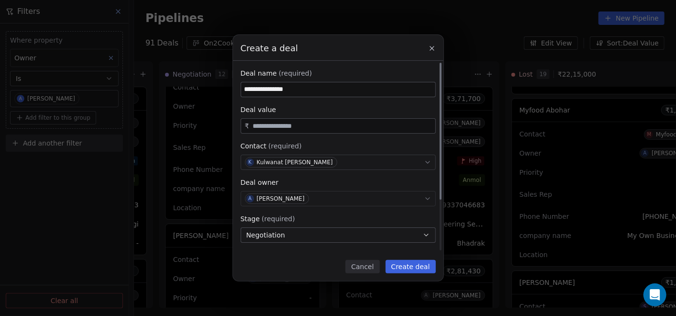
click at [286, 239] on button "Negotiation" at bounding box center [338, 234] width 195 height 15
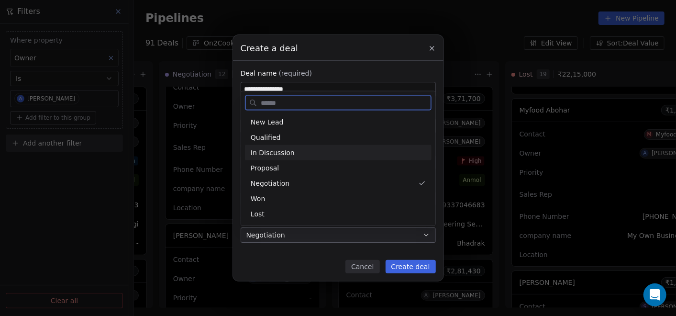
click at [281, 151] on span "In Discussion" at bounding box center [273, 152] width 44 height 10
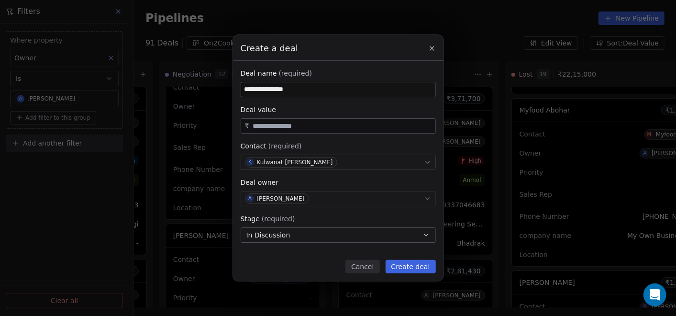
click at [394, 261] on button "Create deal" at bounding box center [411, 266] width 50 height 13
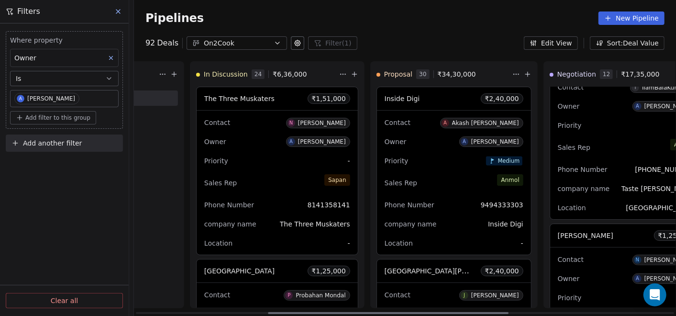
scroll to position [0, 300]
drag, startPoint x: 453, startPoint y: 313, endPoint x: 283, endPoint y: 309, distance: 169.9
click at [283, 312] on div at bounding box center [388, 313] width 241 height 2
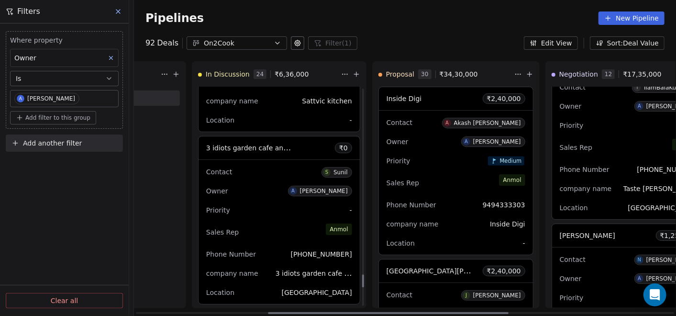
scroll to position [3889, 0]
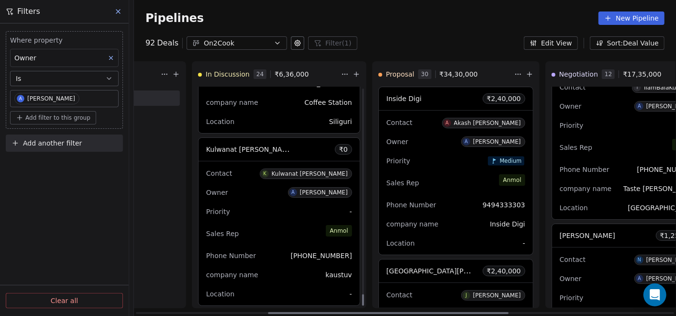
click at [279, 204] on div "Priority -" at bounding box center [279, 211] width 146 height 15
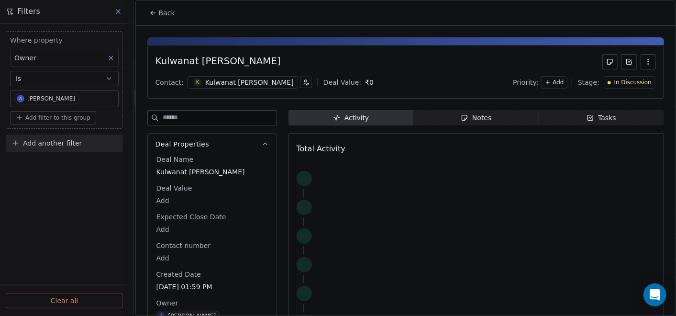
click at [451, 118] on span "Notes Notes" at bounding box center [476, 117] width 125 height 15
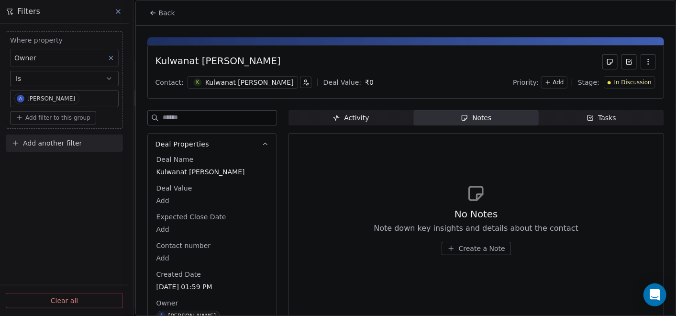
click at [465, 246] on span "Create a Note" at bounding box center [482, 249] width 46 height 10
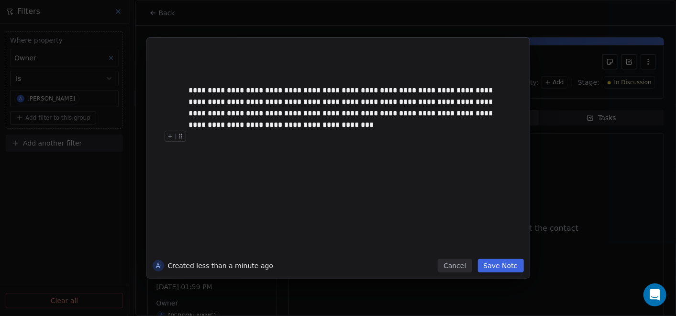
click at [508, 267] on button "Save Note" at bounding box center [501, 265] width 46 height 13
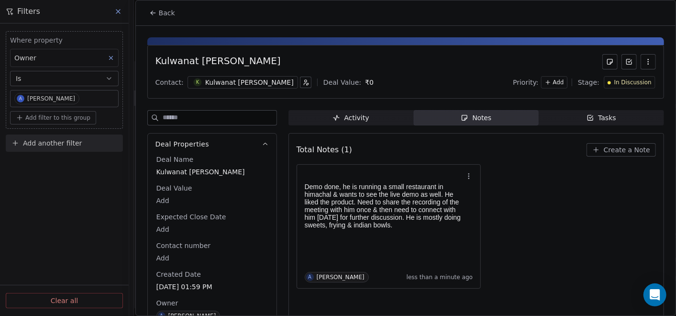
click at [153, 11] on icon at bounding box center [153, 13] width 8 height 8
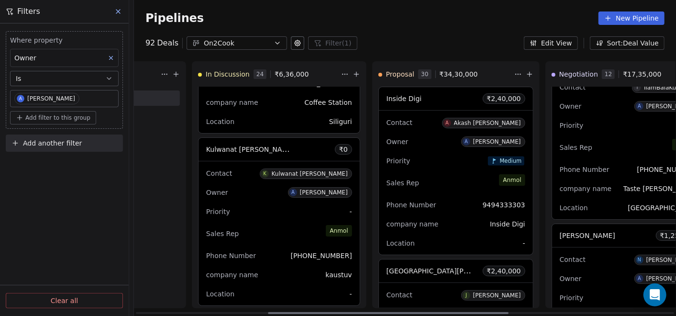
click at [351, 69] on button at bounding box center [356, 73] width 11 height 11
